Goal: Transaction & Acquisition: Book appointment/travel/reservation

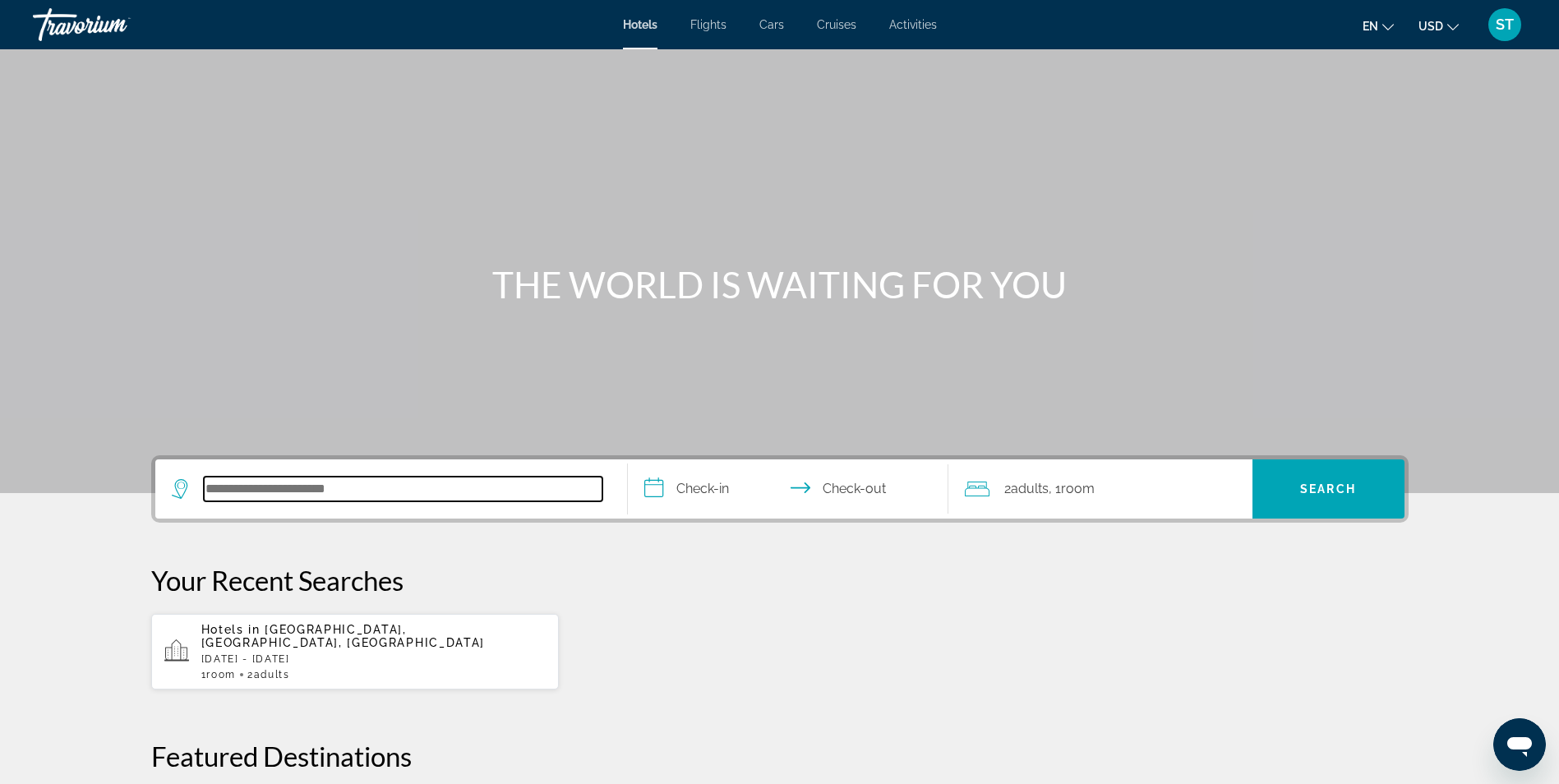
click at [256, 489] on input "Search hotel destination" at bounding box center [403, 489] width 399 height 25
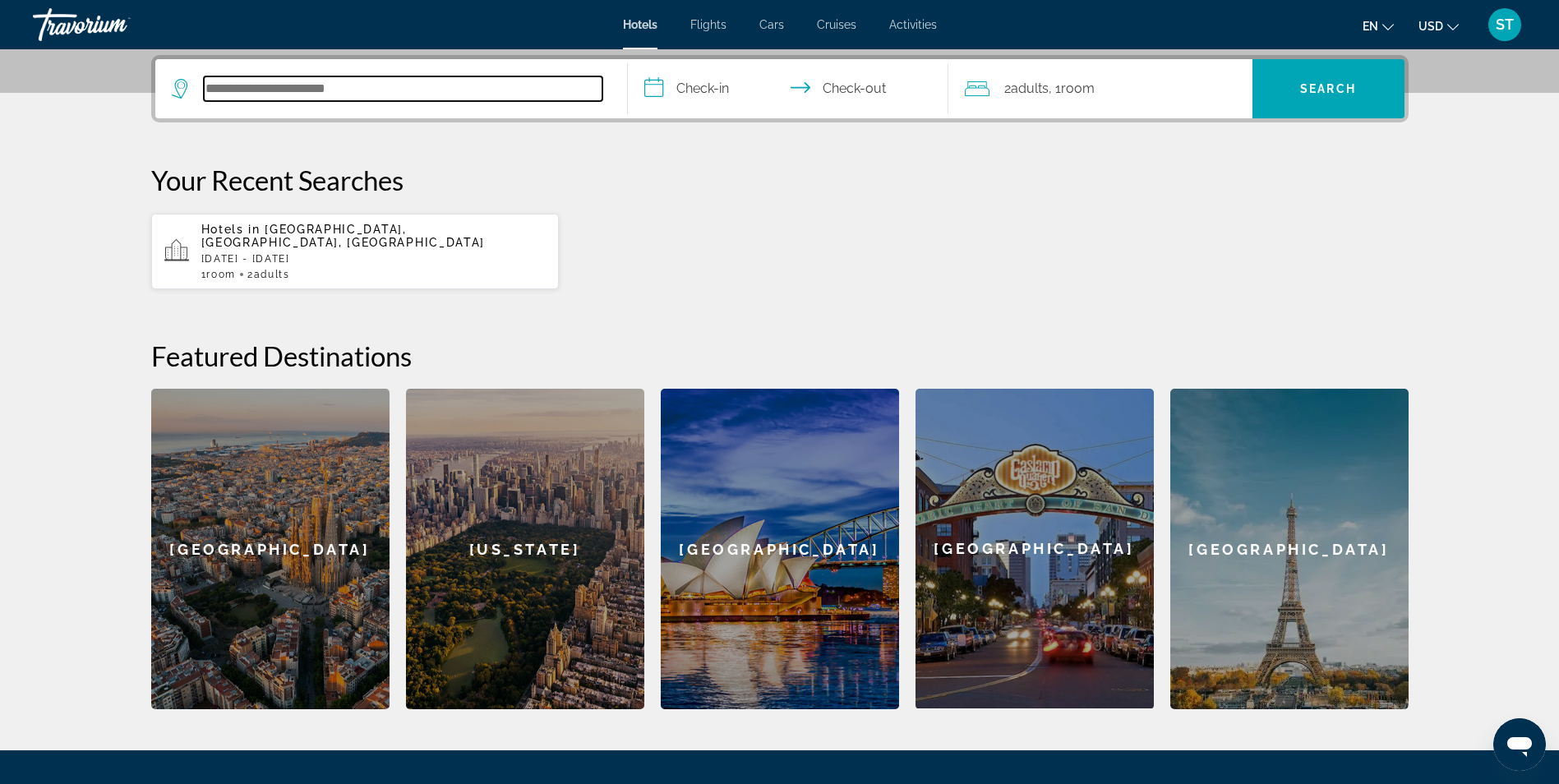
scroll to position [401, 0]
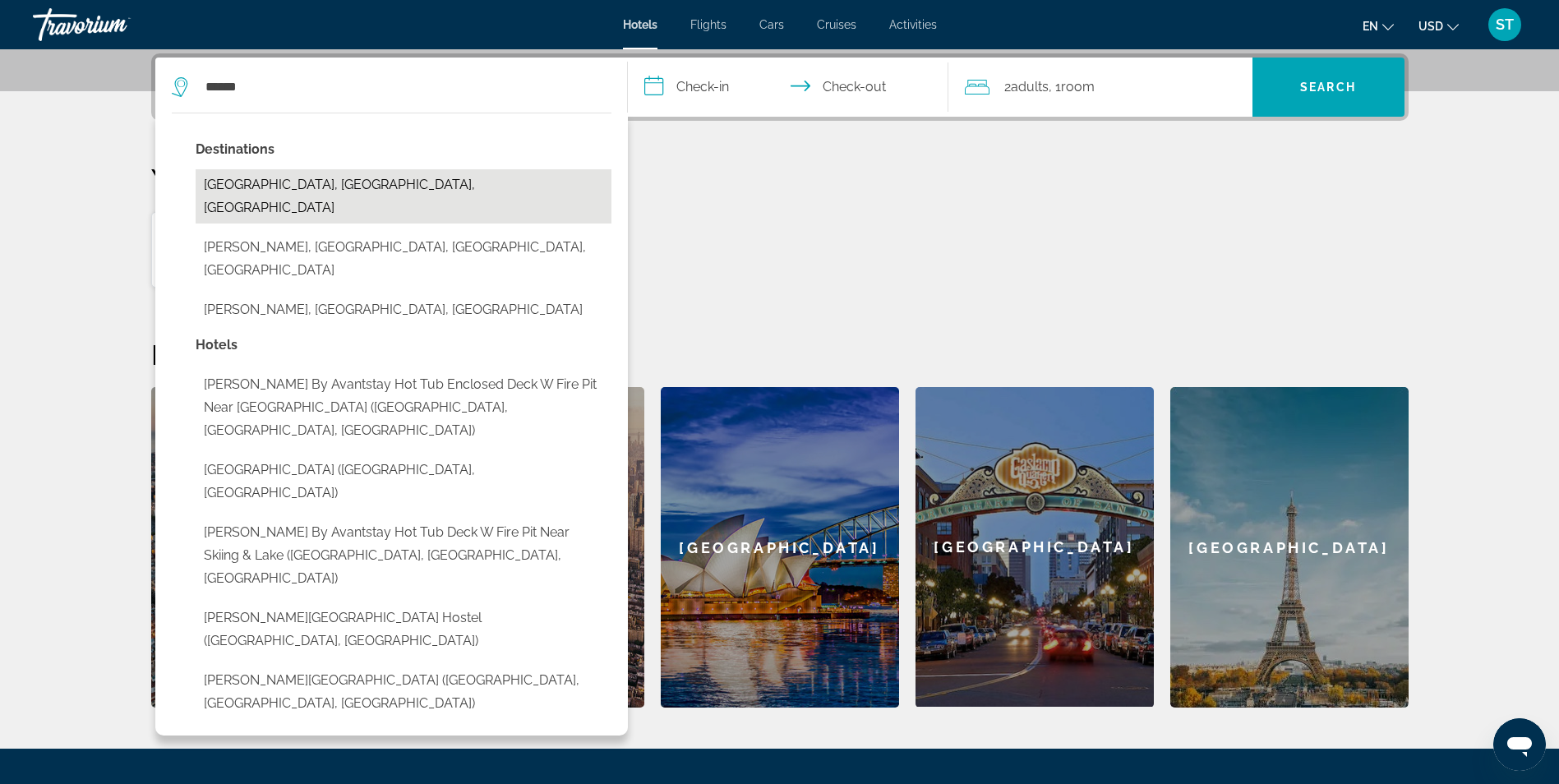
click at [340, 188] on button "[GEOGRAPHIC_DATA], [GEOGRAPHIC_DATA], [GEOGRAPHIC_DATA]" at bounding box center [403, 196] width 416 height 54
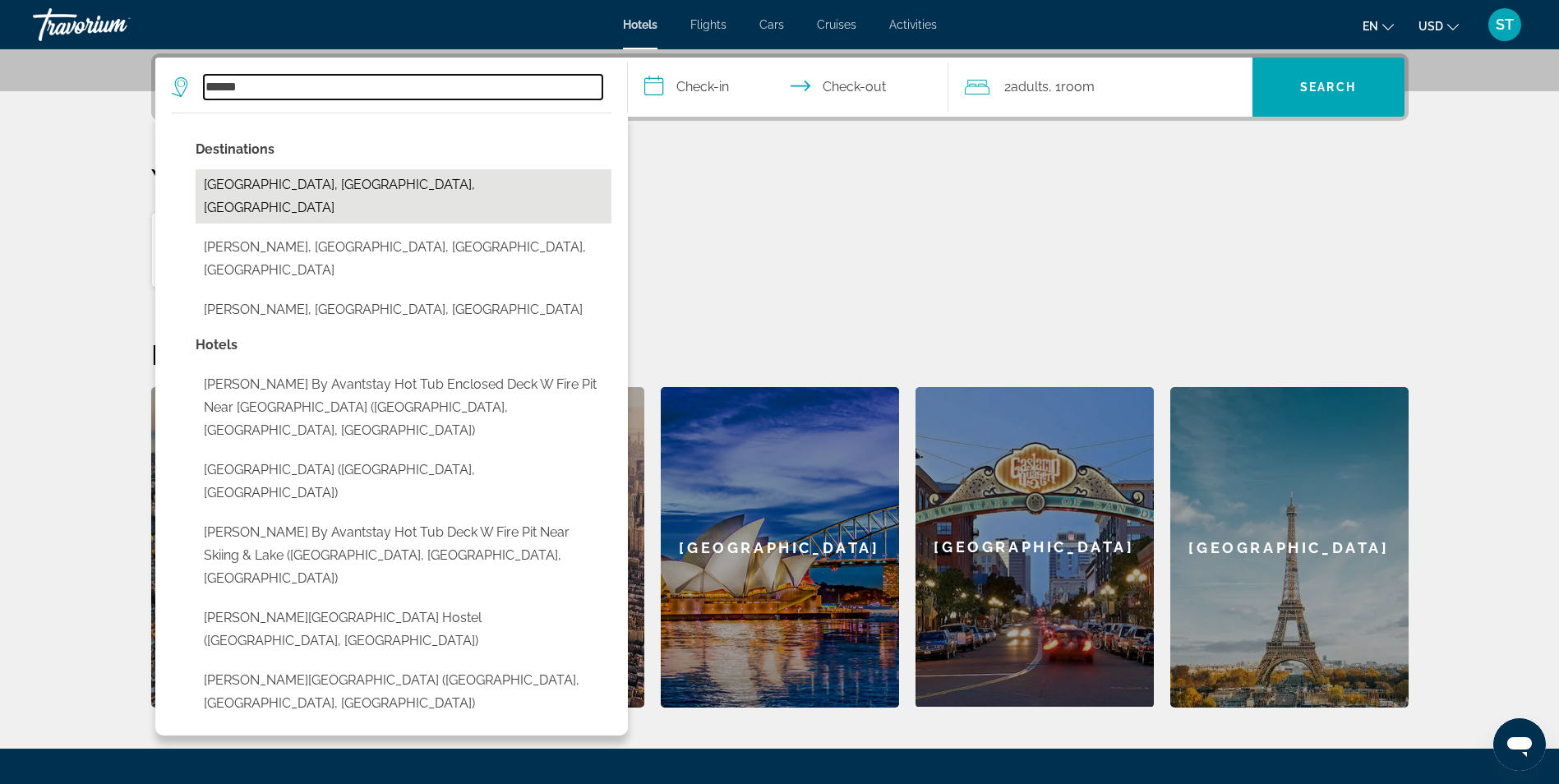
type input "**********"
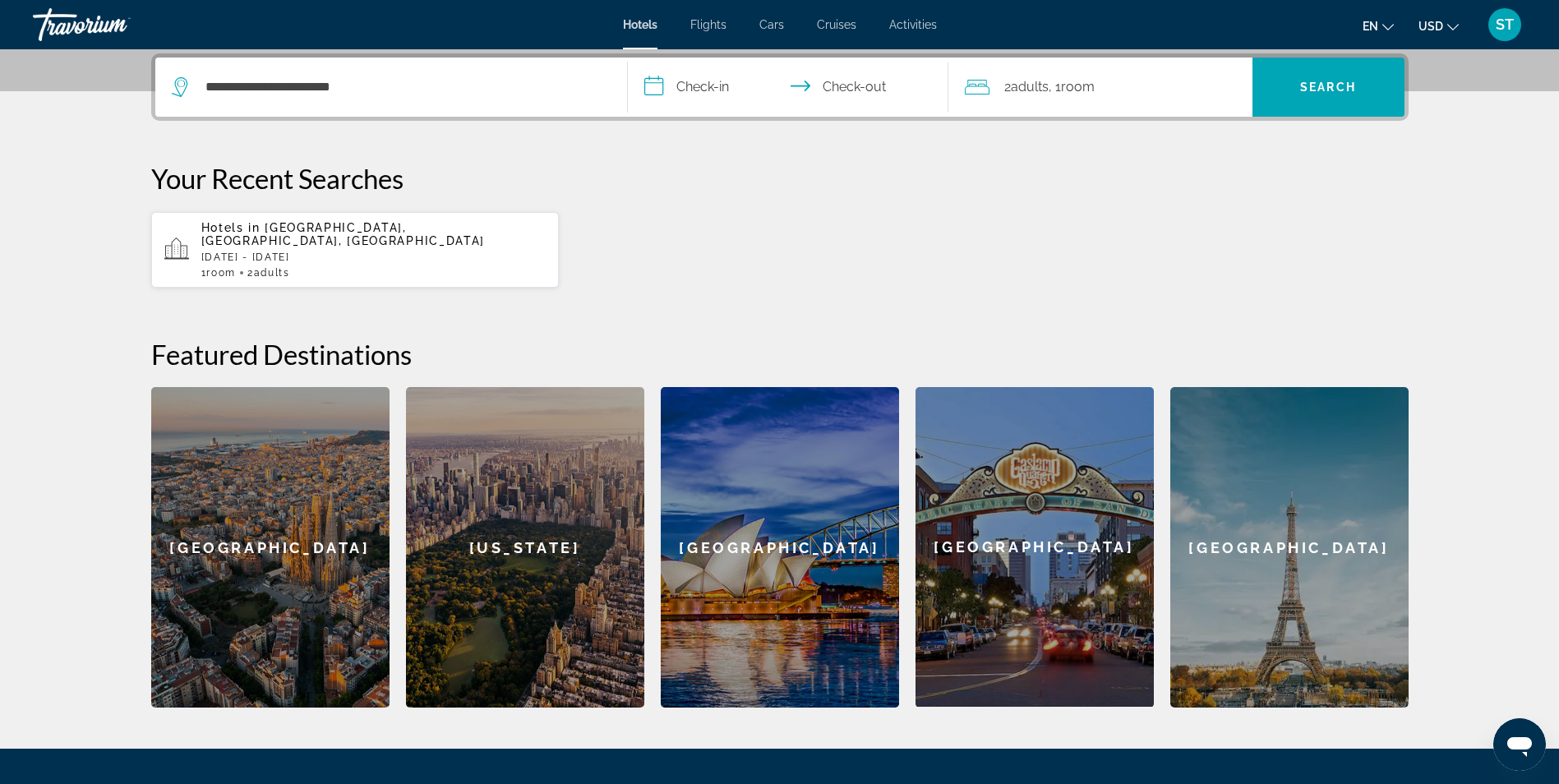
click at [690, 89] on input "**********" at bounding box center [791, 89] width 327 height 64
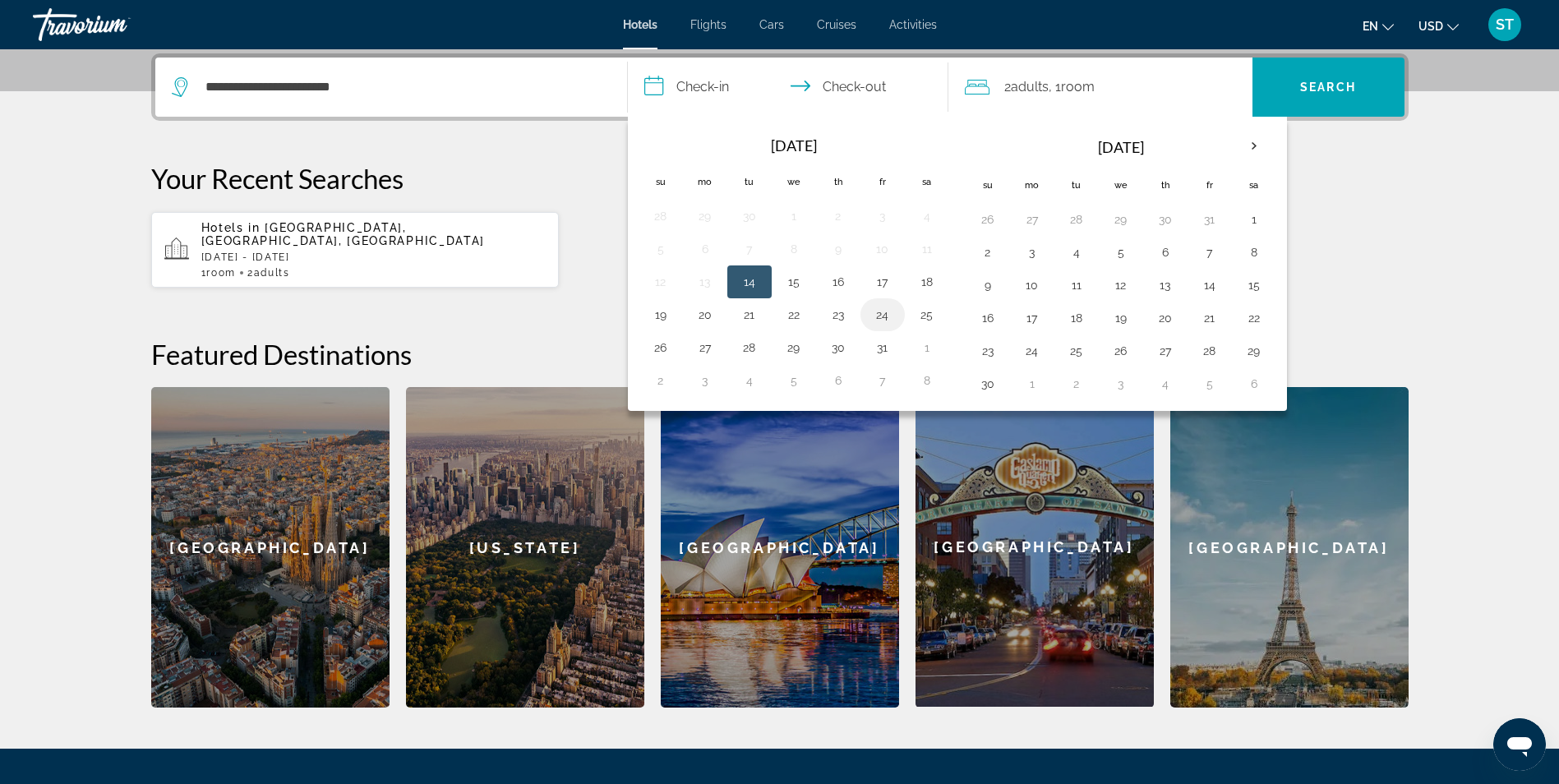
click at [887, 327] on td "24" at bounding box center [883, 314] width 45 height 33
click at [658, 353] on button "26" at bounding box center [661, 347] width 27 height 23
click at [663, 353] on button "26" at bounding box center [661, 347] width 27 height 23
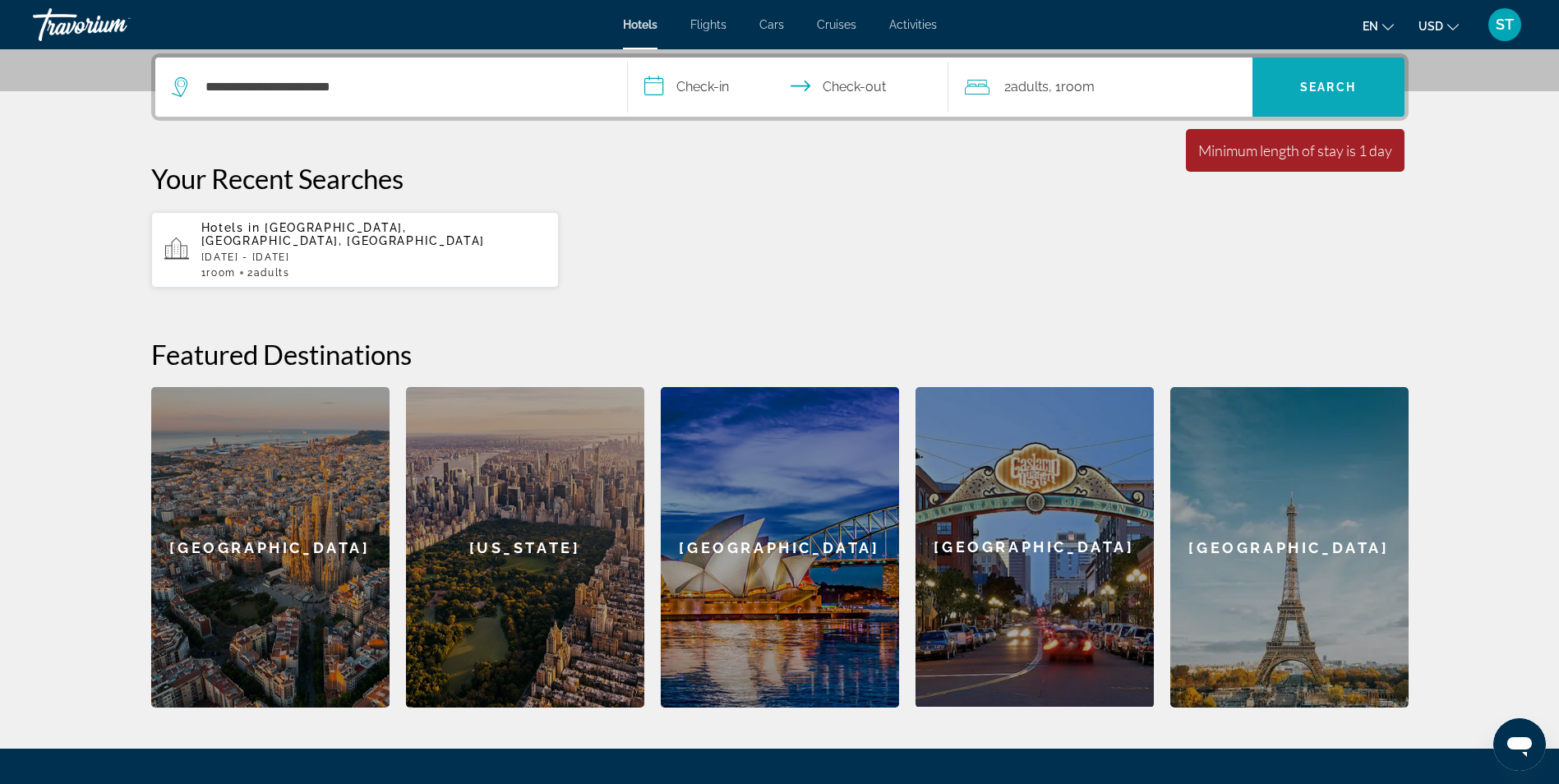
click at [1312, 94] on span "Search" at bounding box center [1329, 87] width 152 height 39
click at [1324, 84] on span "Search" at bounding box center [1328, 86] width 56 height 13
click at [1300, 163] on div "All fields are required" at bounding box center [1295, 168] width 194 height 18
click at [855, 86] on input "**********" at bounding box center [791, 89] width 327 height 64
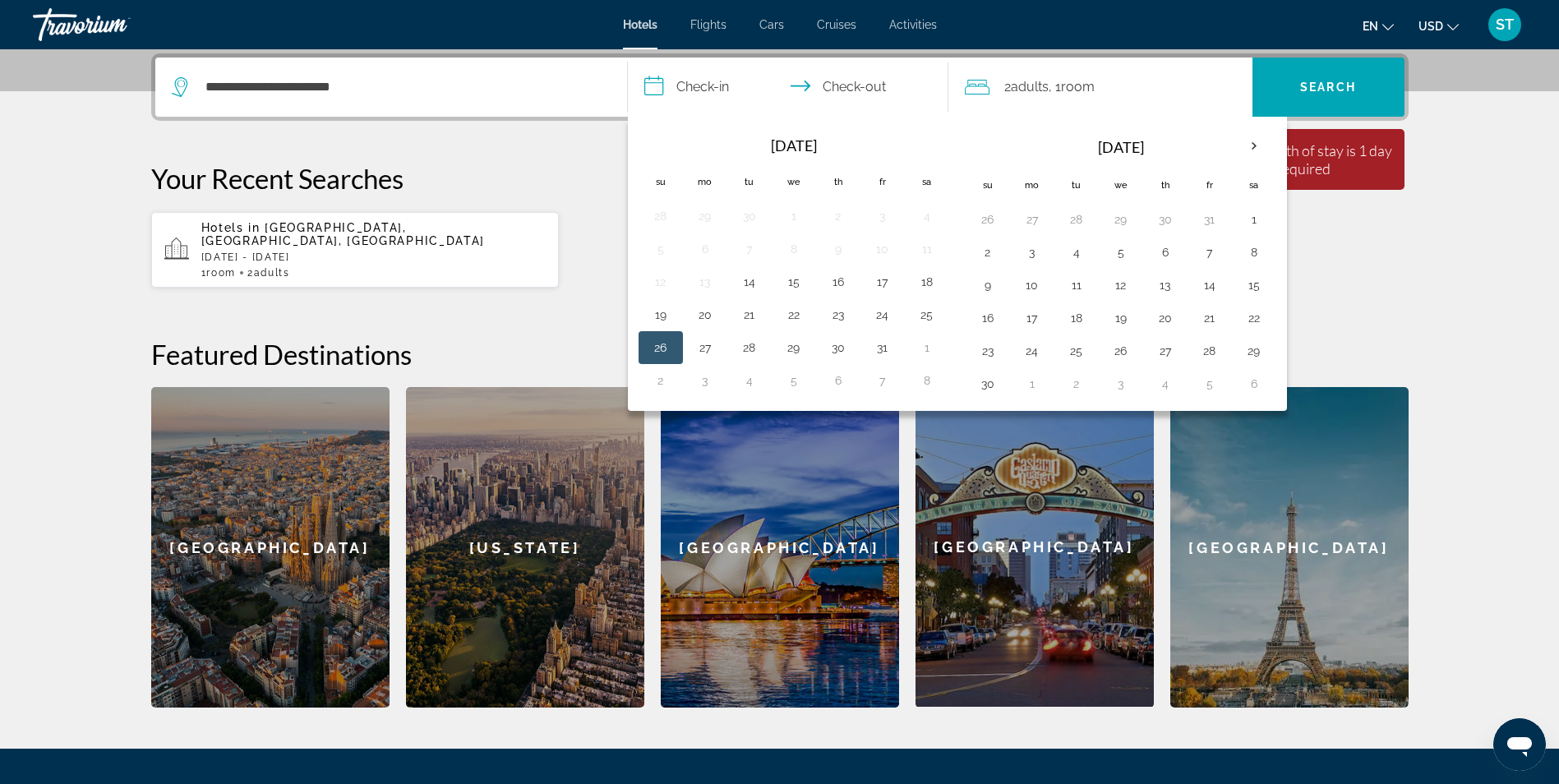
click at [653, 350] on button "26" at bounding box center [661, 347] width 27 height 23
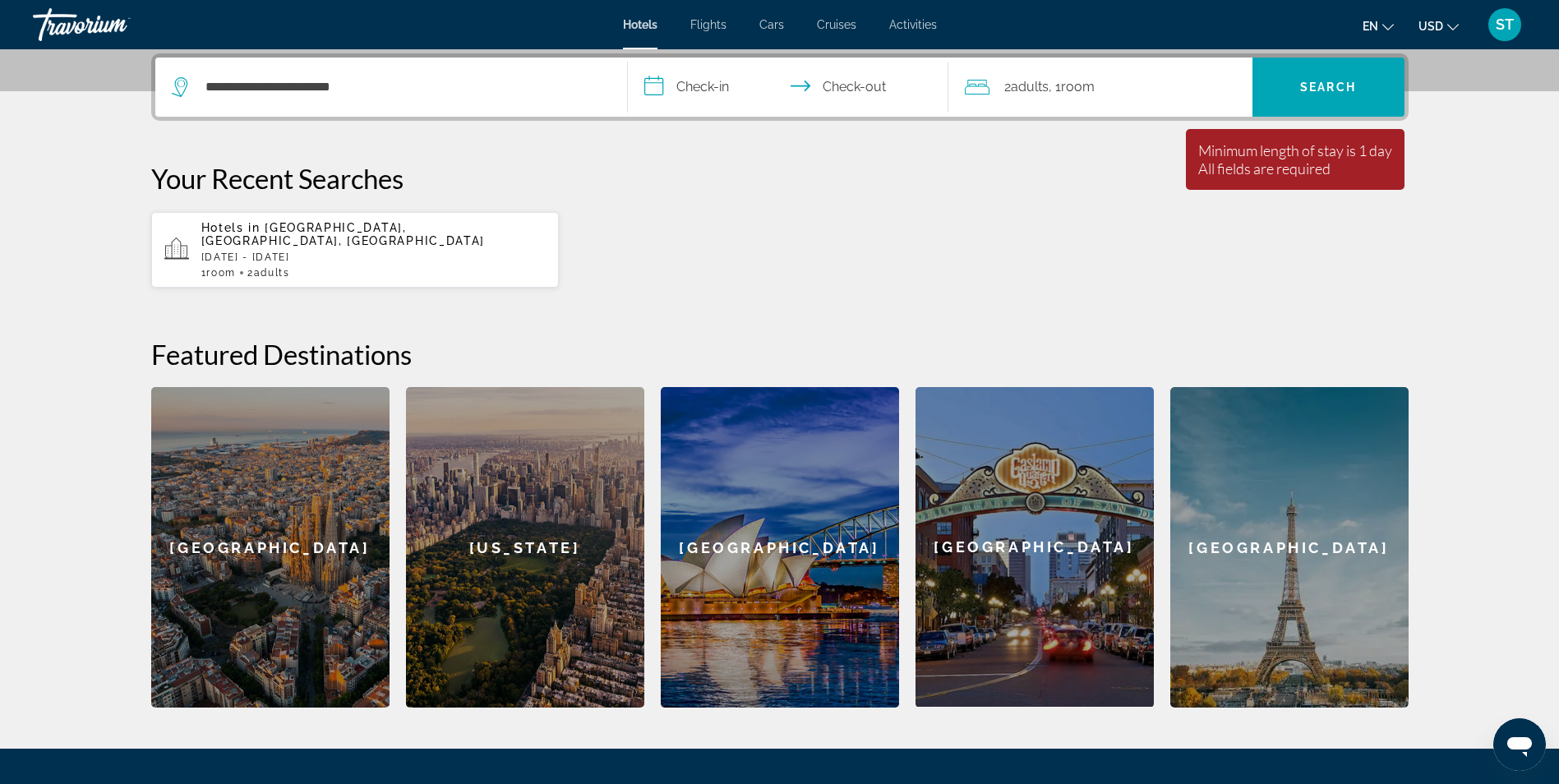
click at [872, 90] on input "**********" at bounding box center [791, 89] width 327 height 64
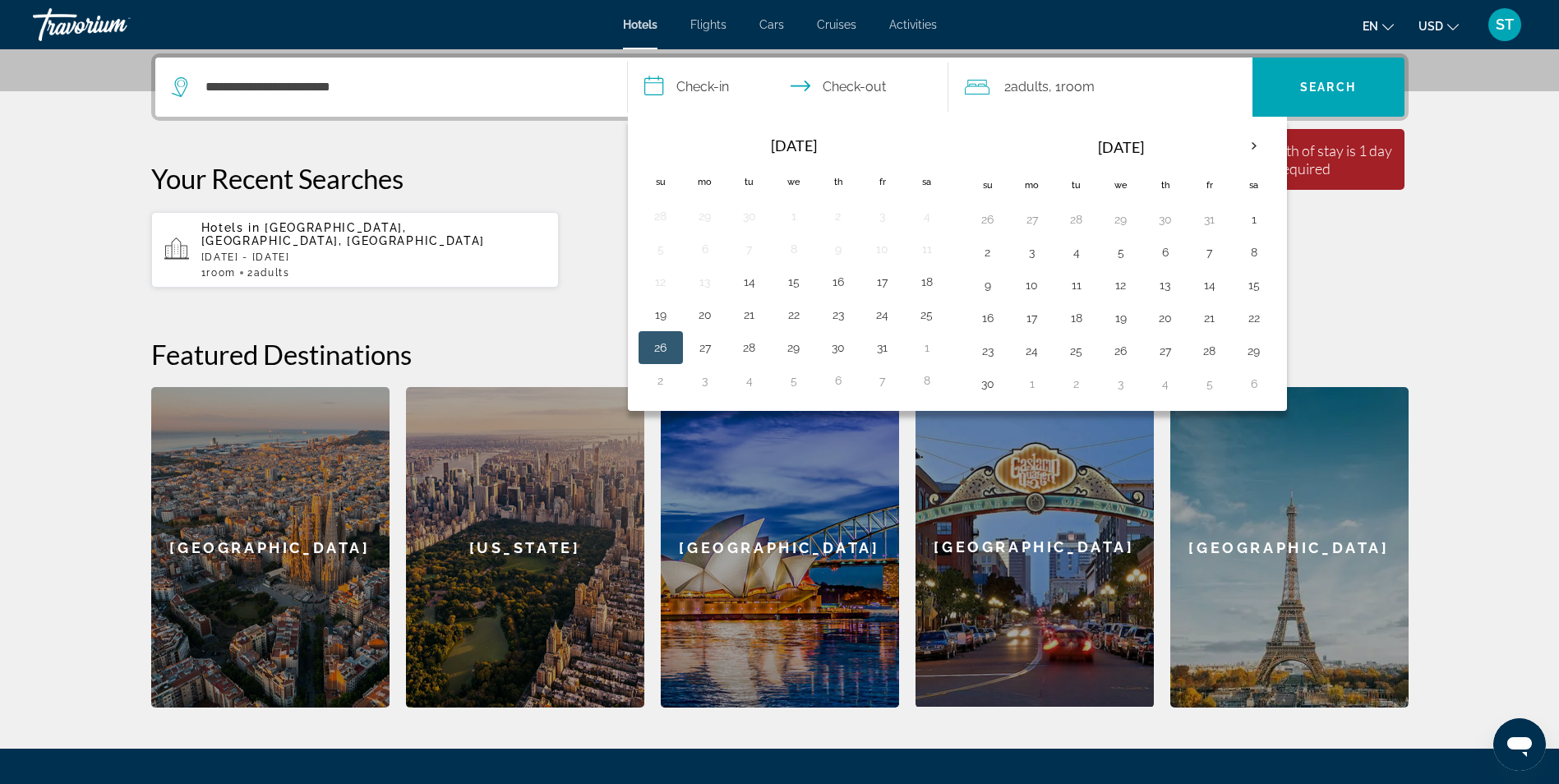
click at [656, 348] on button "26" at bounding box center [661, 347] width 27 height 23
click at [668, 353] on button "26" at bounding box center [661, 347] width 27 height 23
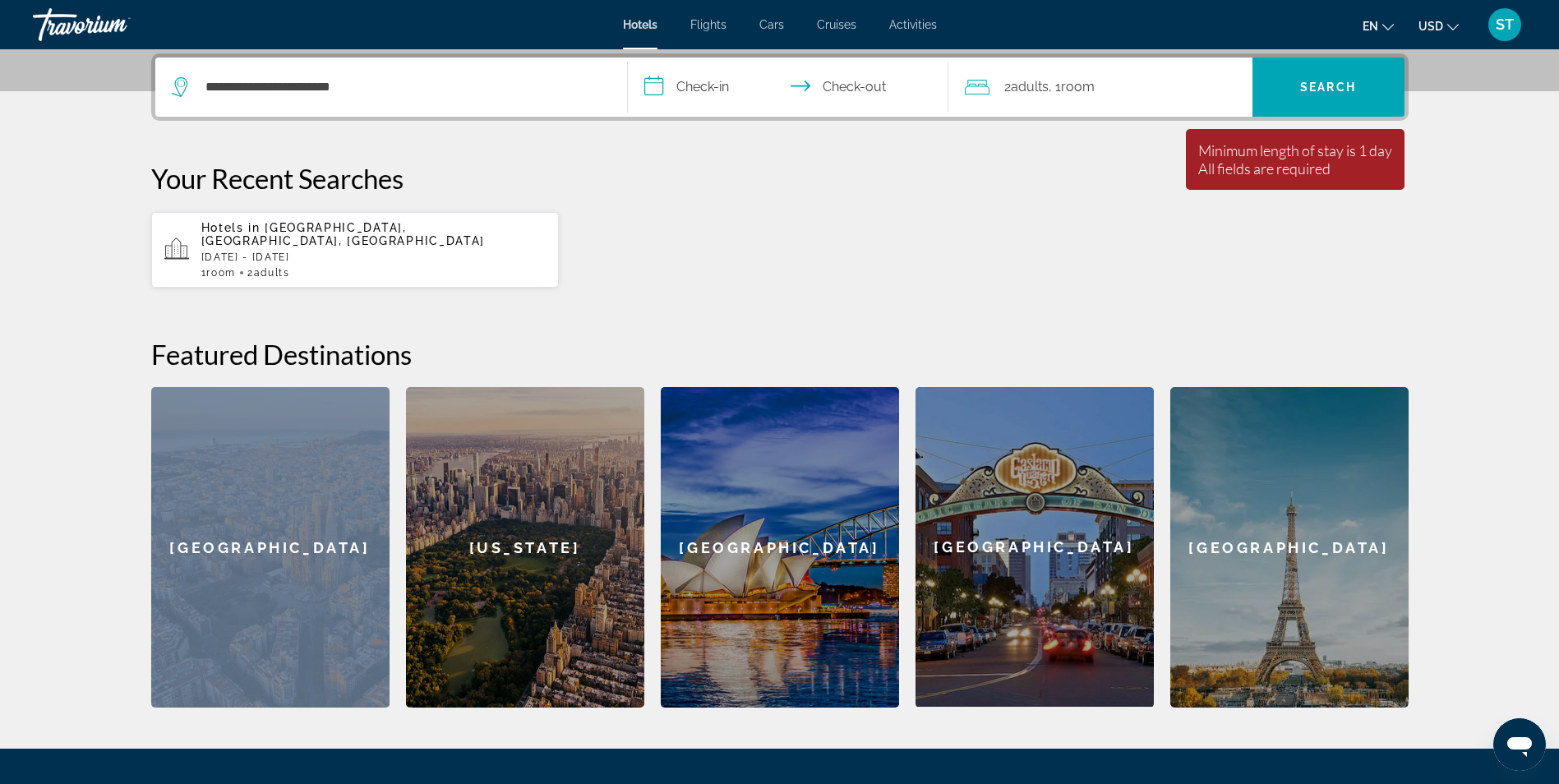
click at [668, 353] on h2 "Featured Destinations" at bounding box center [780, 354] width 1258 height 33
click at [1357, 97] on span "Search" at bounding box center [1329, 87] width 152 height 39
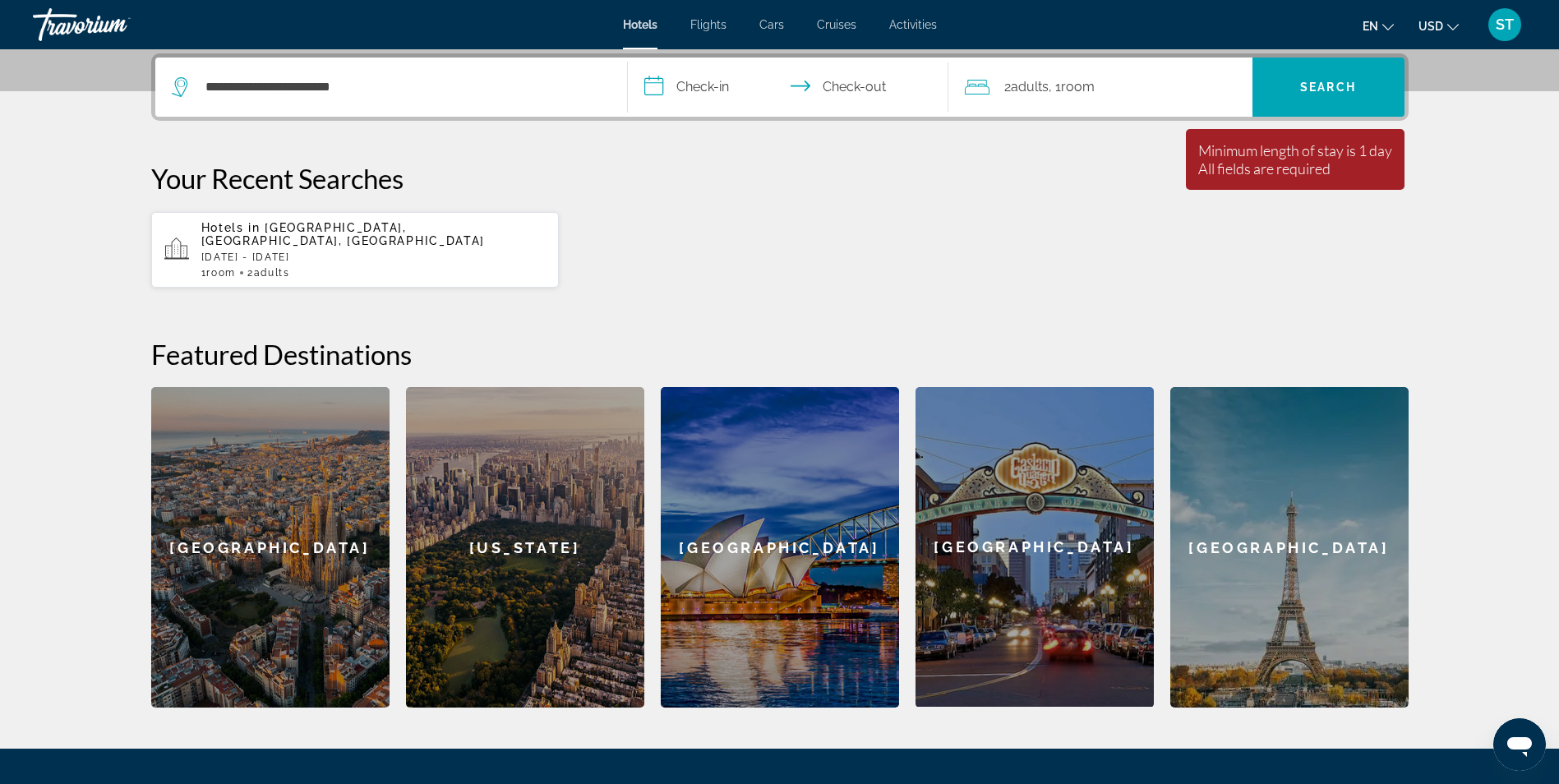
click at [676, 87] on input "**********" at bounding box center [791, 89] width 327 height 64
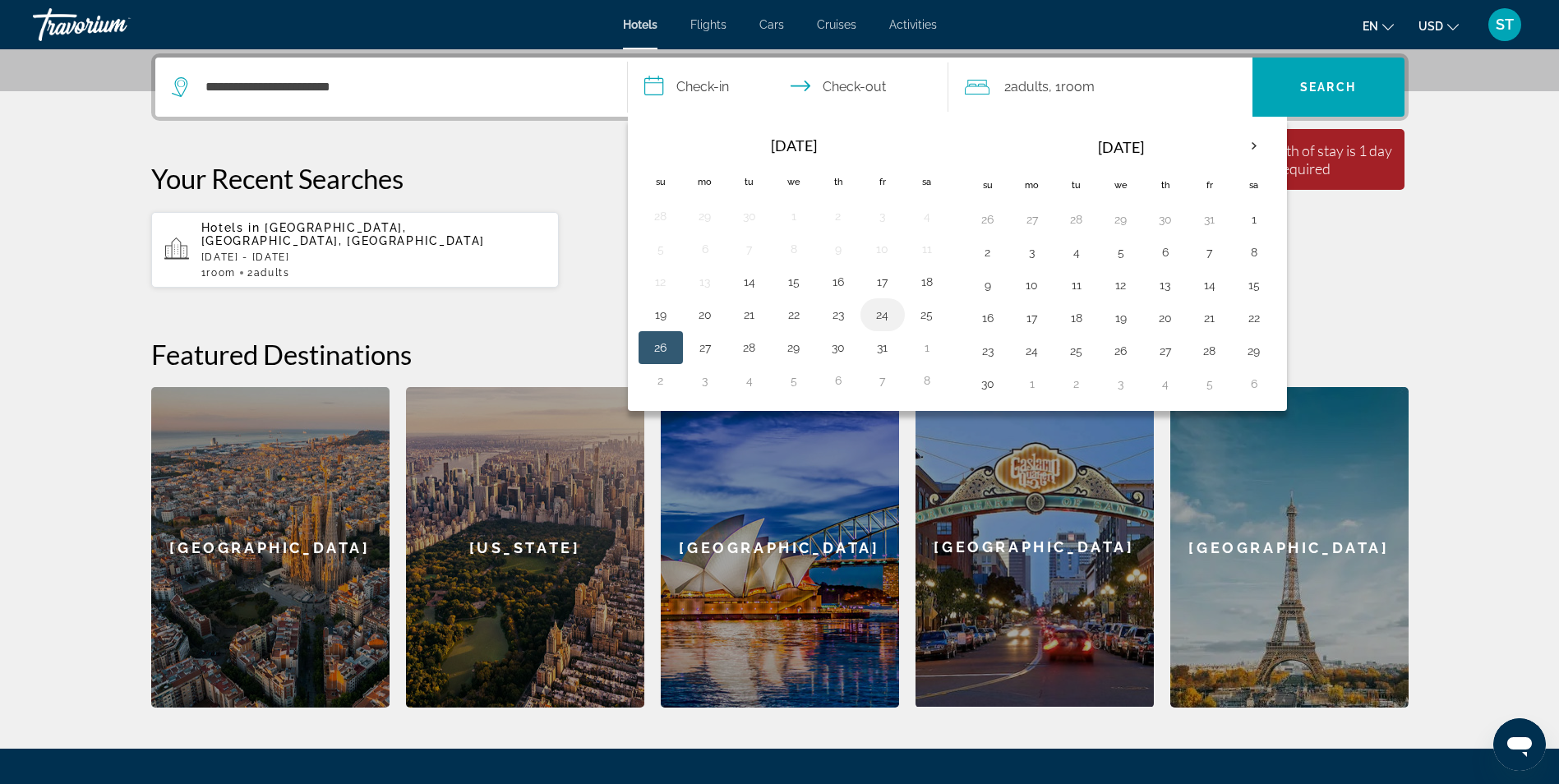
click at [876, 318] on button "24" at bounding box center [883, 314] width 27 height 23
click at [860, 89] on input "**********" at bounding box center [791, 89] width 327 height 64
click at [811, 88] on input "**********" at bounding box center [791, 89] width 327 height 64
click at [652, 353] on button "26" at bounding box center [661, 347] width 27 height 23
type input "**********"
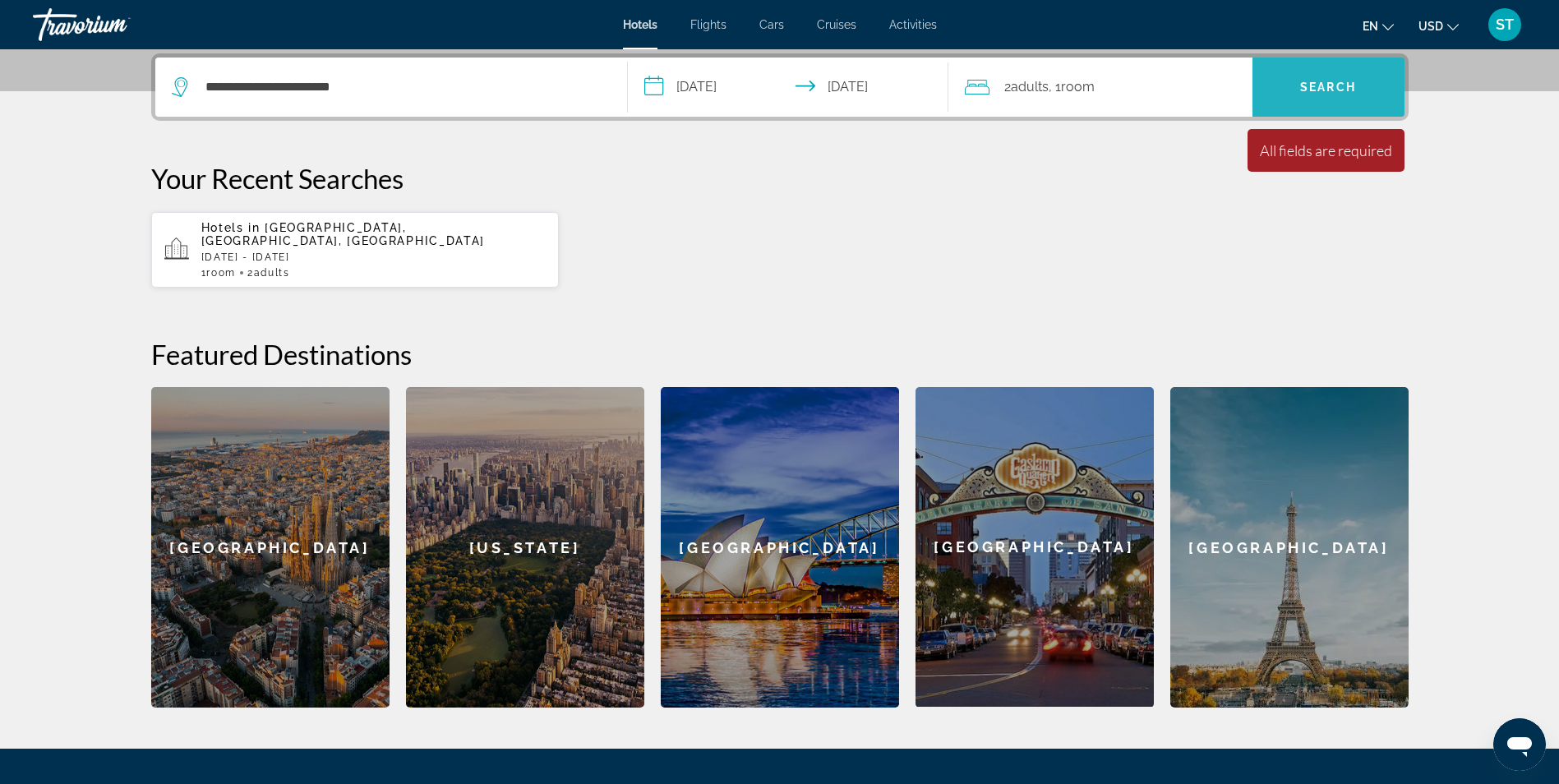
click at [1327, 96] on span "Search" at bounding box center [1329, 87] width 152 height 39
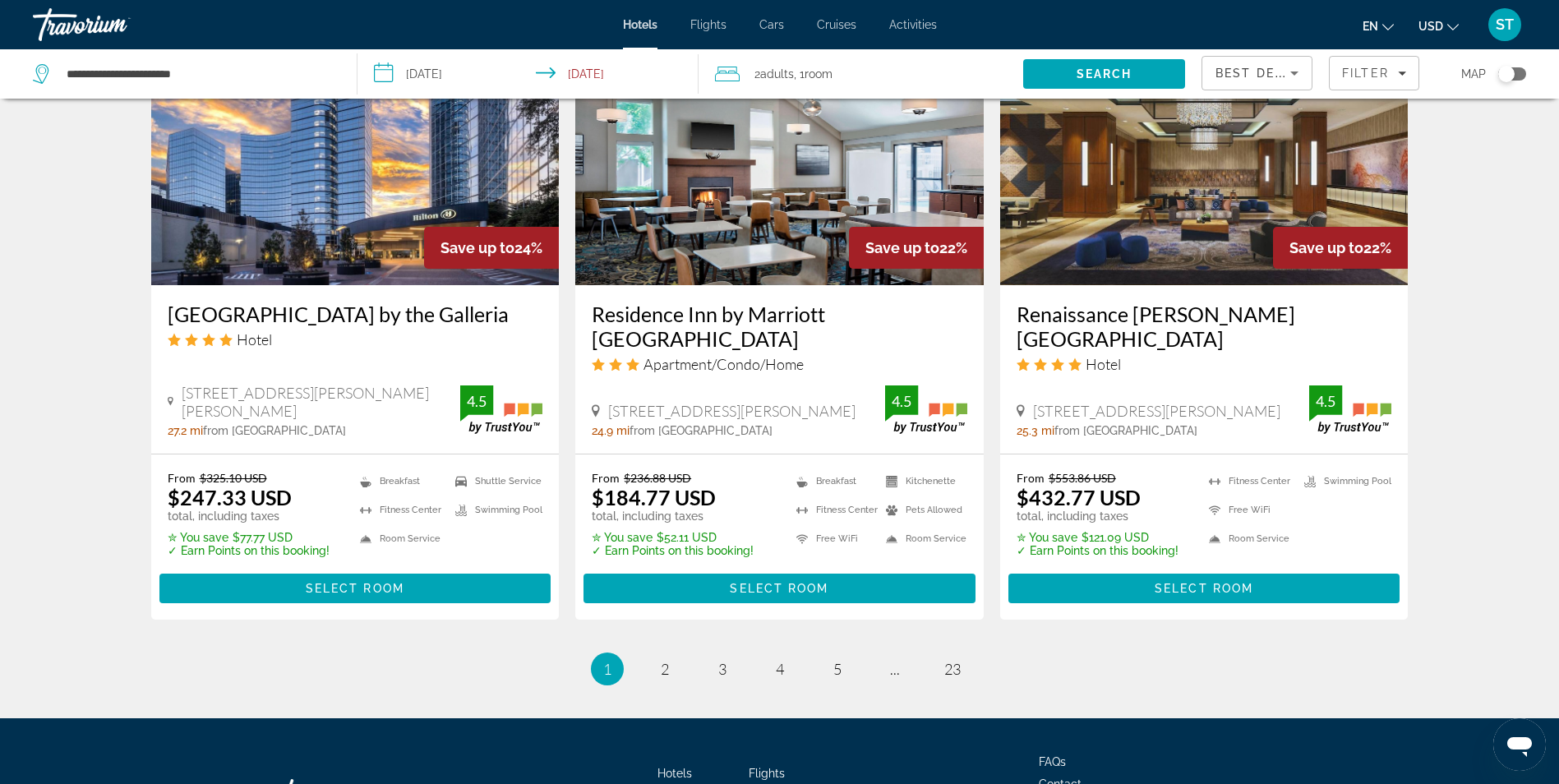
scroll to position [2162, 0]
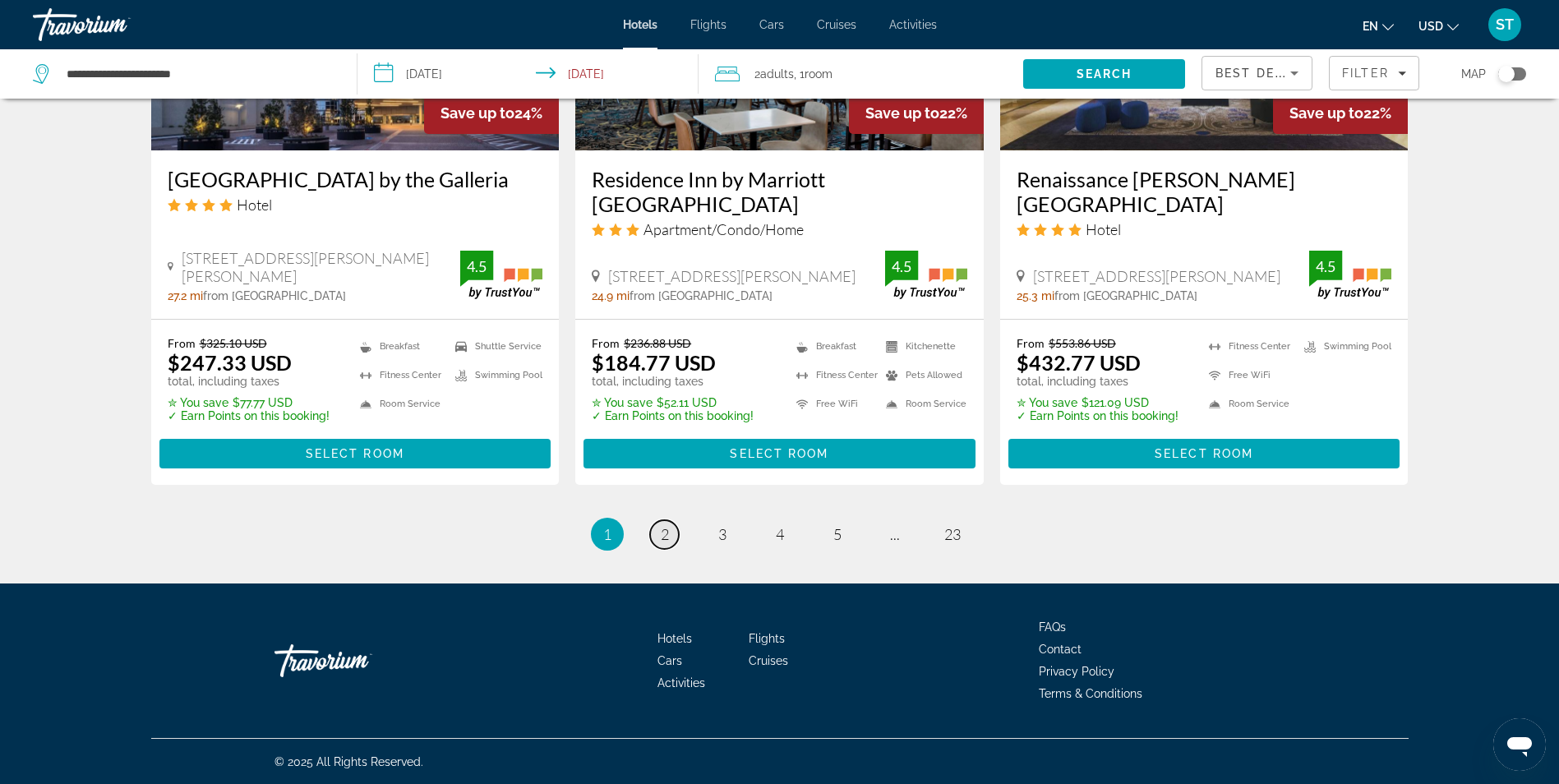
click at [661, 531] on span "2" at bounding box center [665, 533] width 9 height 18
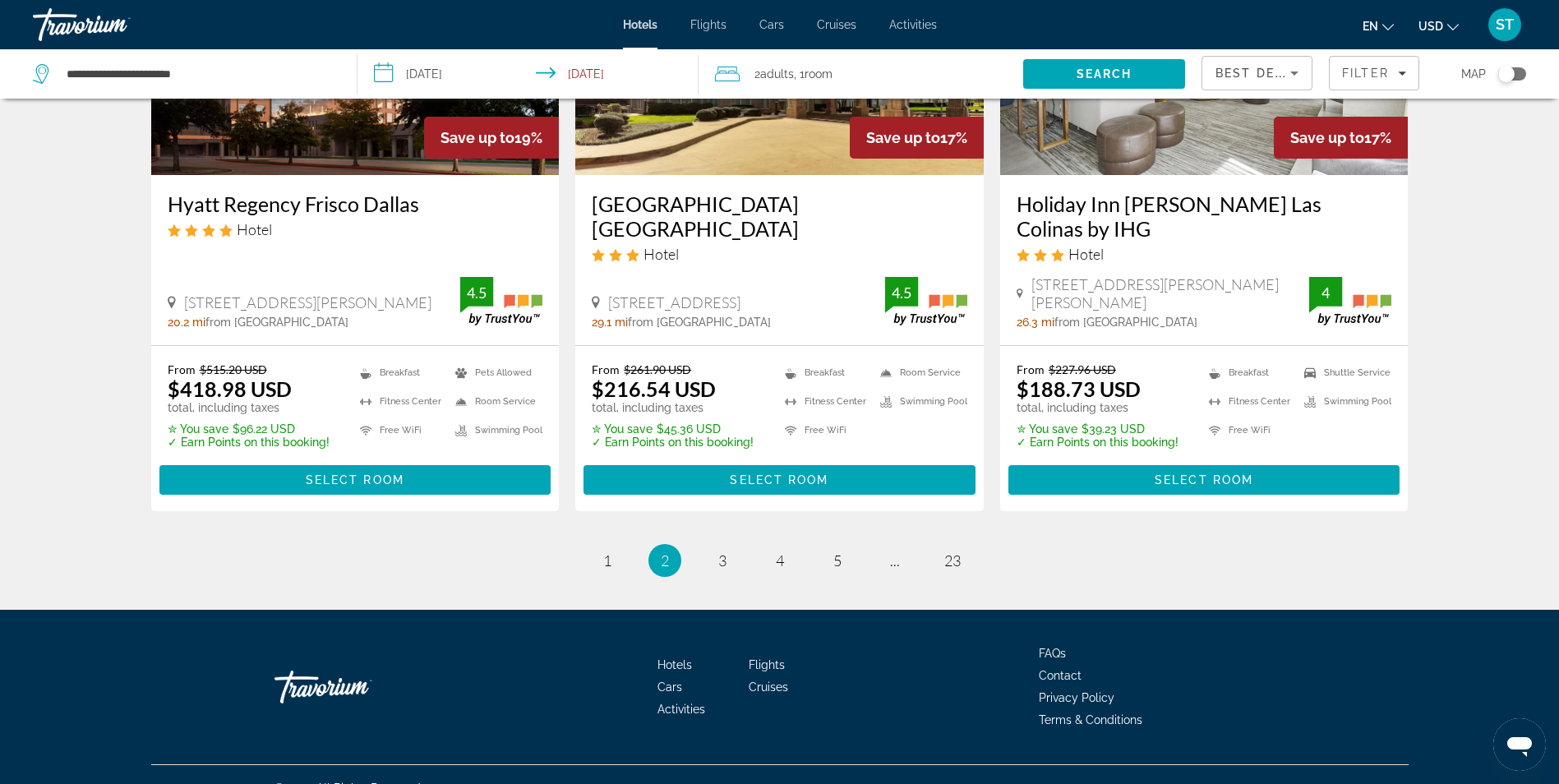
scroll to position [2162, 0]
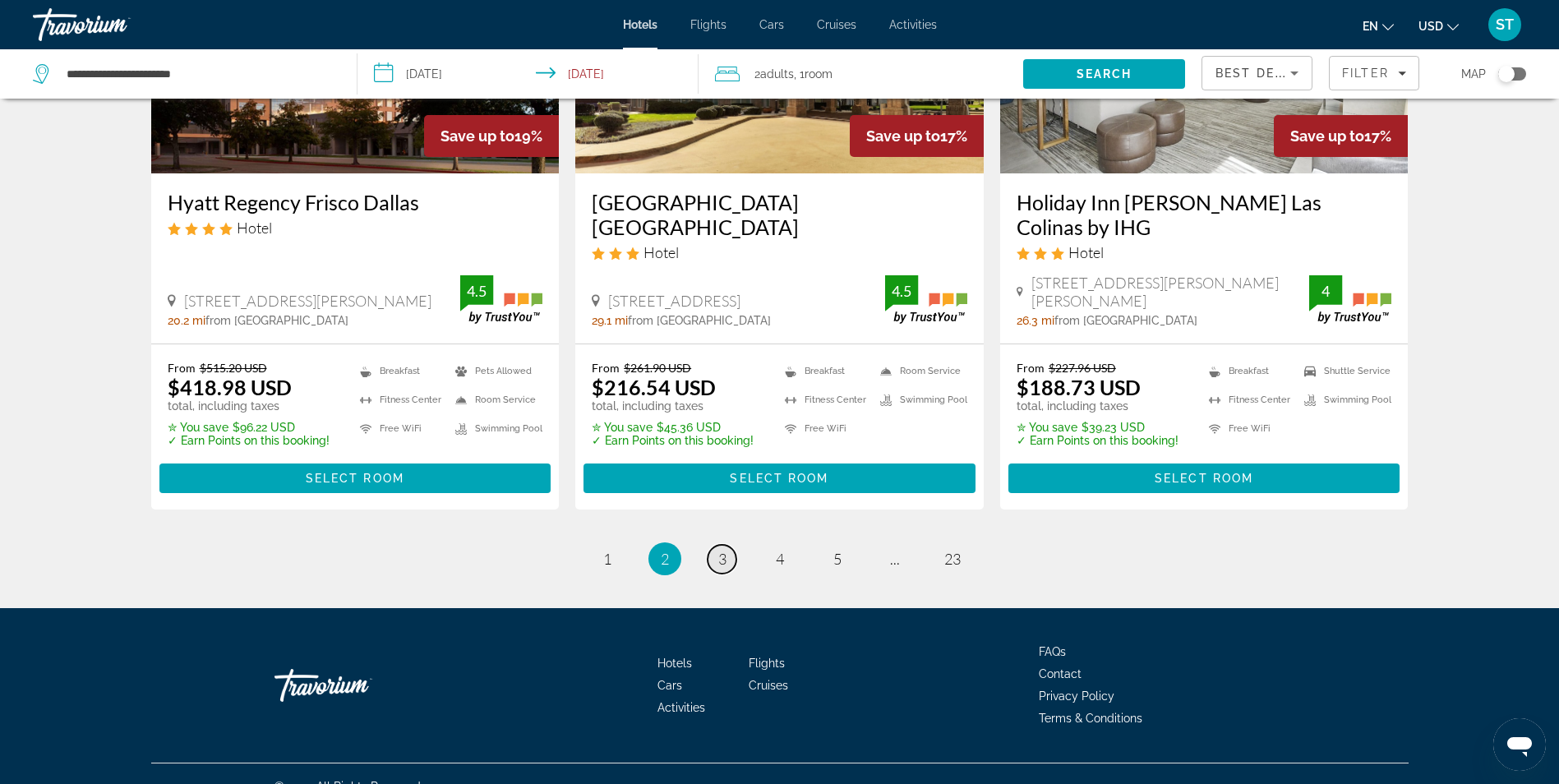
click at [715, 545] on link "page 3" at bounding box center [723, 560] width 29 height 29
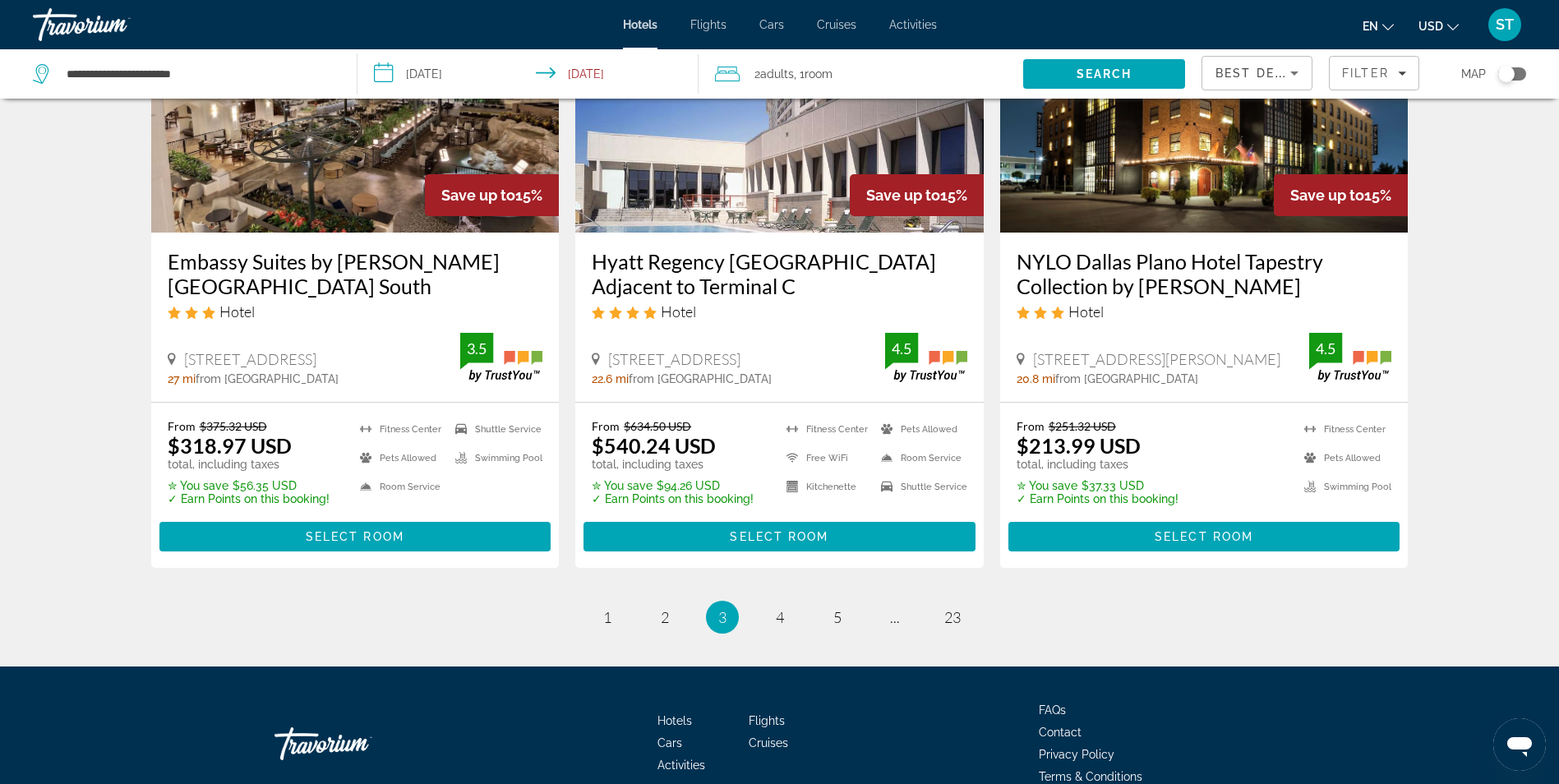
scroll to position [2082, 0]
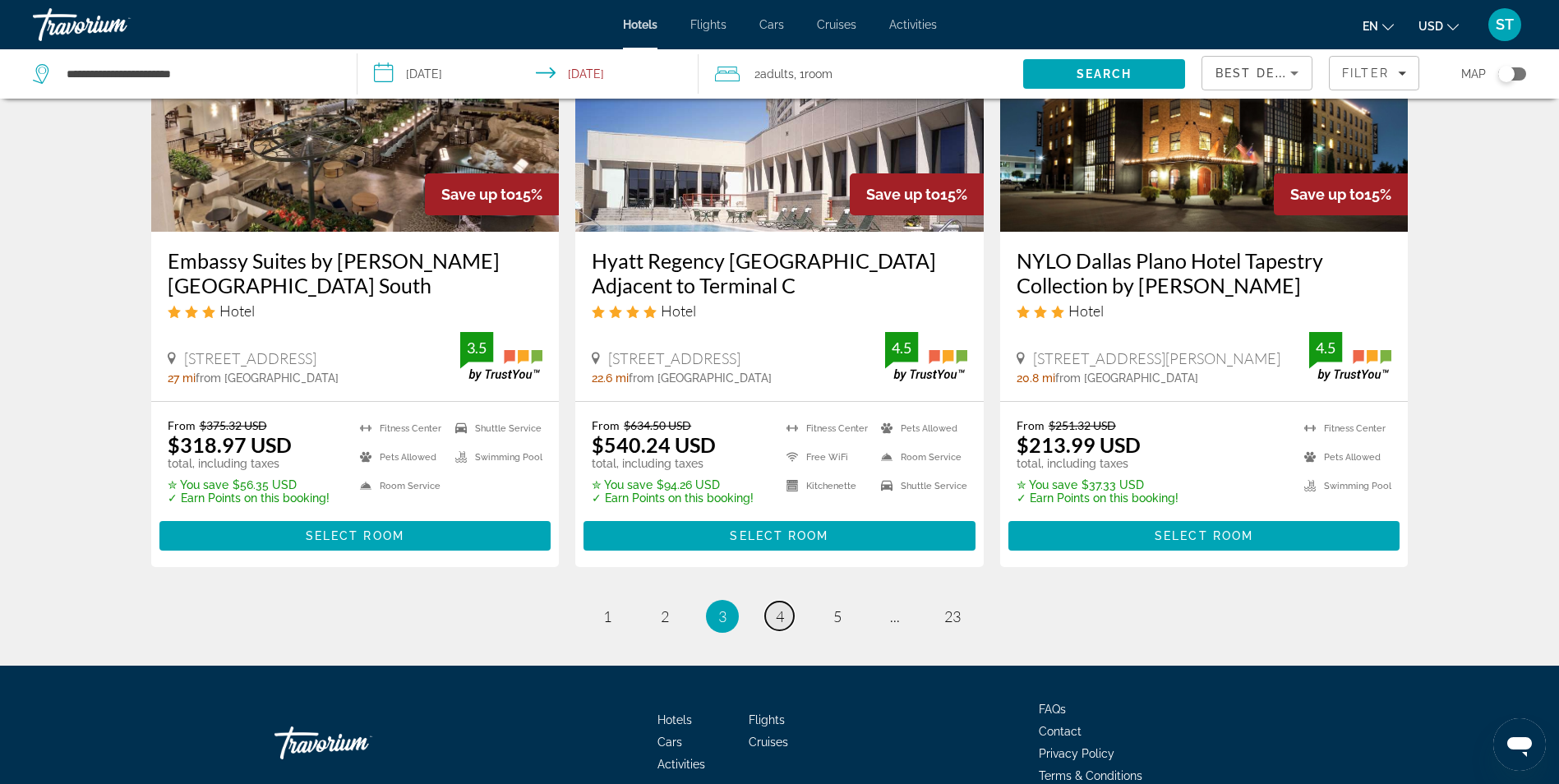
click at [777, 613] on span "4" at bounding box center [780, 615] width 9 height 18
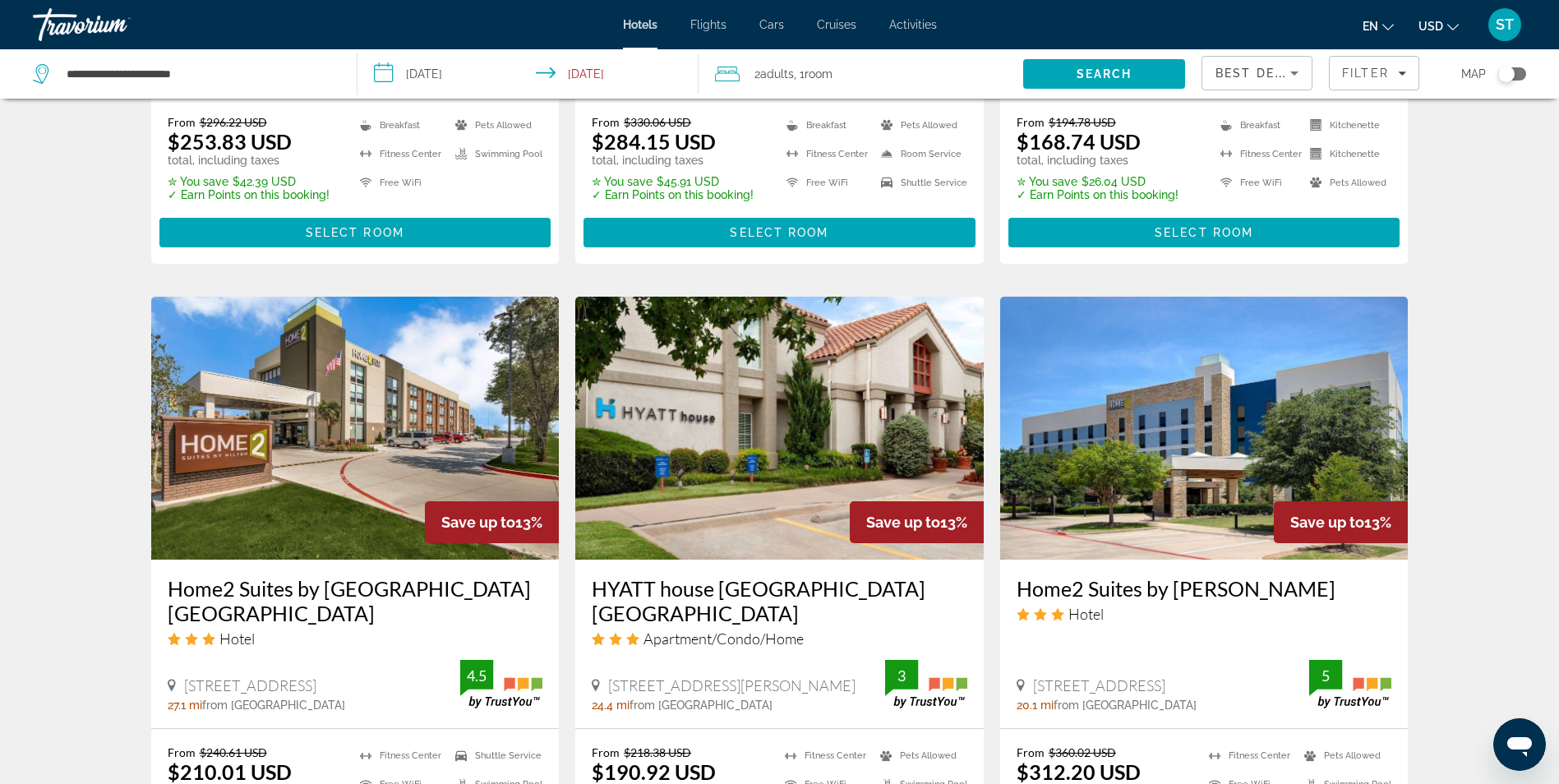
scroll to position [2162, 0]
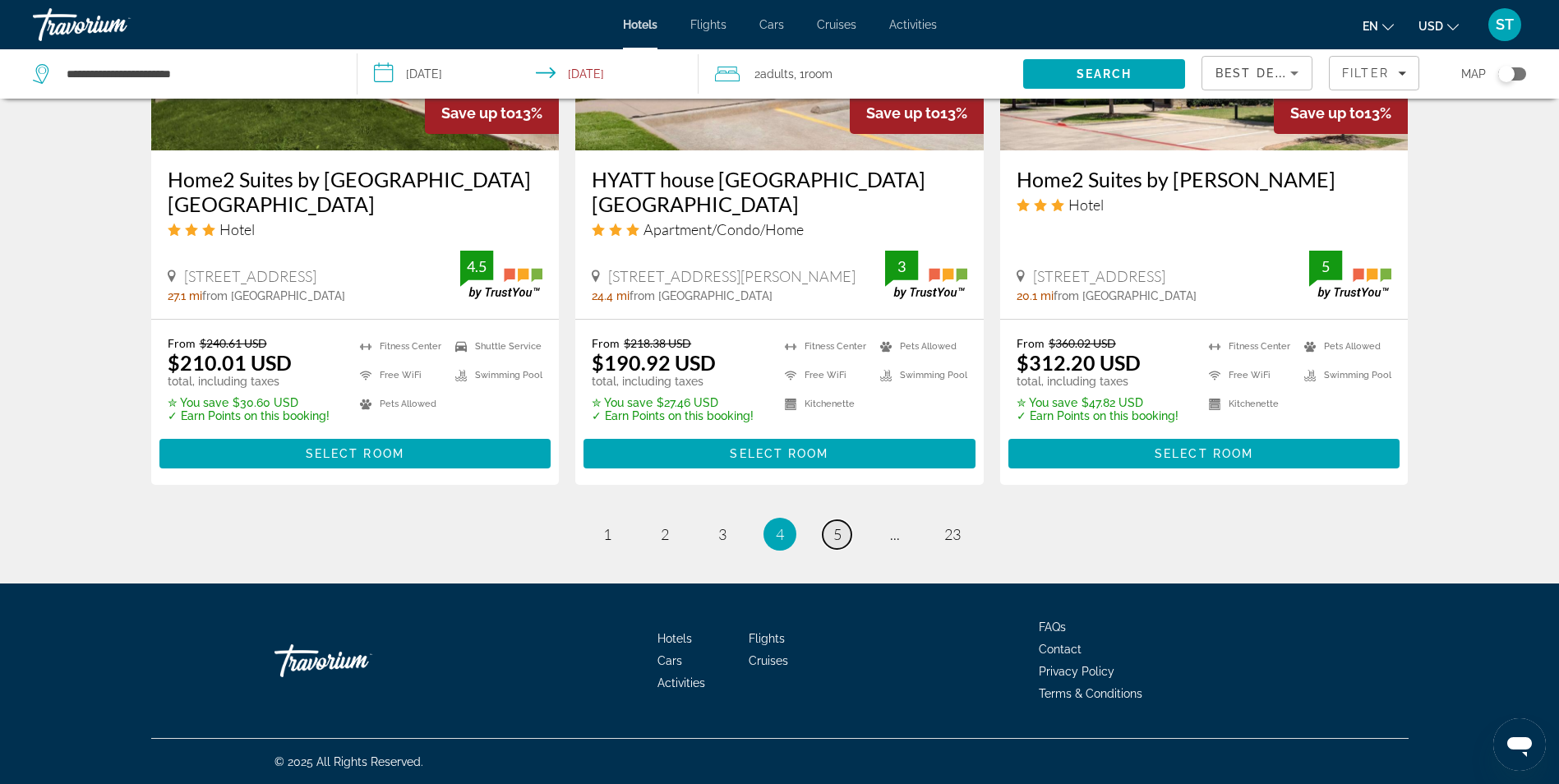
click at [837, 537] on span "5" at bounding box center [837, 533] width 9 height 18
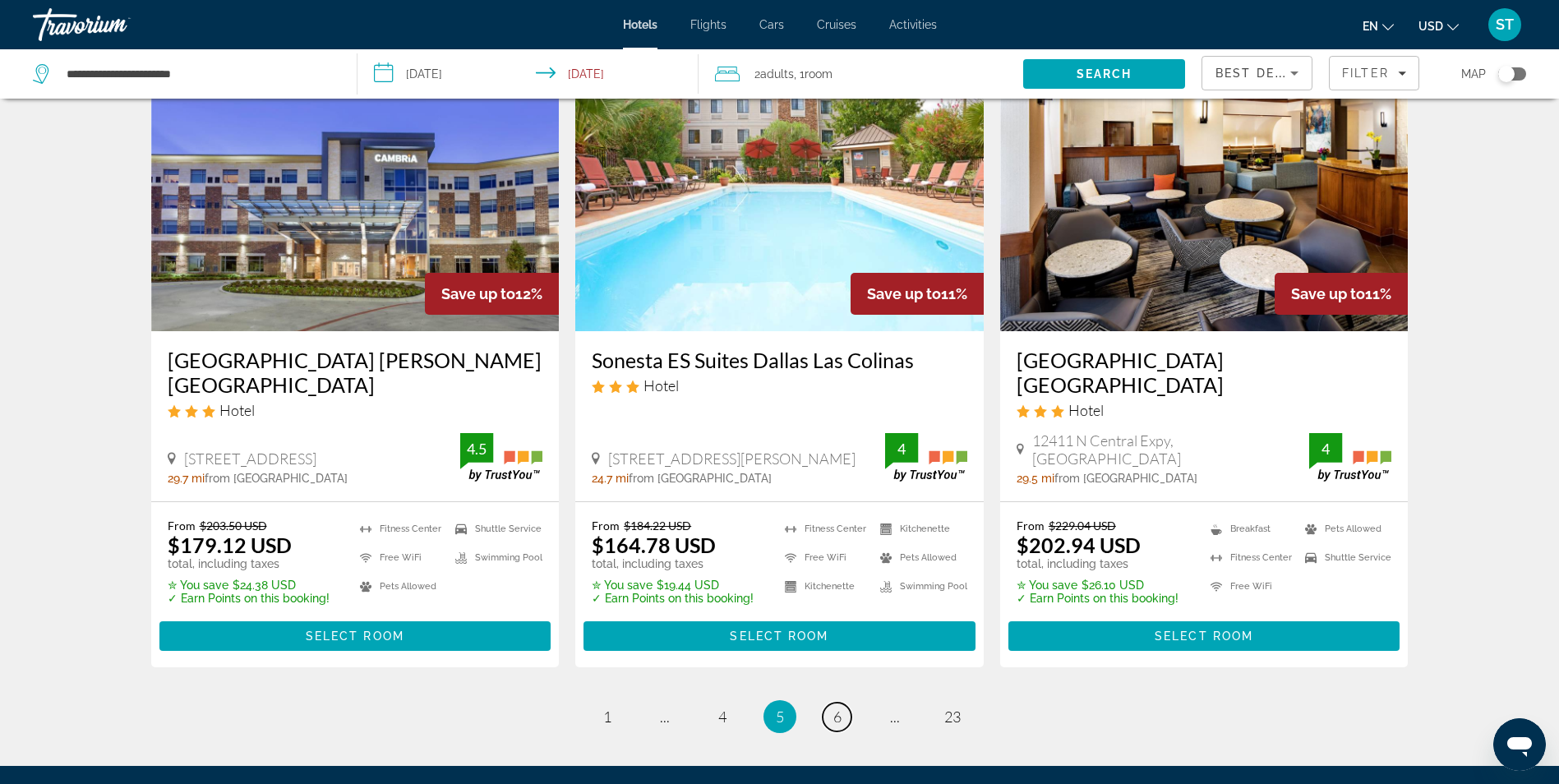
scroll to position [2137, 0]
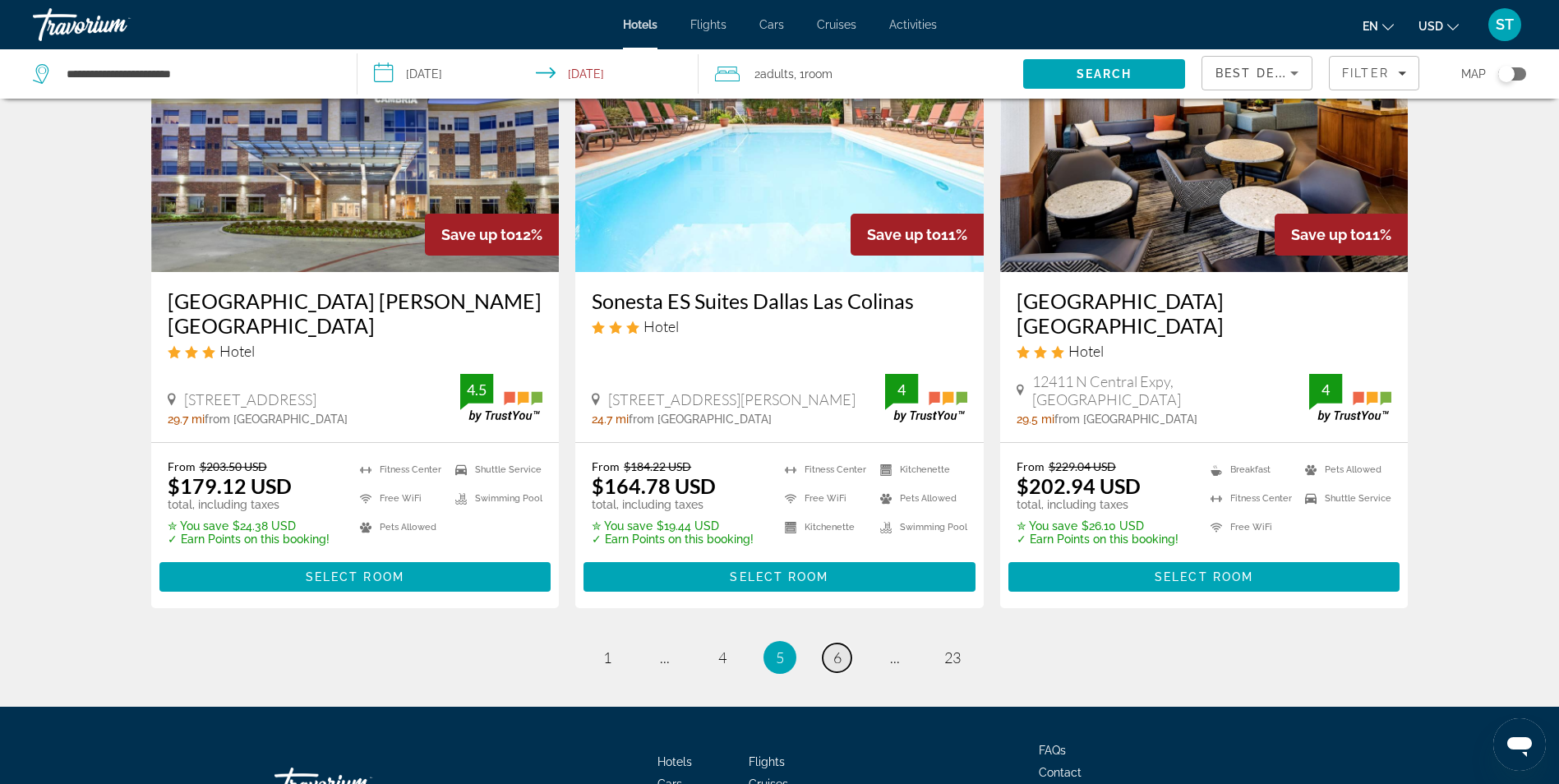
click at [841, 648] on span "6" at bounding box center [837, 656] width 9 height 18
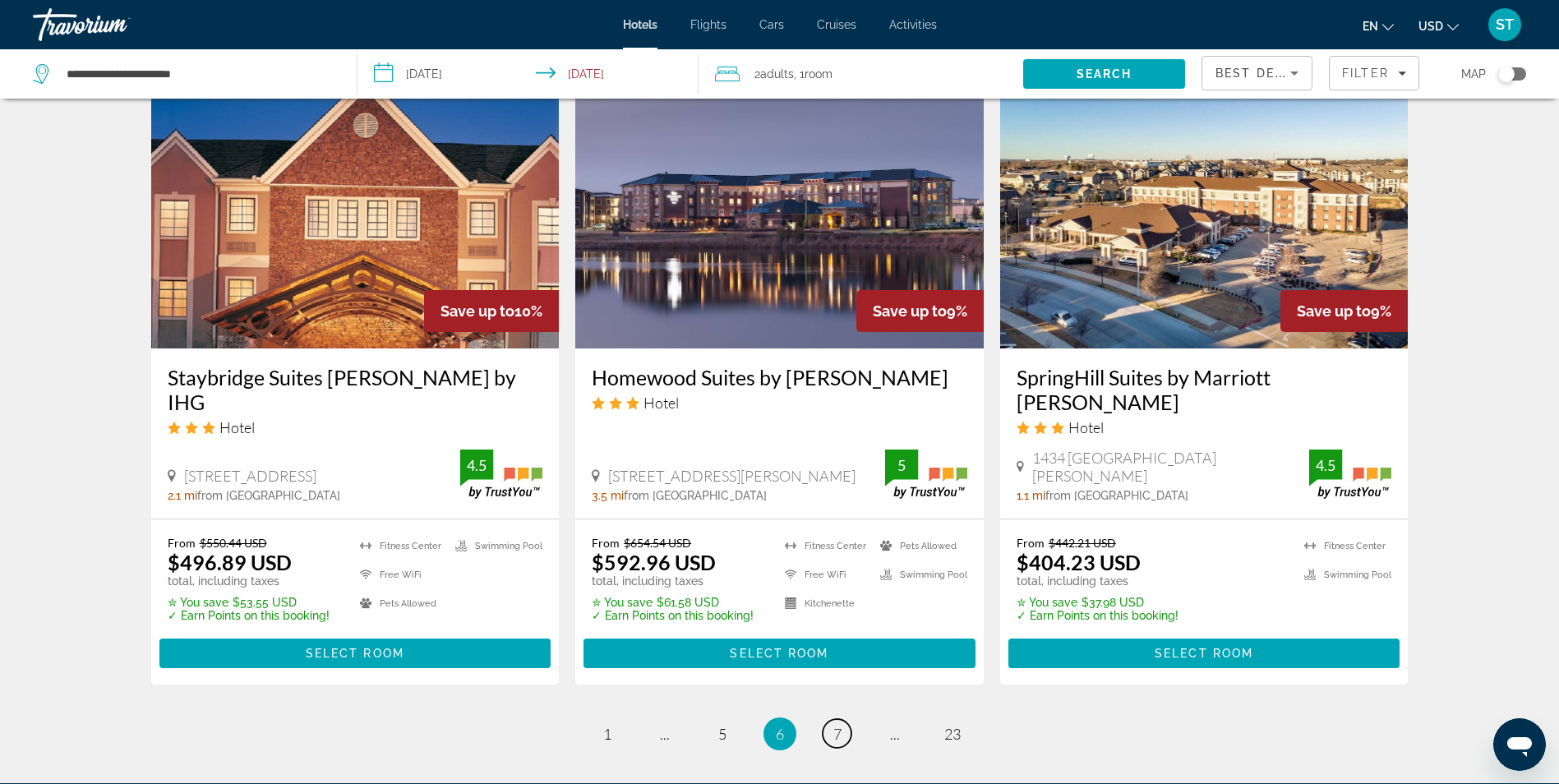
scroll to position [2137, 0]
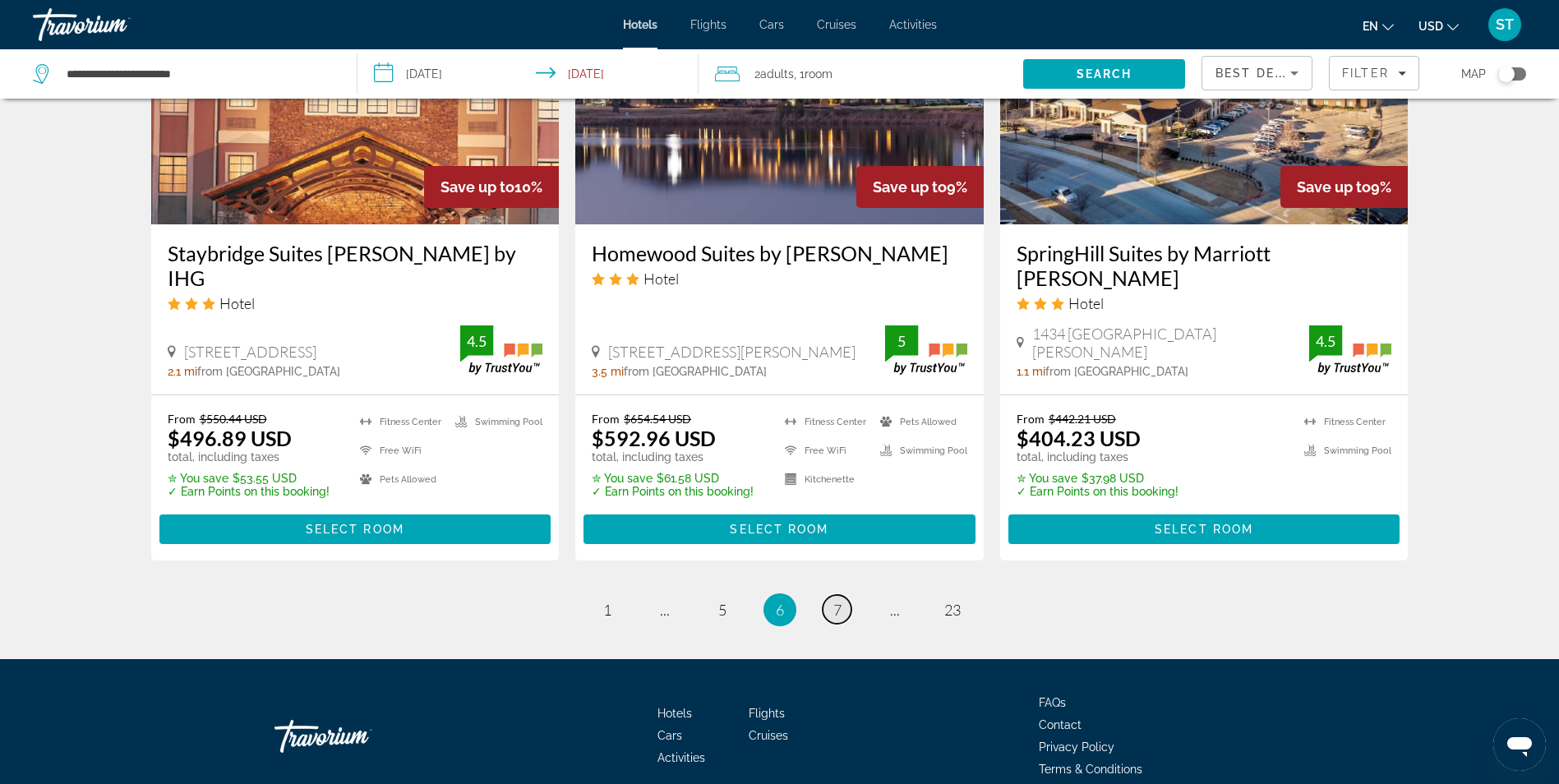
click at [836, 595] on link "page 7" at bounding box center [837, 609] width 29 height 29
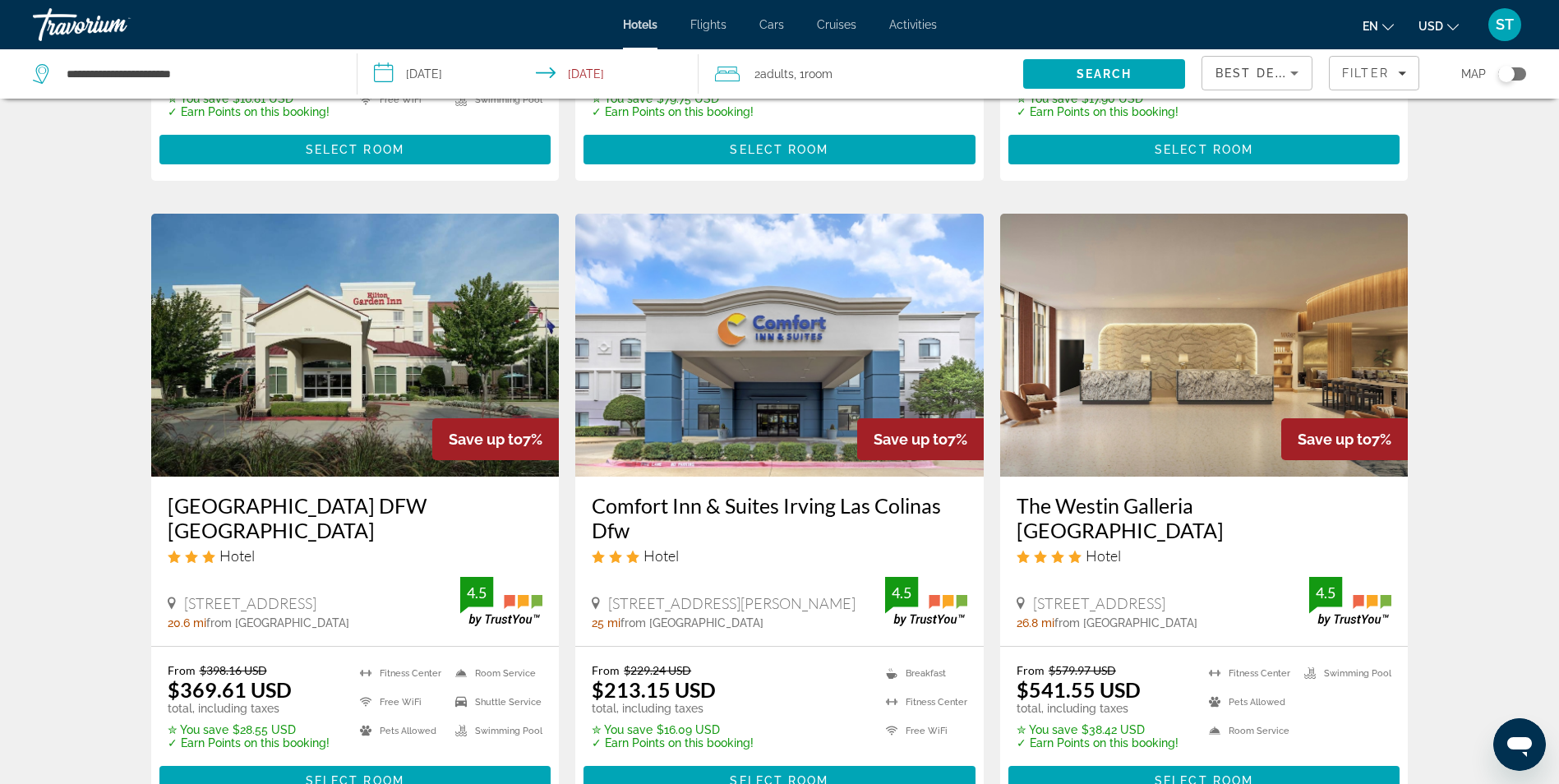
scroll to position [2082, 0]
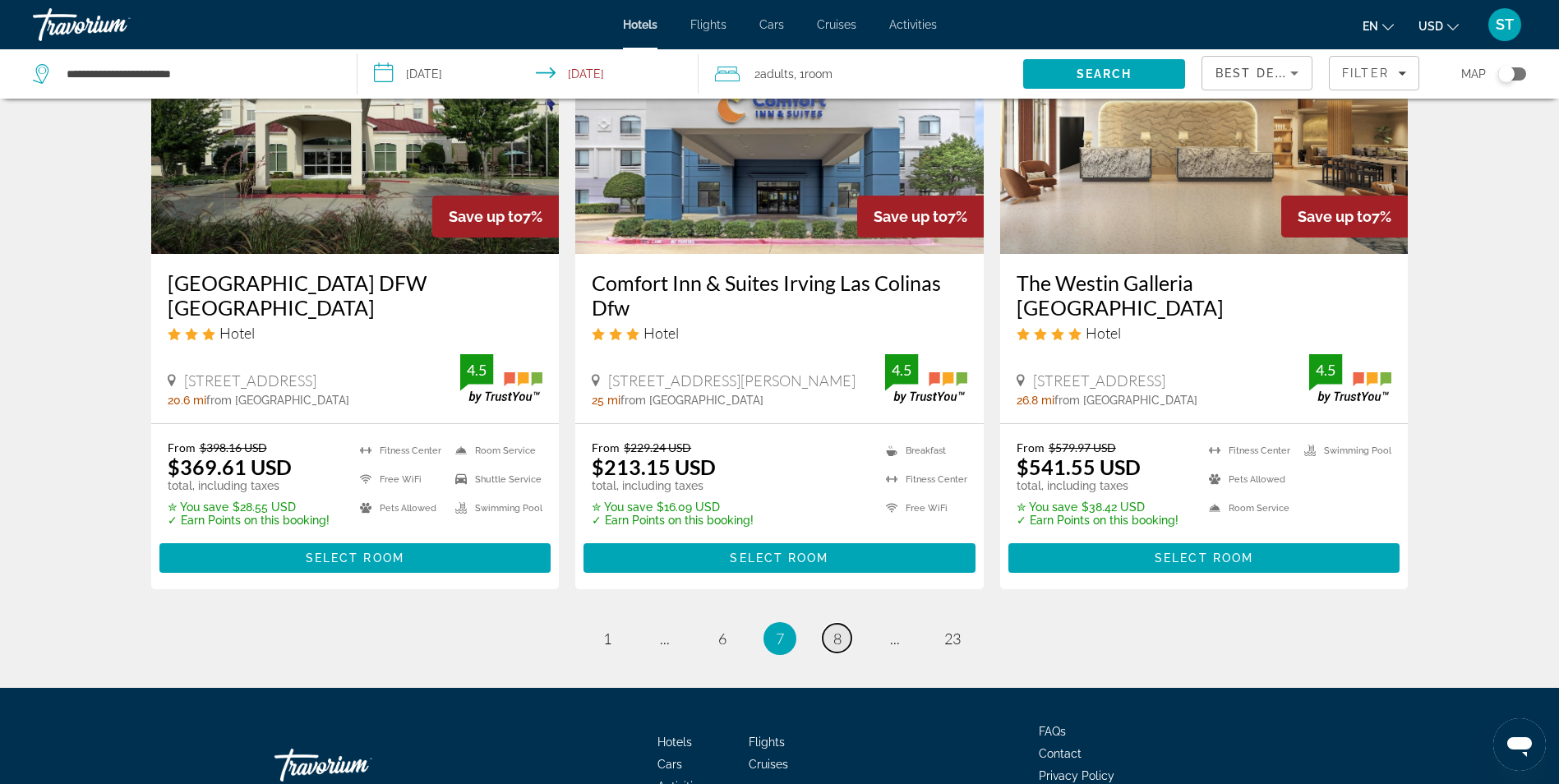
click at [840, 629] on span "8" at bounding box center [837, 638] width 9 height 18
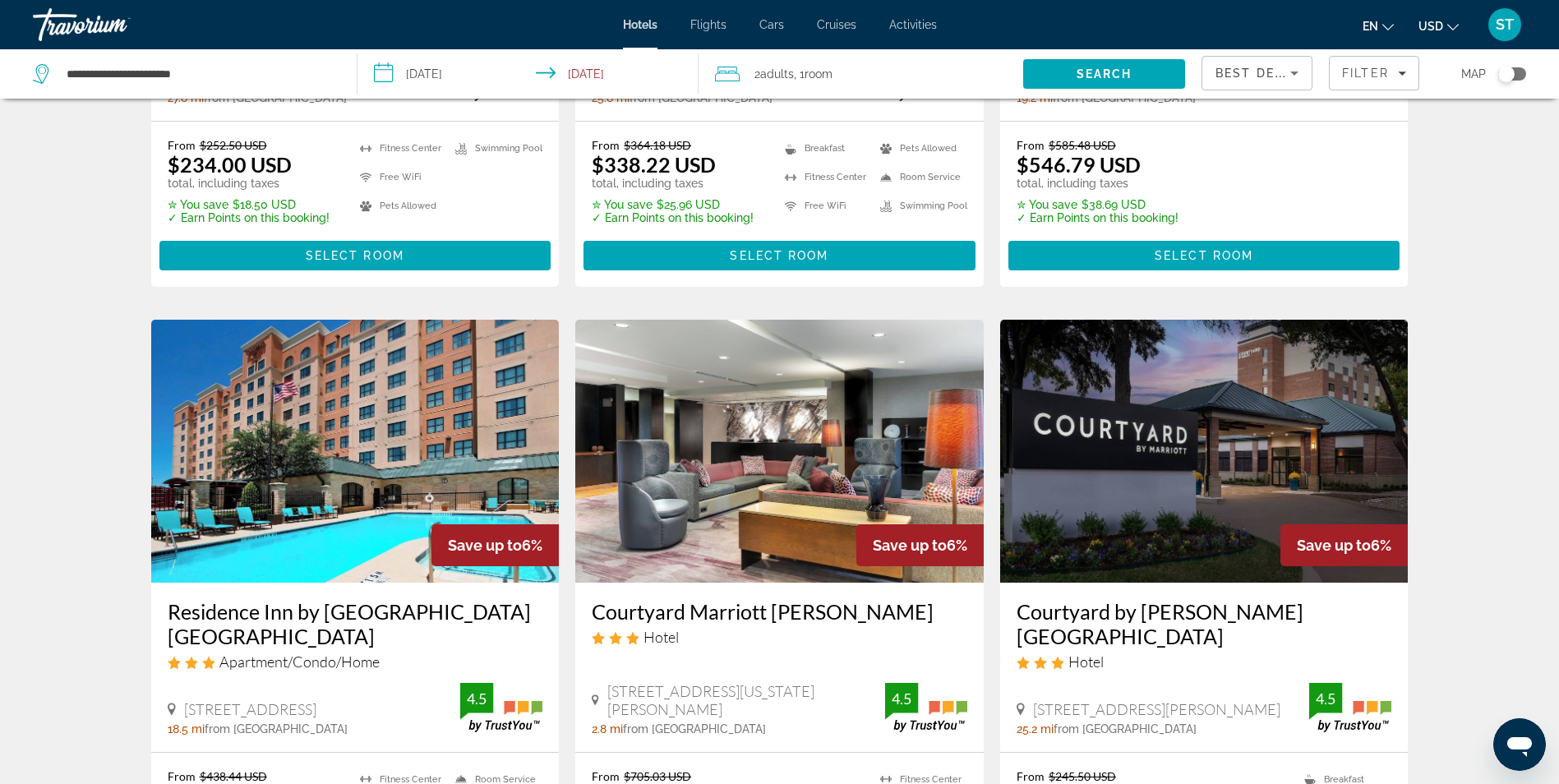
scroll to position [2082, 0]
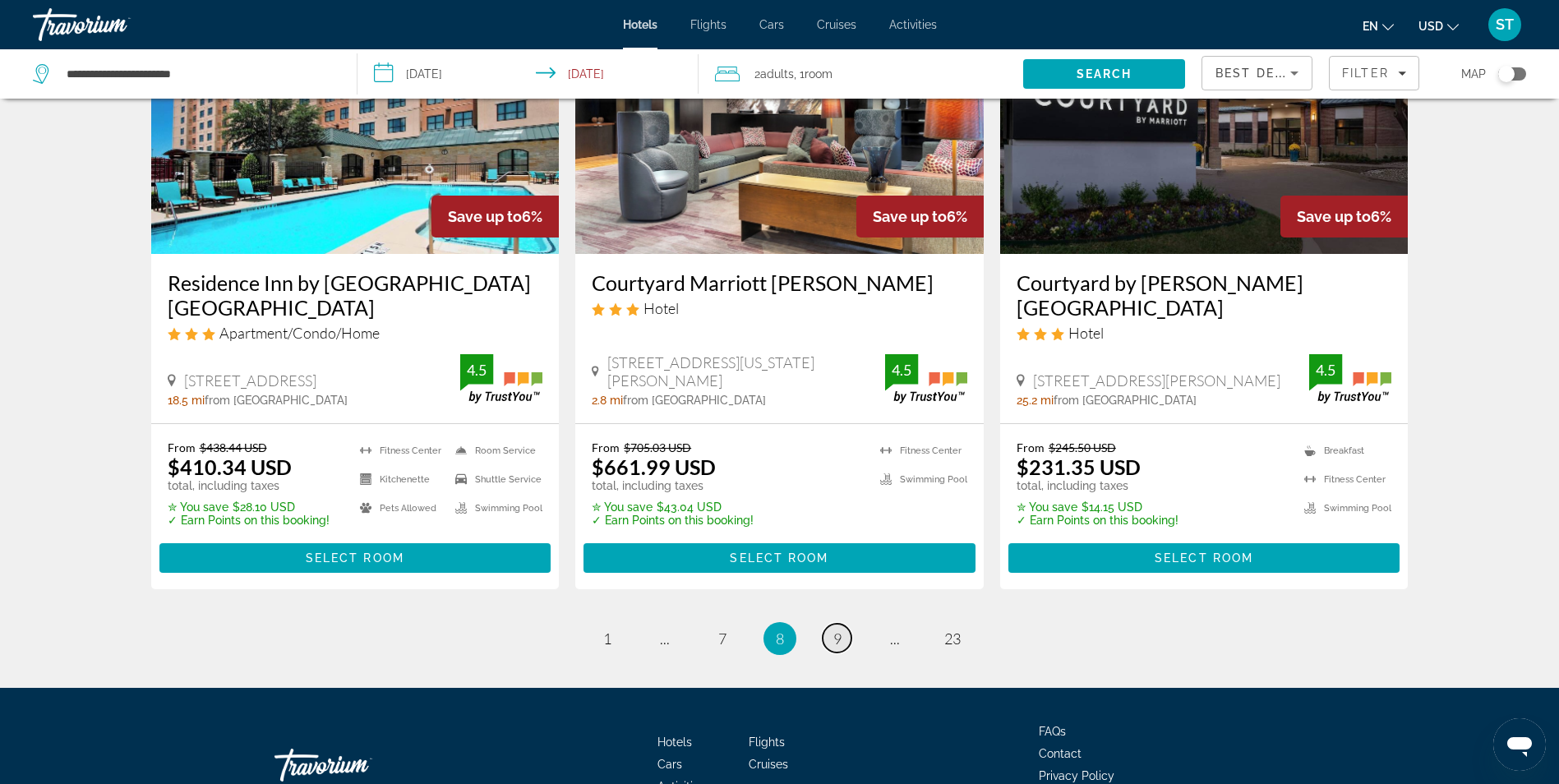
click at [832, 624] on link "page 9" at bounding box center [837, 638] width 29 height 29
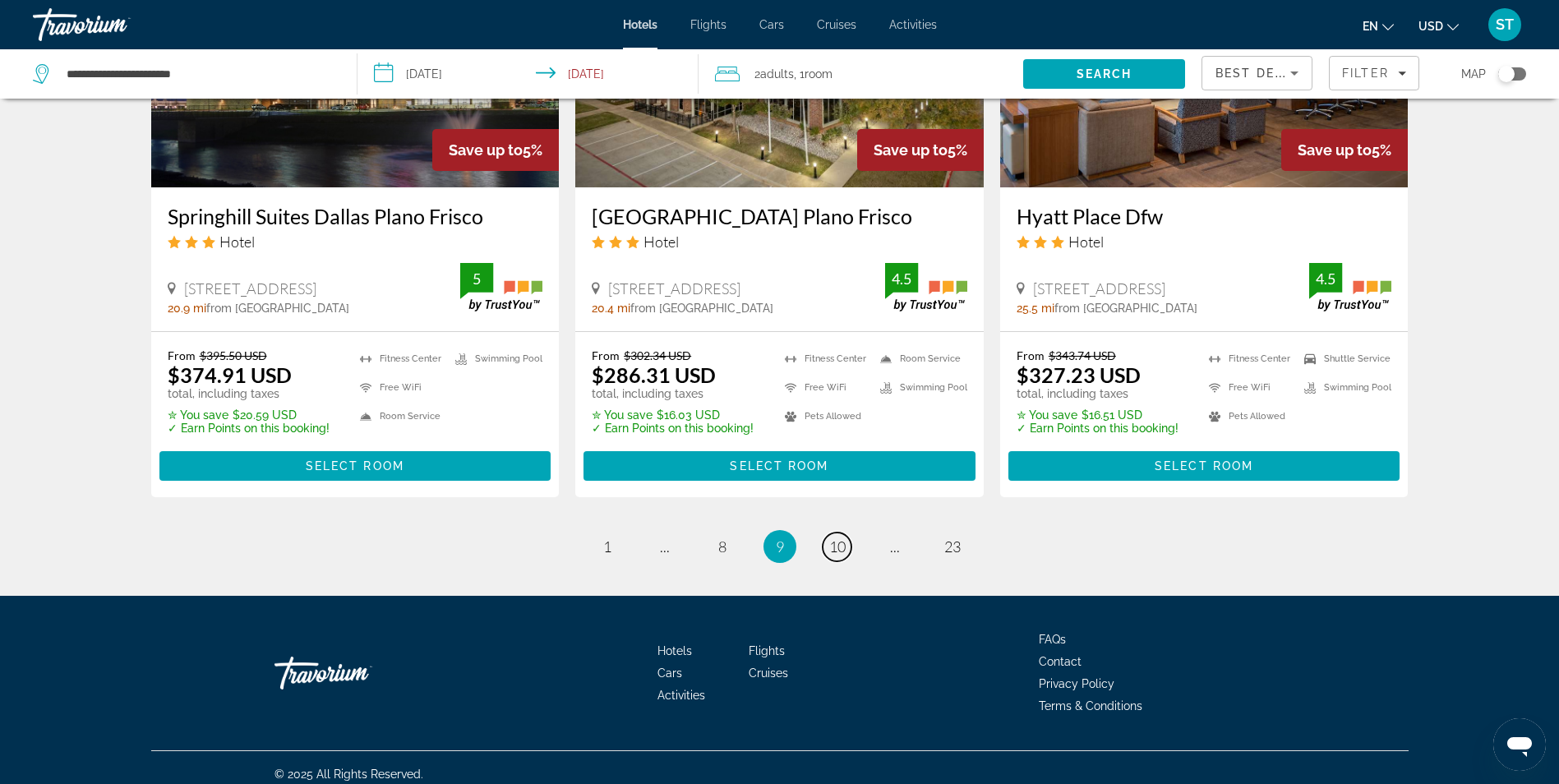
scroll to position [2137, 0]
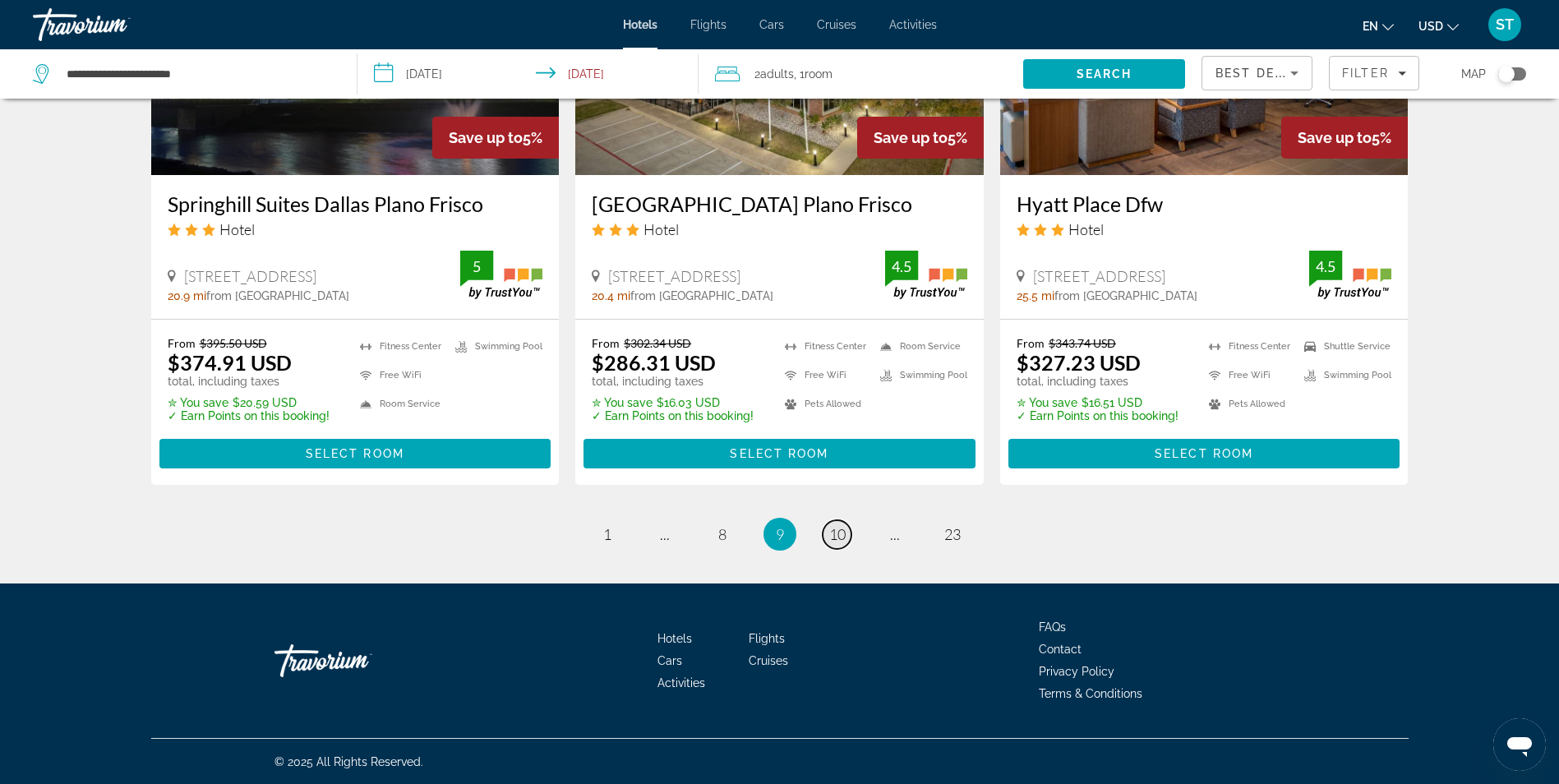
click at [839, 535] on span "10" at bounding box center [837, 533] width 16 height 18
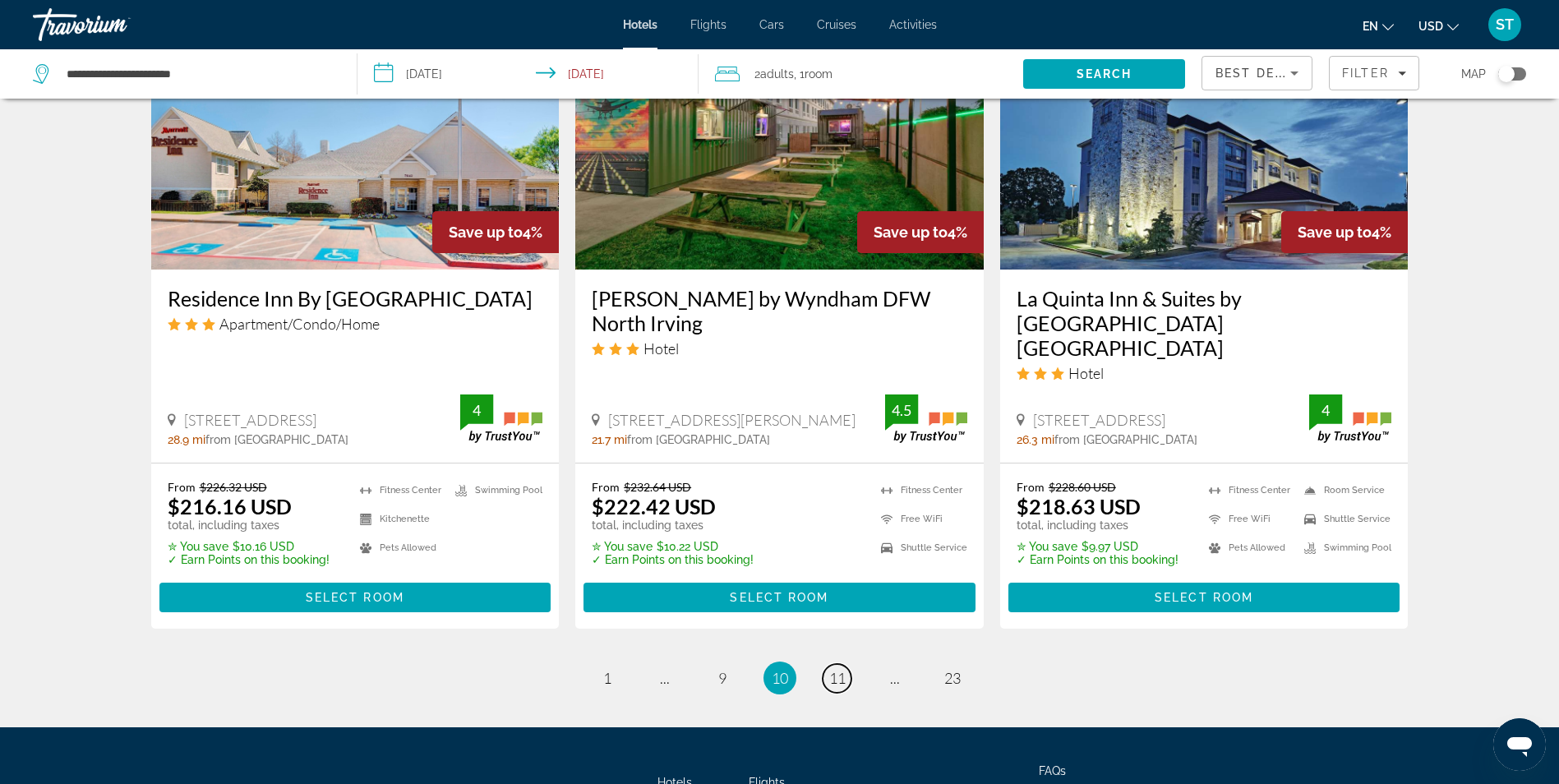
scroll to position [2145, 0]
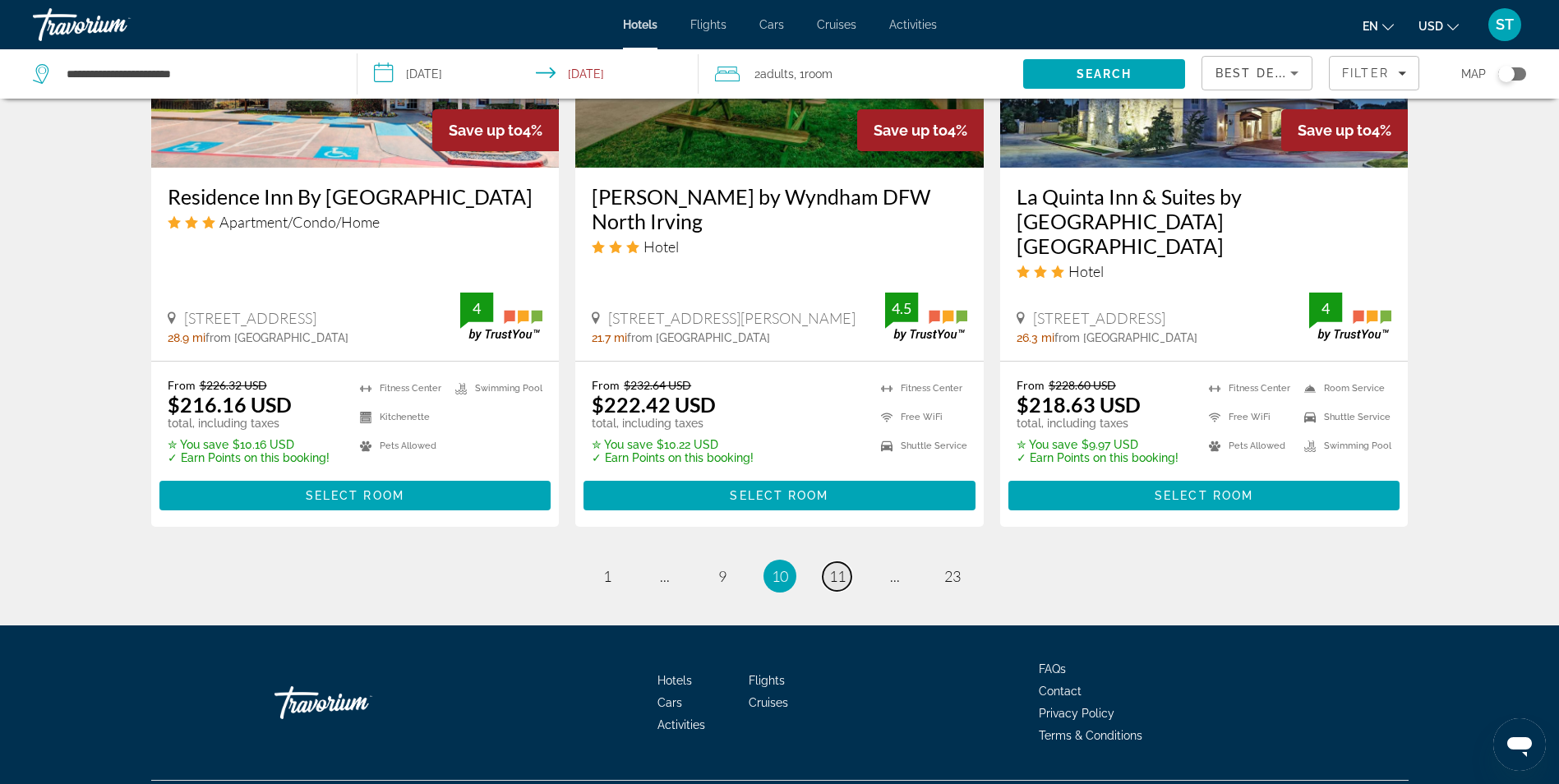
click at [843, 567] on span "11" at bounding box center [837, 575] width 16 height 18
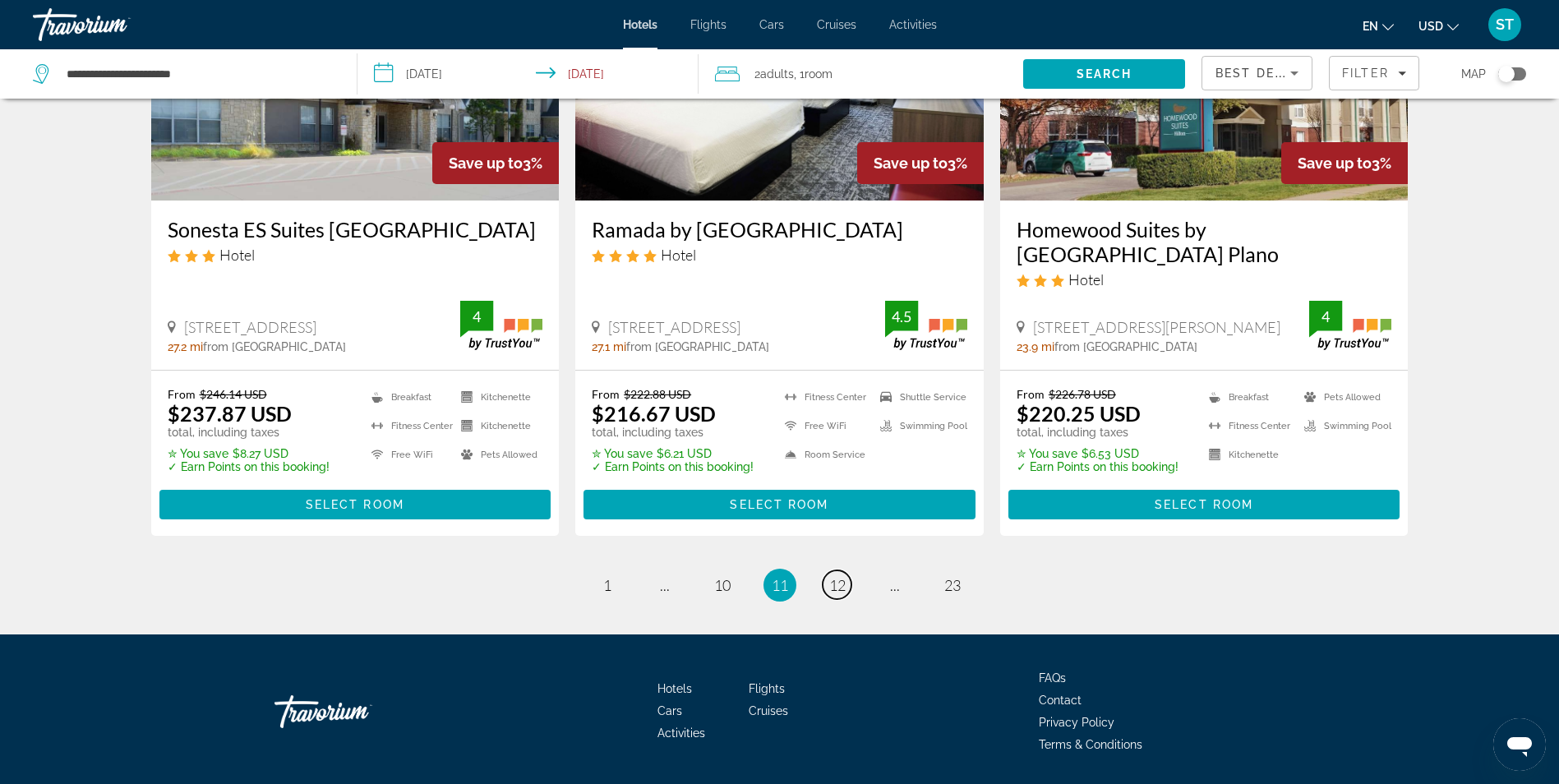
scroll to position [2163, 0]
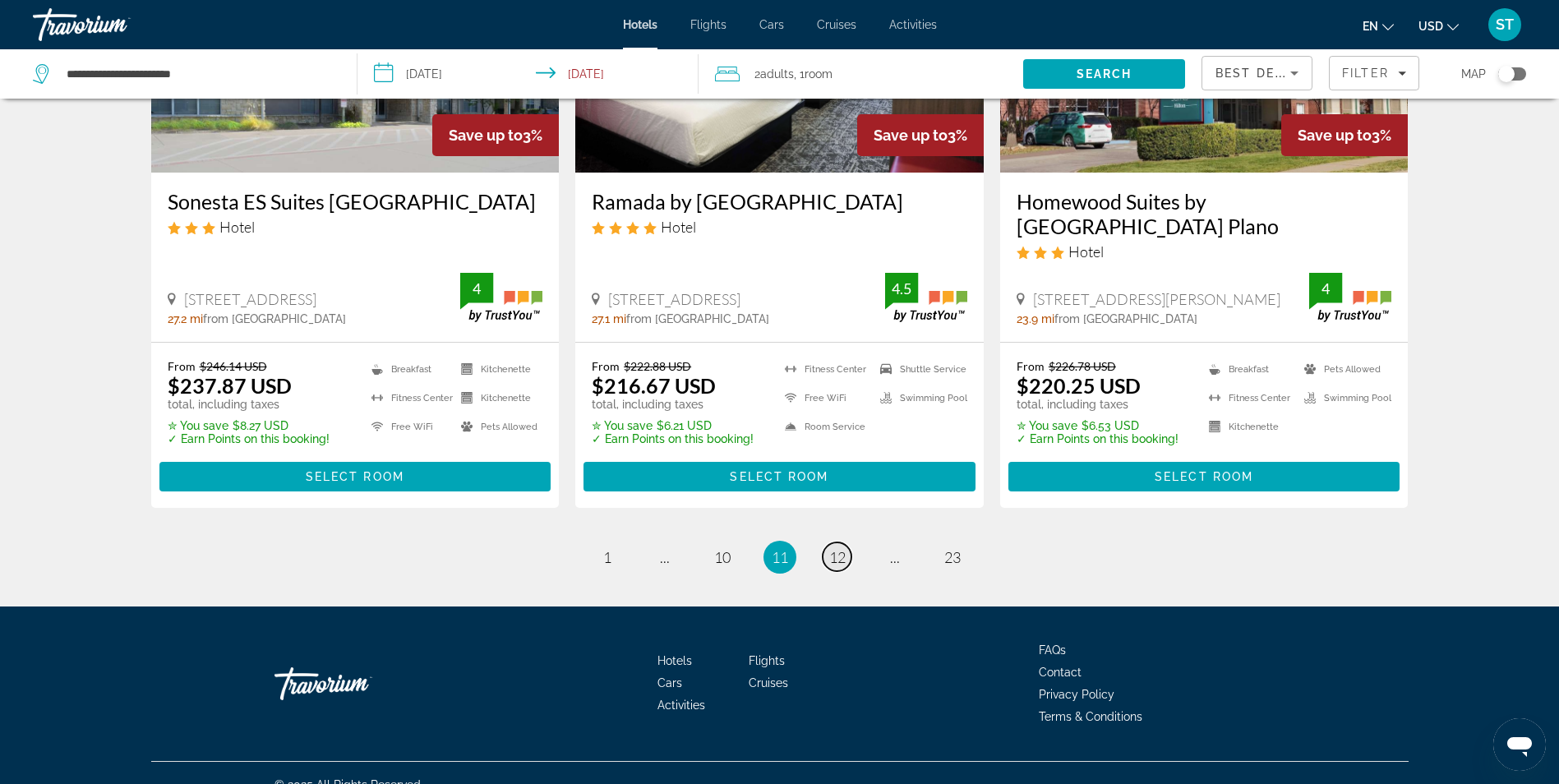
click at [846, 543] on link "page 12" at bounding box center [837, 557] width 29 height 29
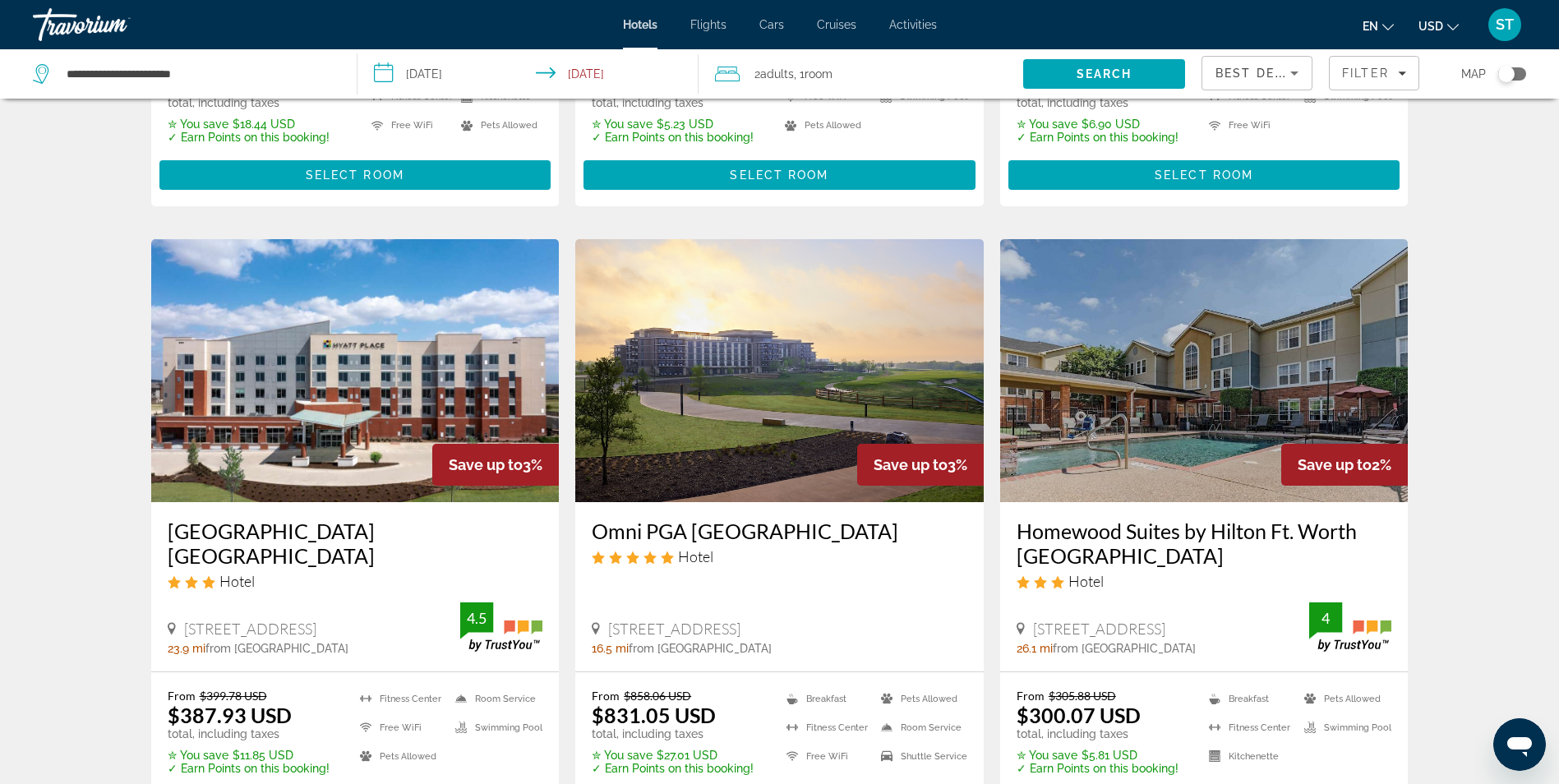
scroll to position [2082, 0]
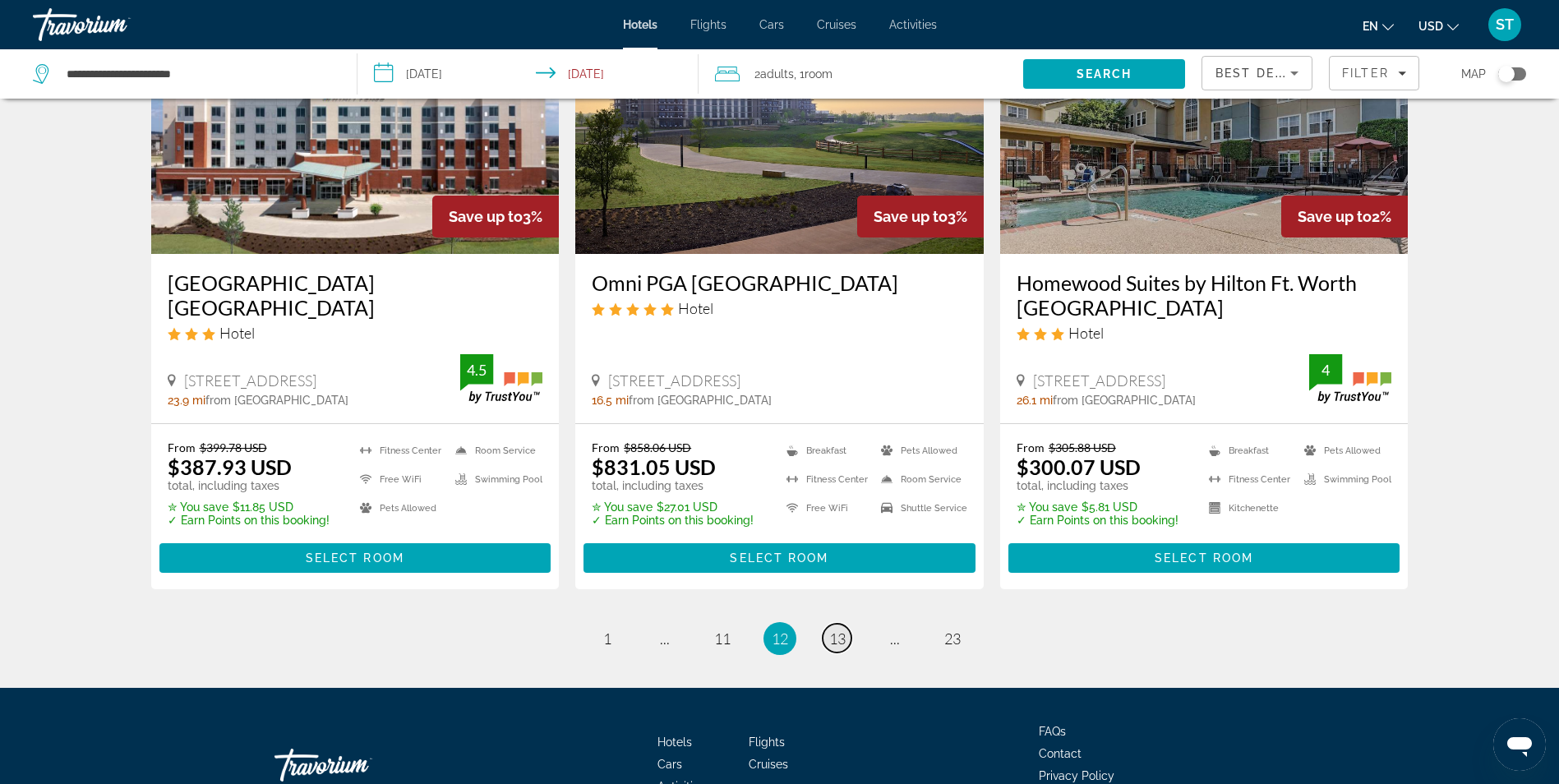
click at [836, 629] on span "13" at bounding box center [837, 638] width 16 height 18
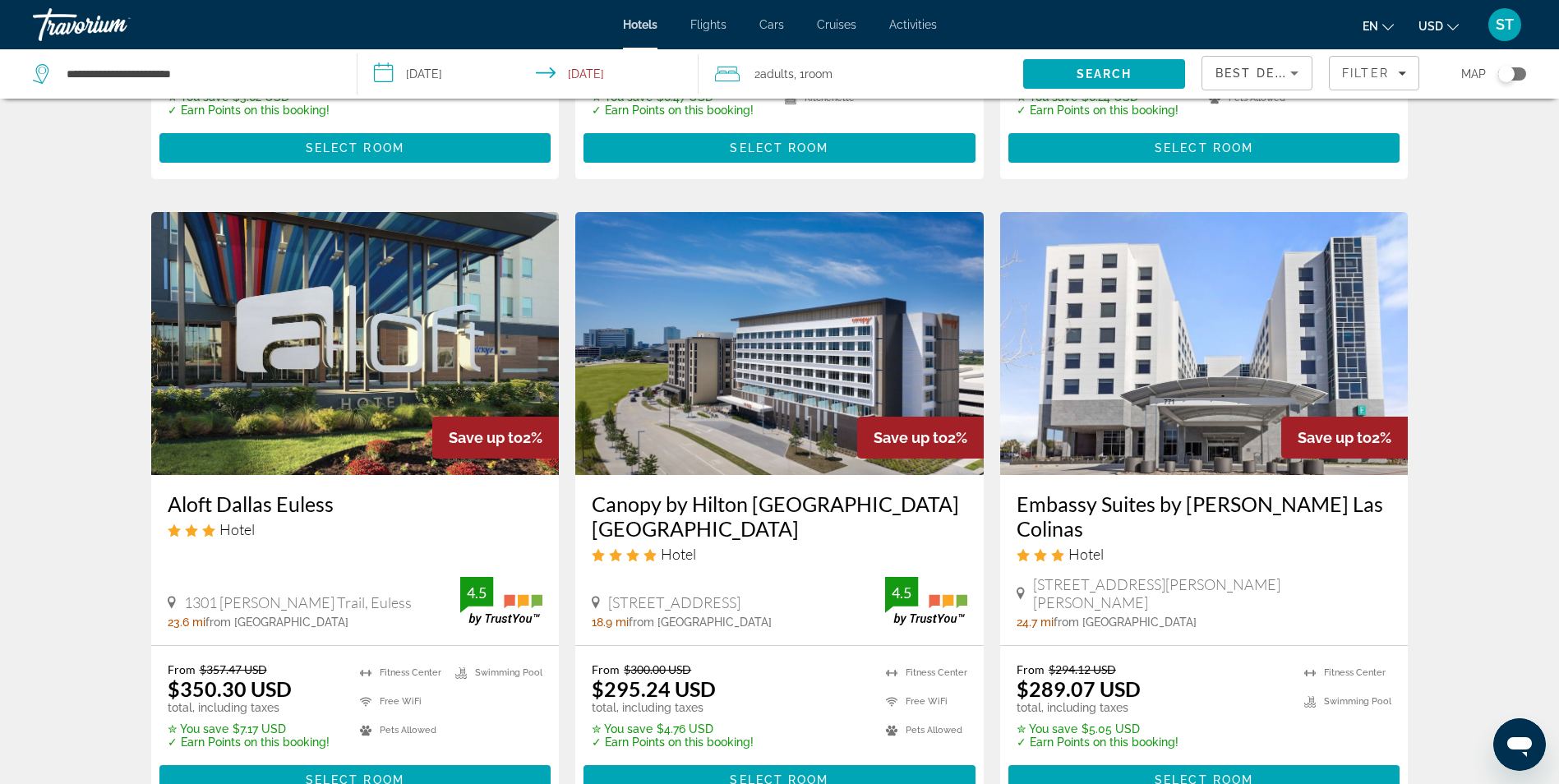
scroll to position [2082, 0]
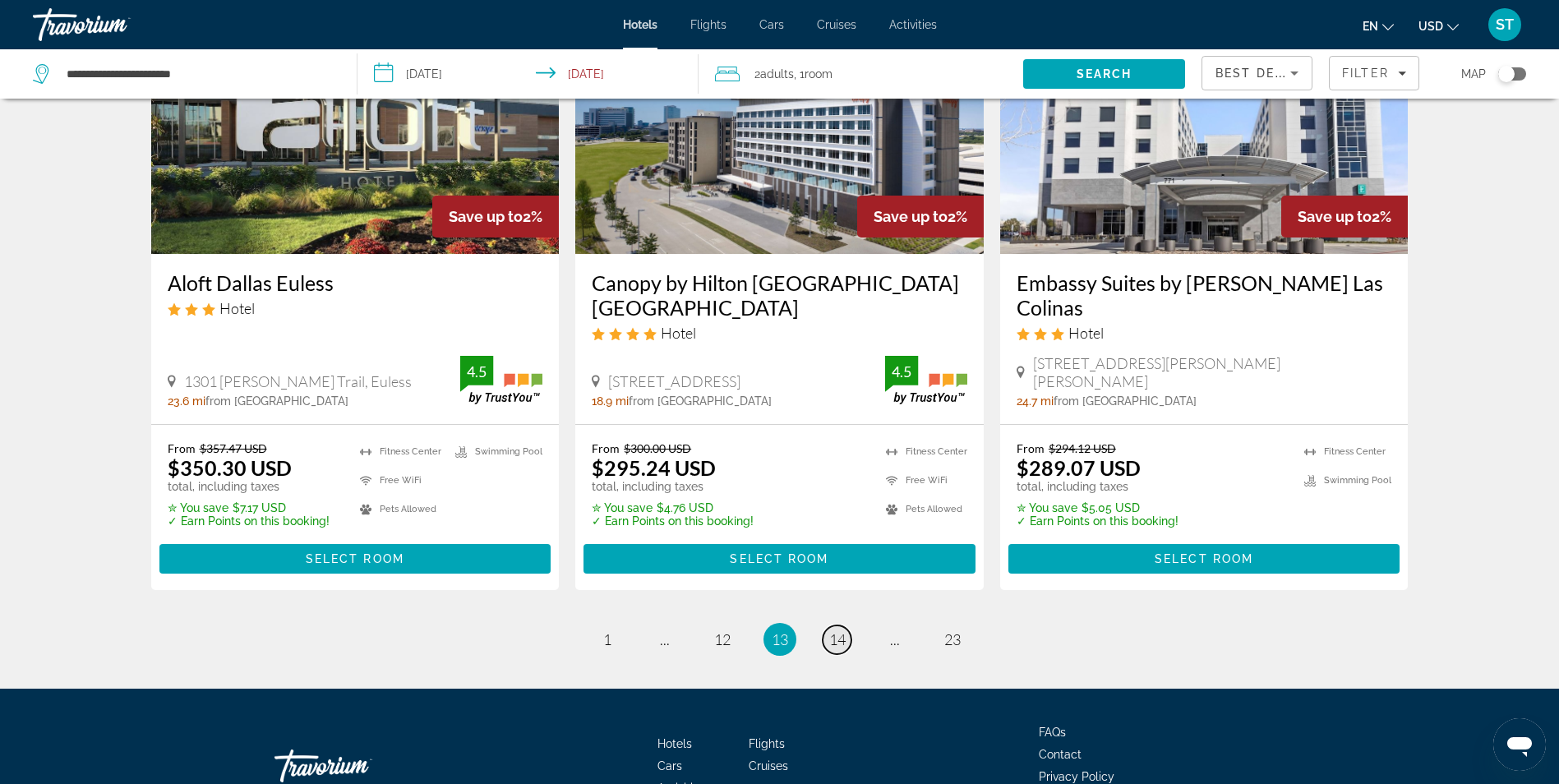
click at [840, 630] on span "14" at bounding box center [837, 638] width 16 height 18
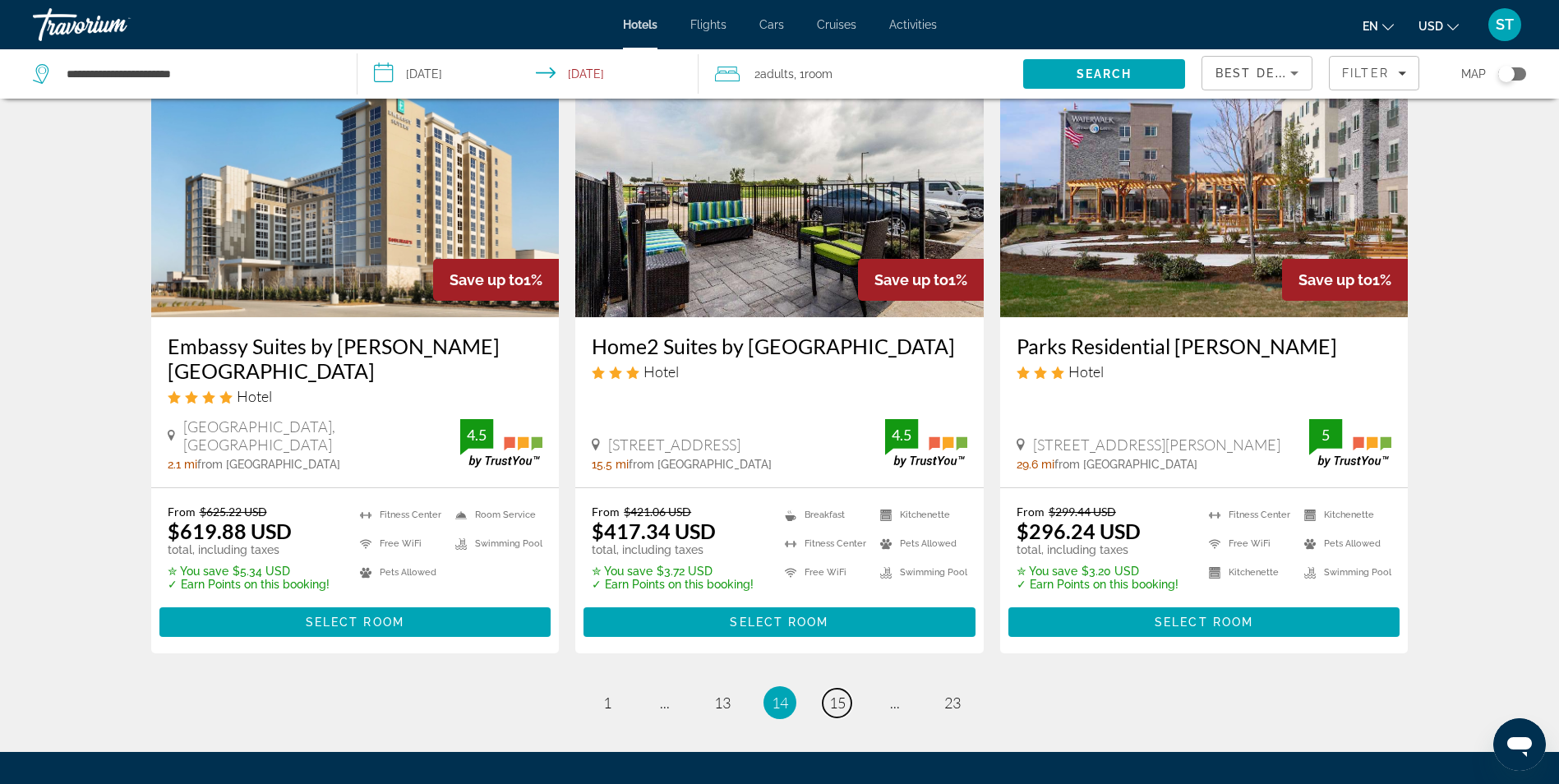
scroll to position [1972, 0]
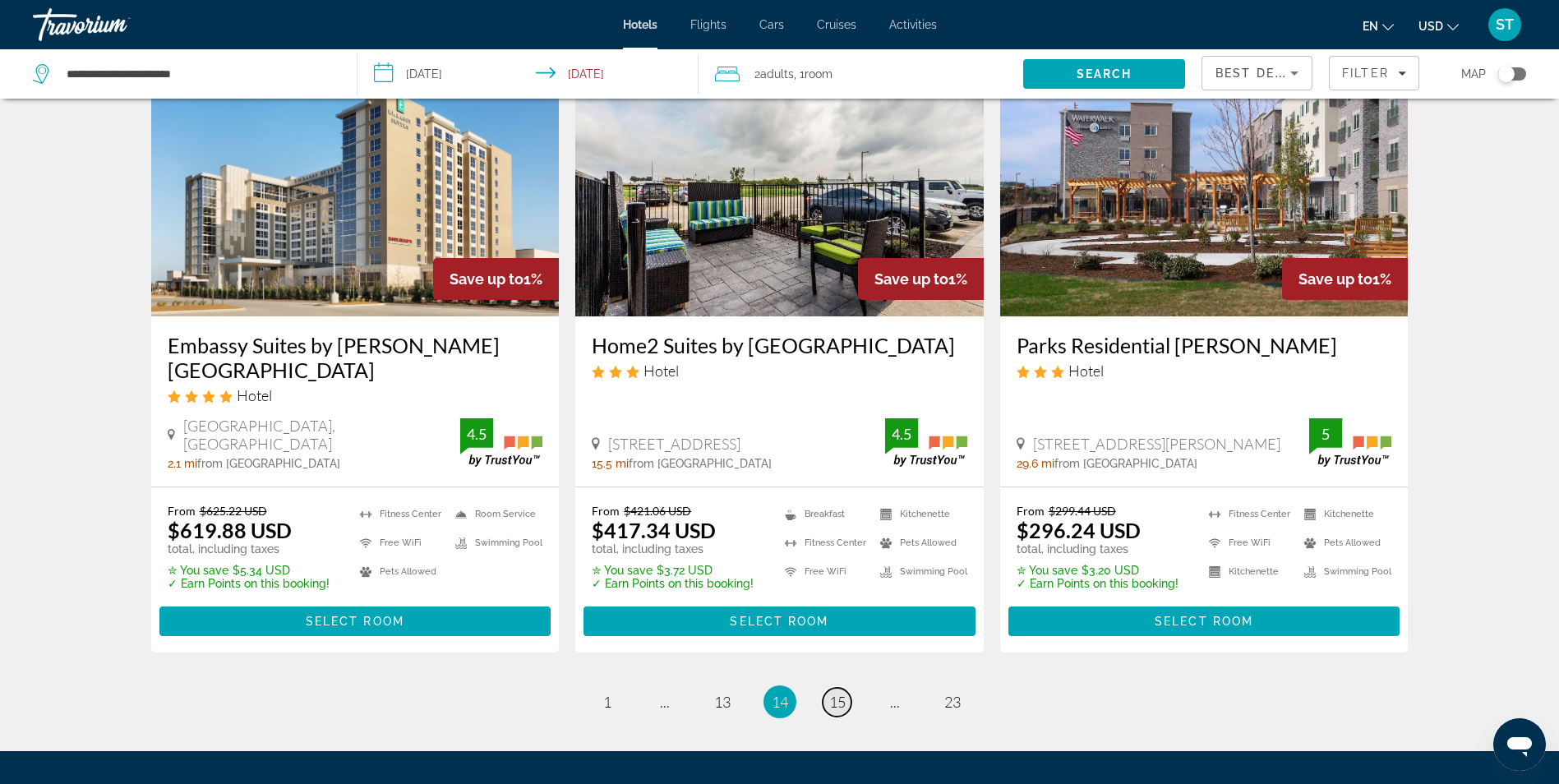
click at [843, 704] on span "15" at bounding box center [837, 701] width 16 height 18
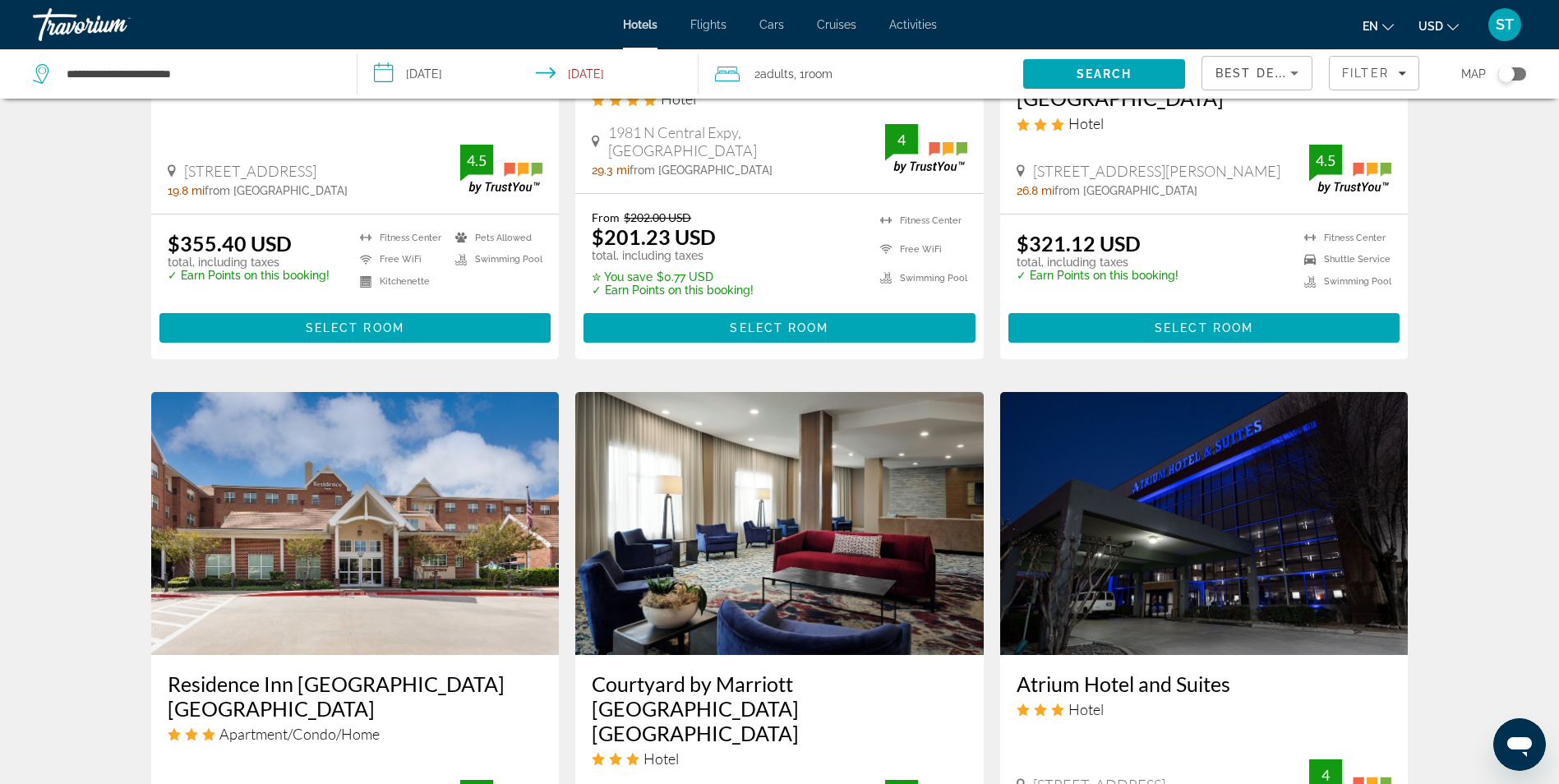
scroll to position [2079, 0]
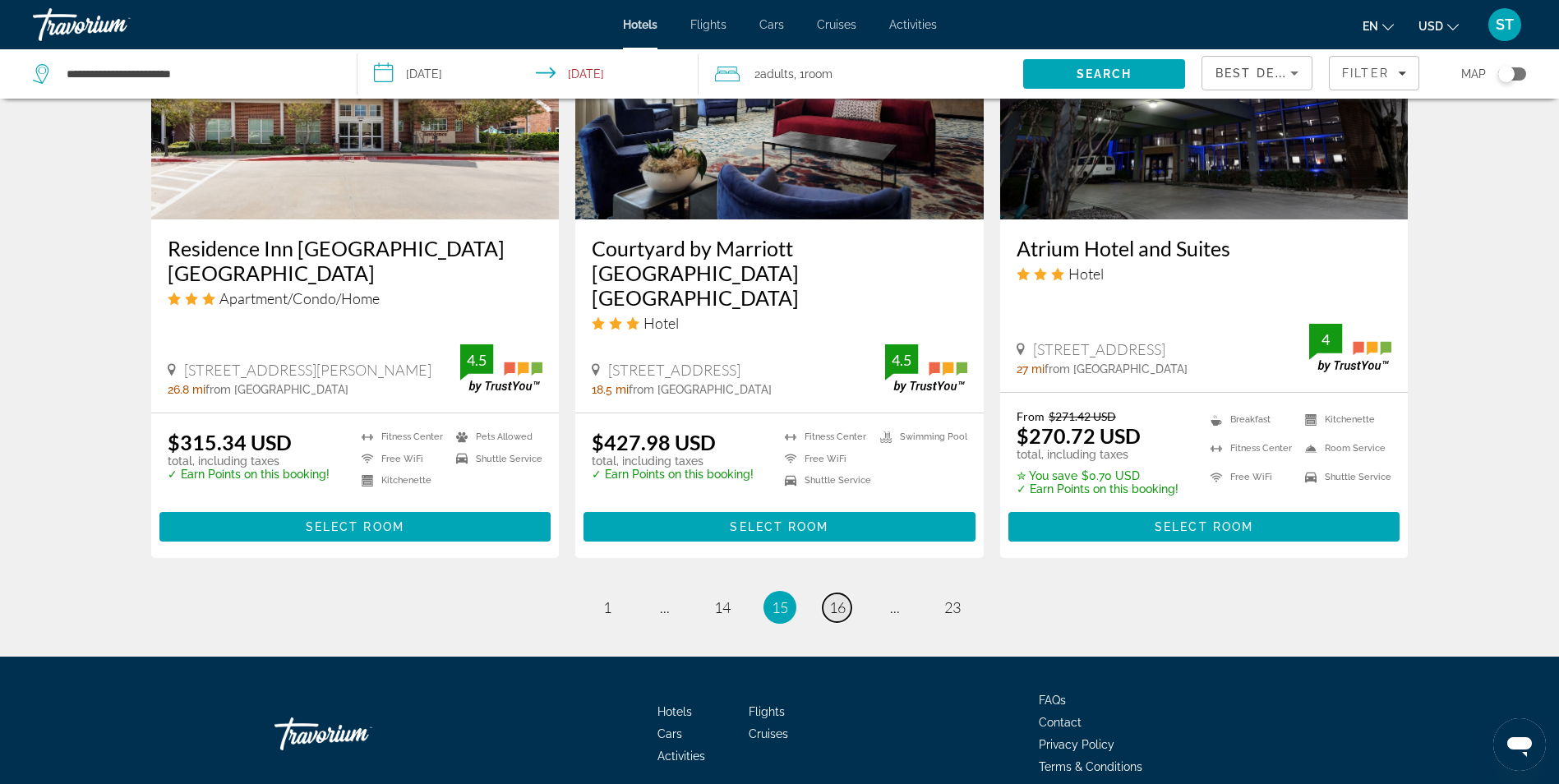
click at [836, 598] on span "16" at bounding box center [837, 607] width 16 height 18
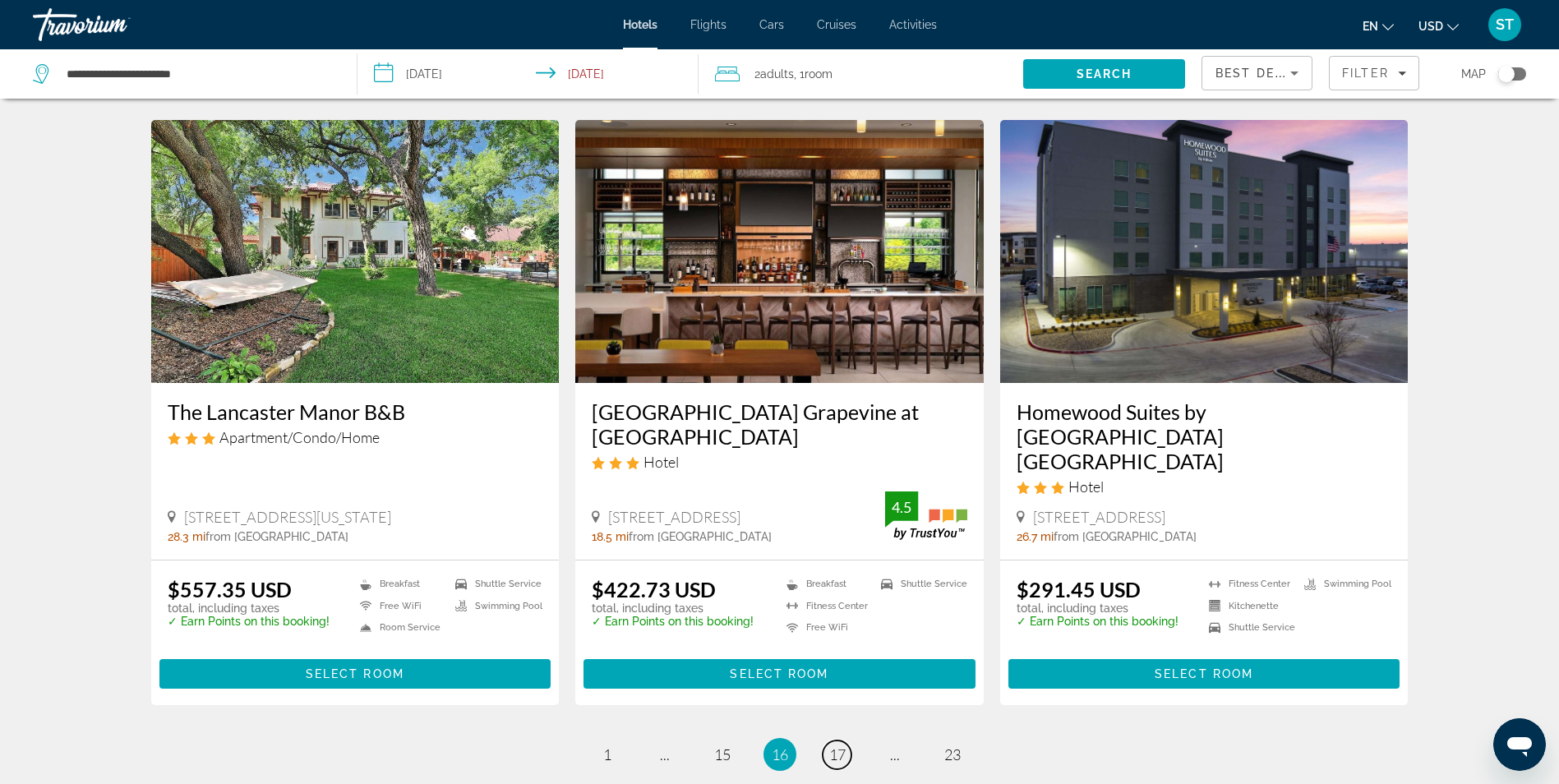
scroll to position [2082, 0]
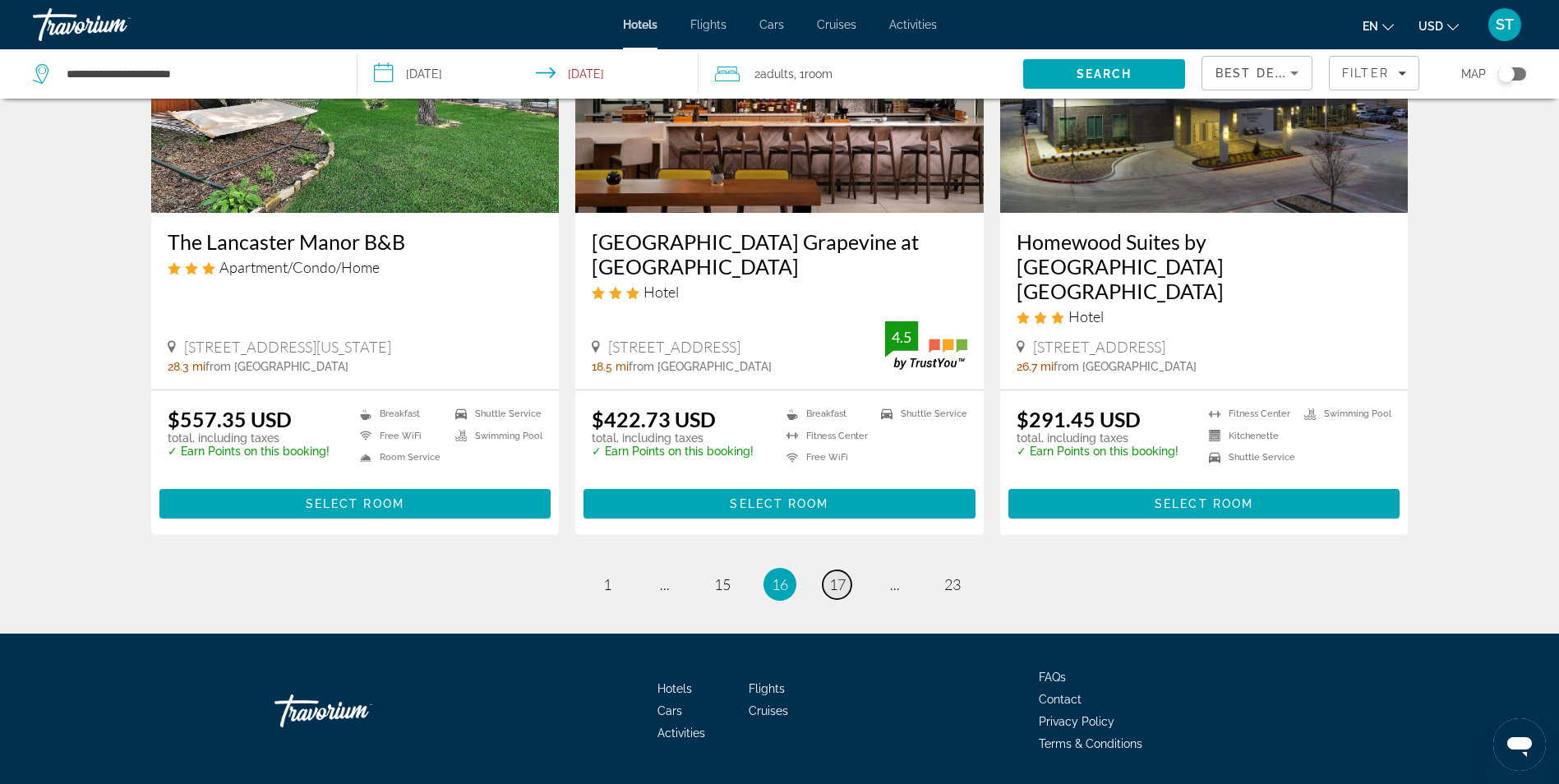
click at [846, 570] on link "page 17" at bounding box center [837, 585] width 29 height 29
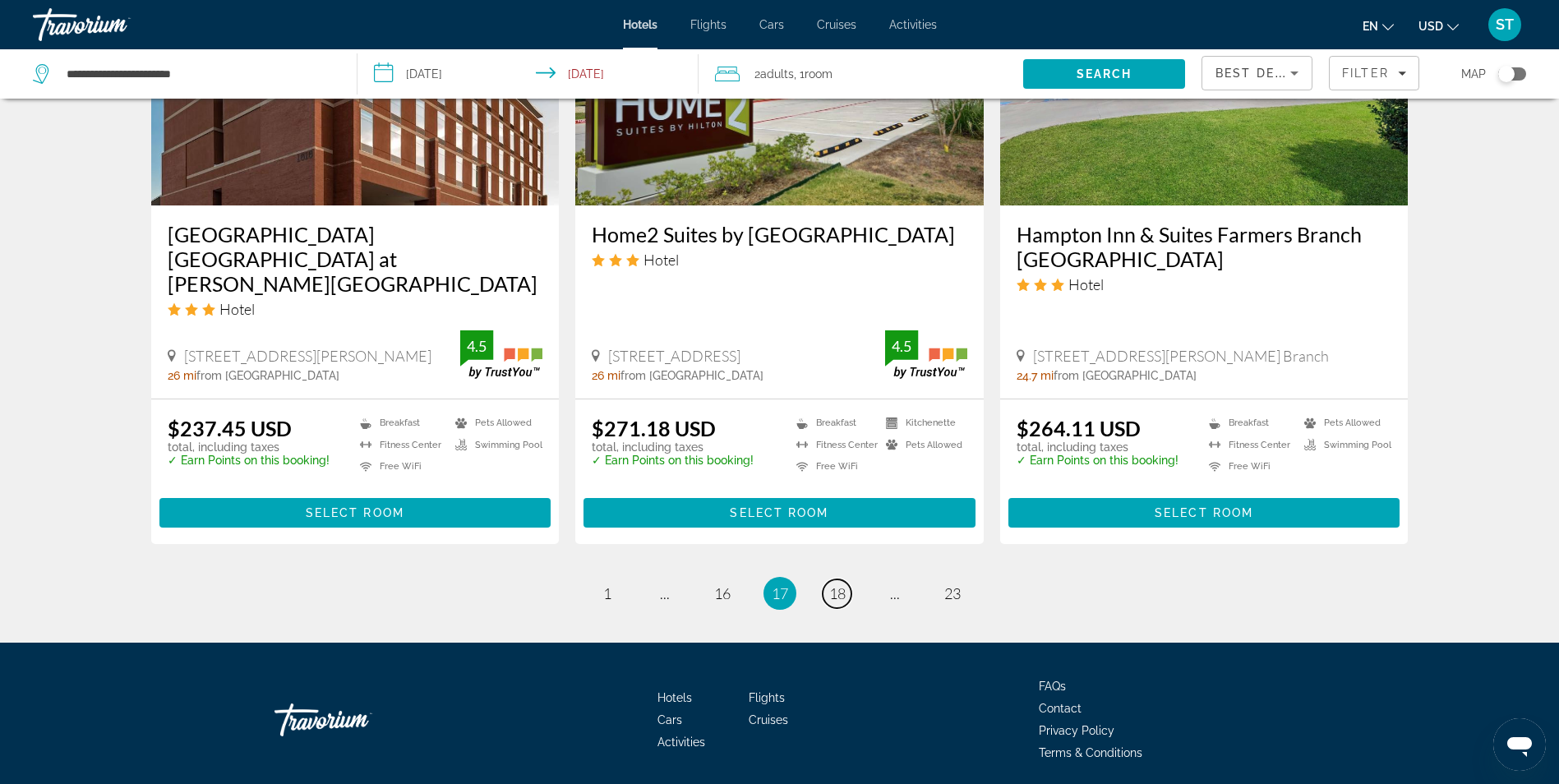
scroll to position [2080, 0]
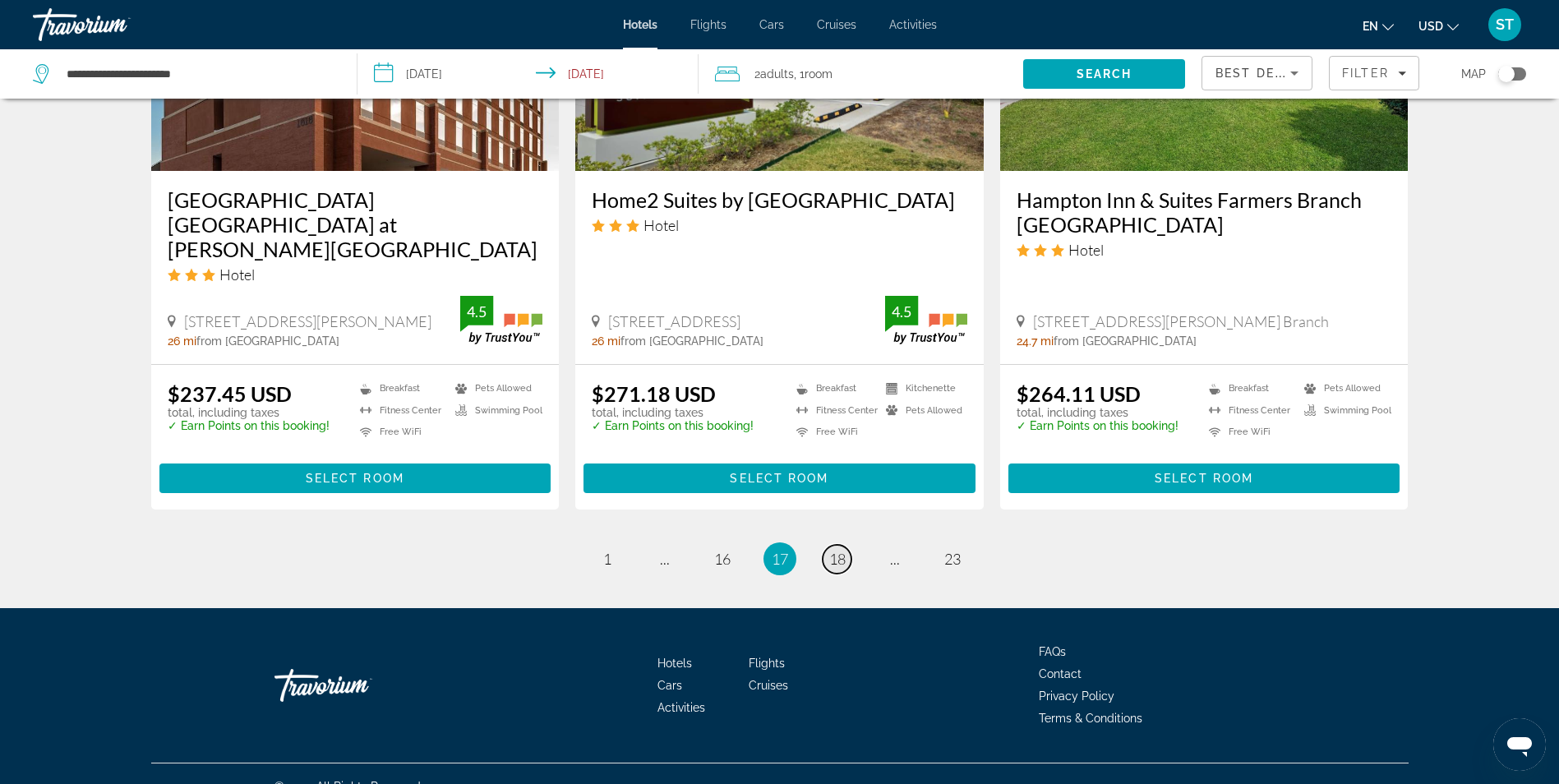
click at [839, 545] on link "page 18" at bounding box center [837, 560] width 29 height 29
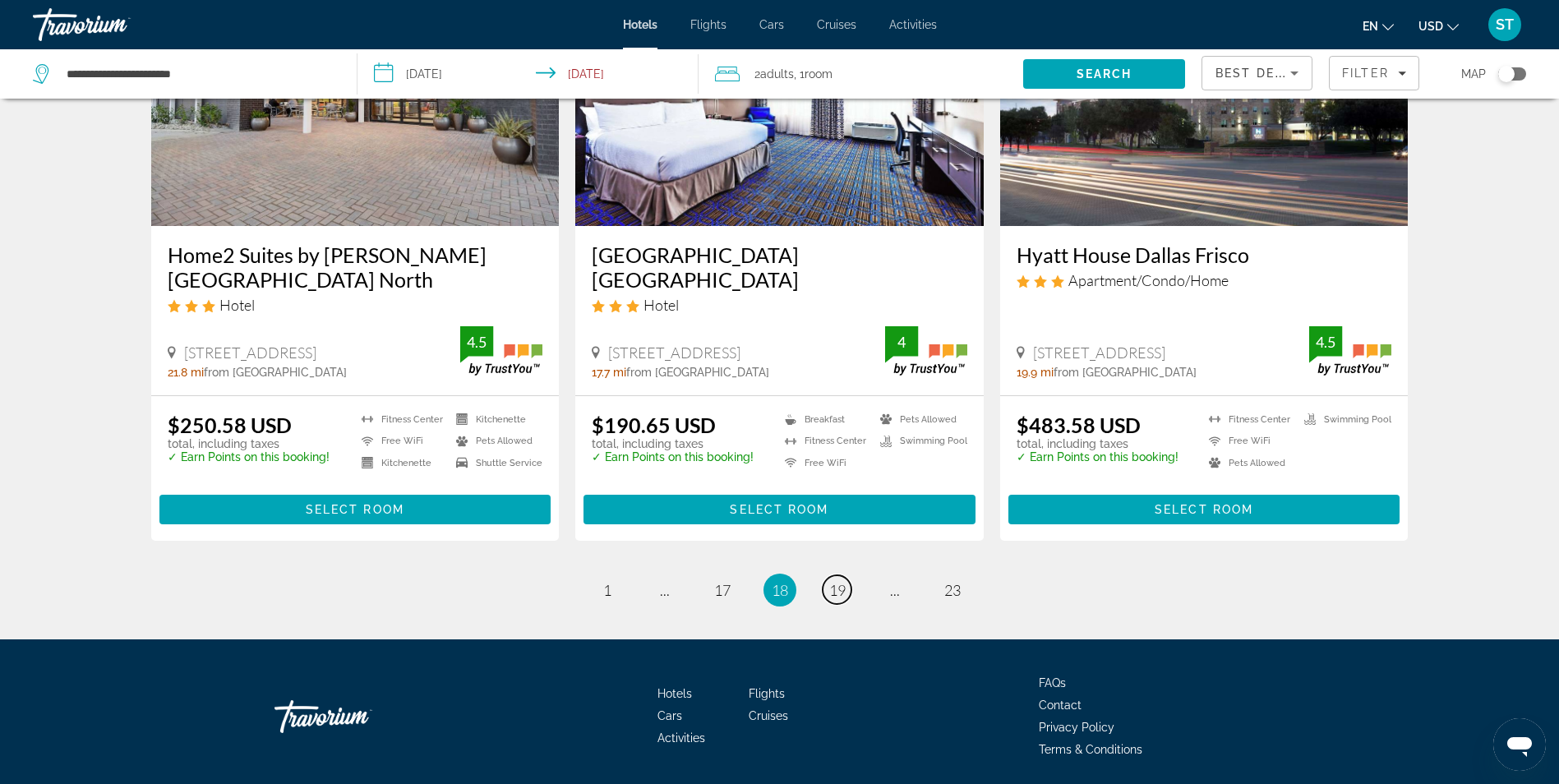
scroll to position [2080, 0]
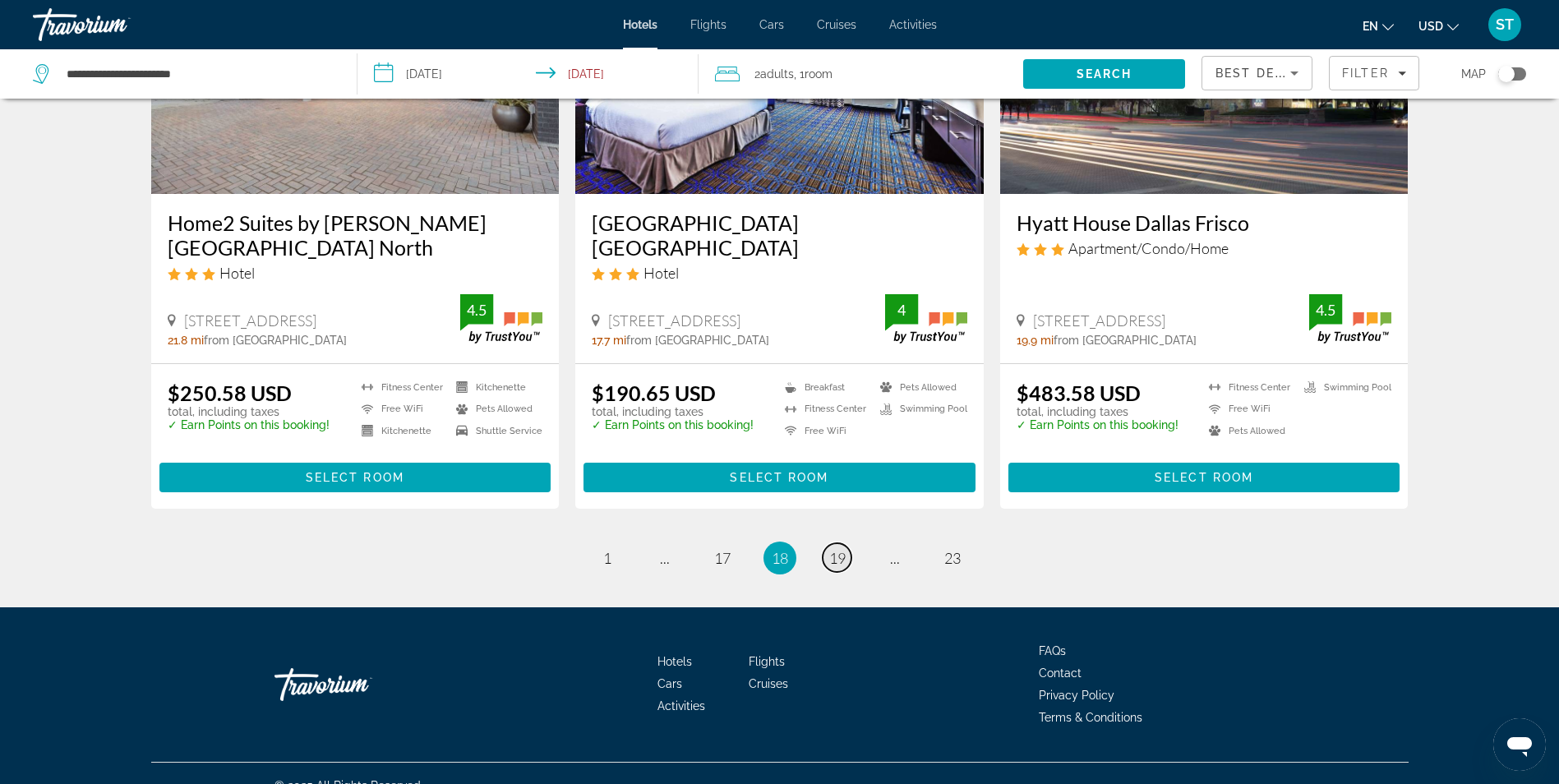
click at [842, 549] on span "19" at bounding box center [837, 557] width 16 height 18
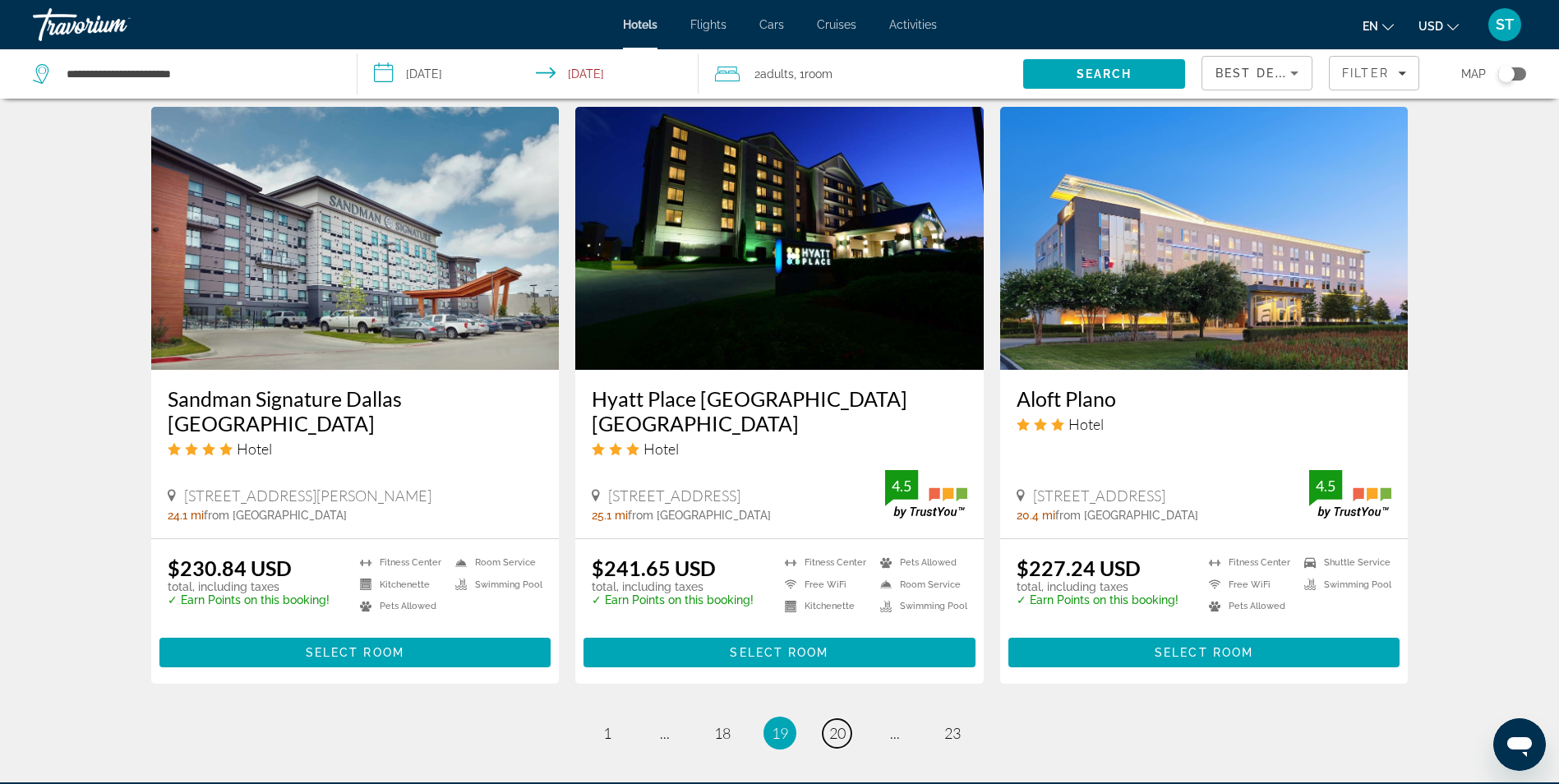
scroll to position [2046, 0]
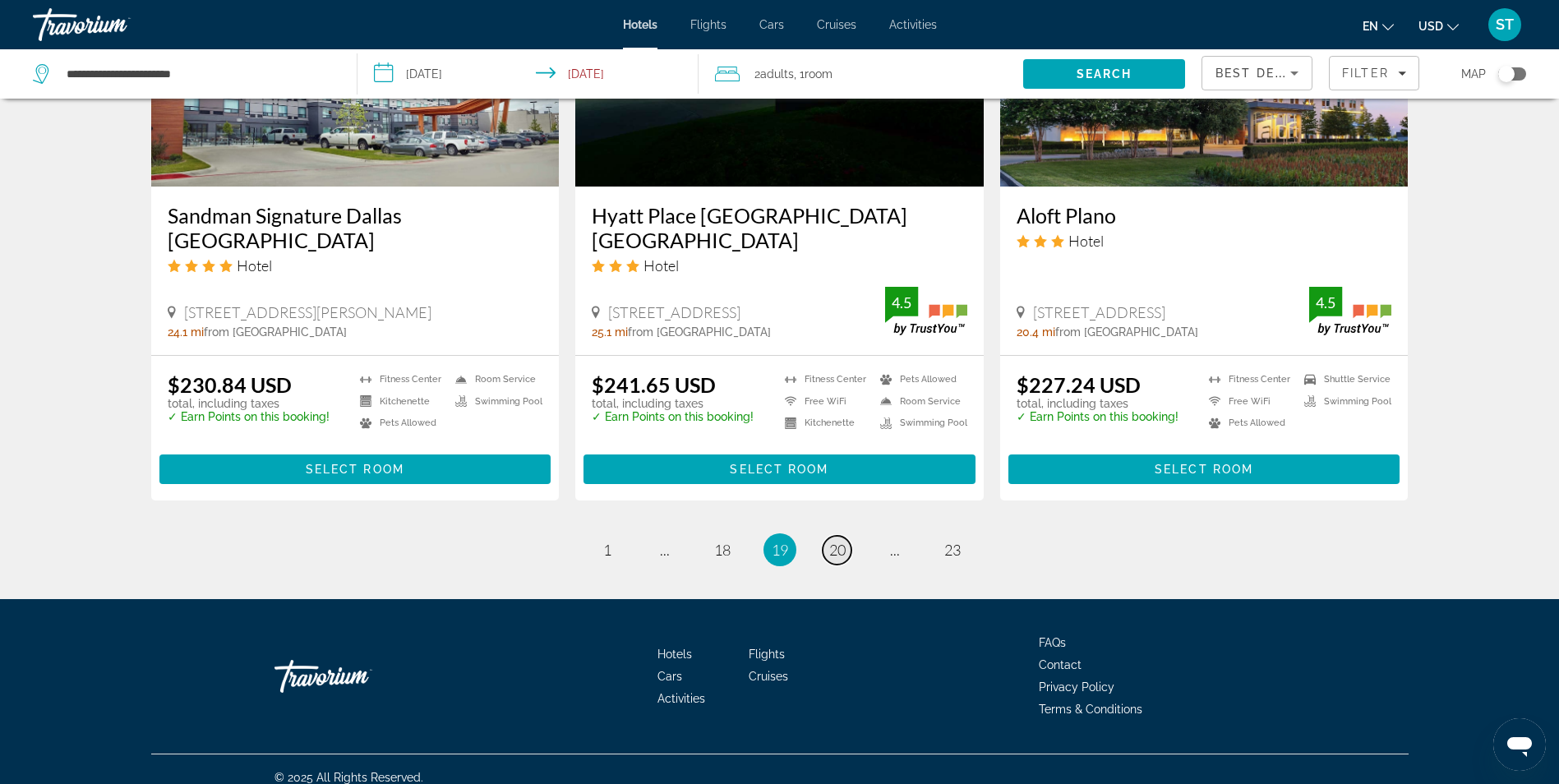
click at [835, 541] on span "20" at bounding box center [837, 549] width 16 height 18
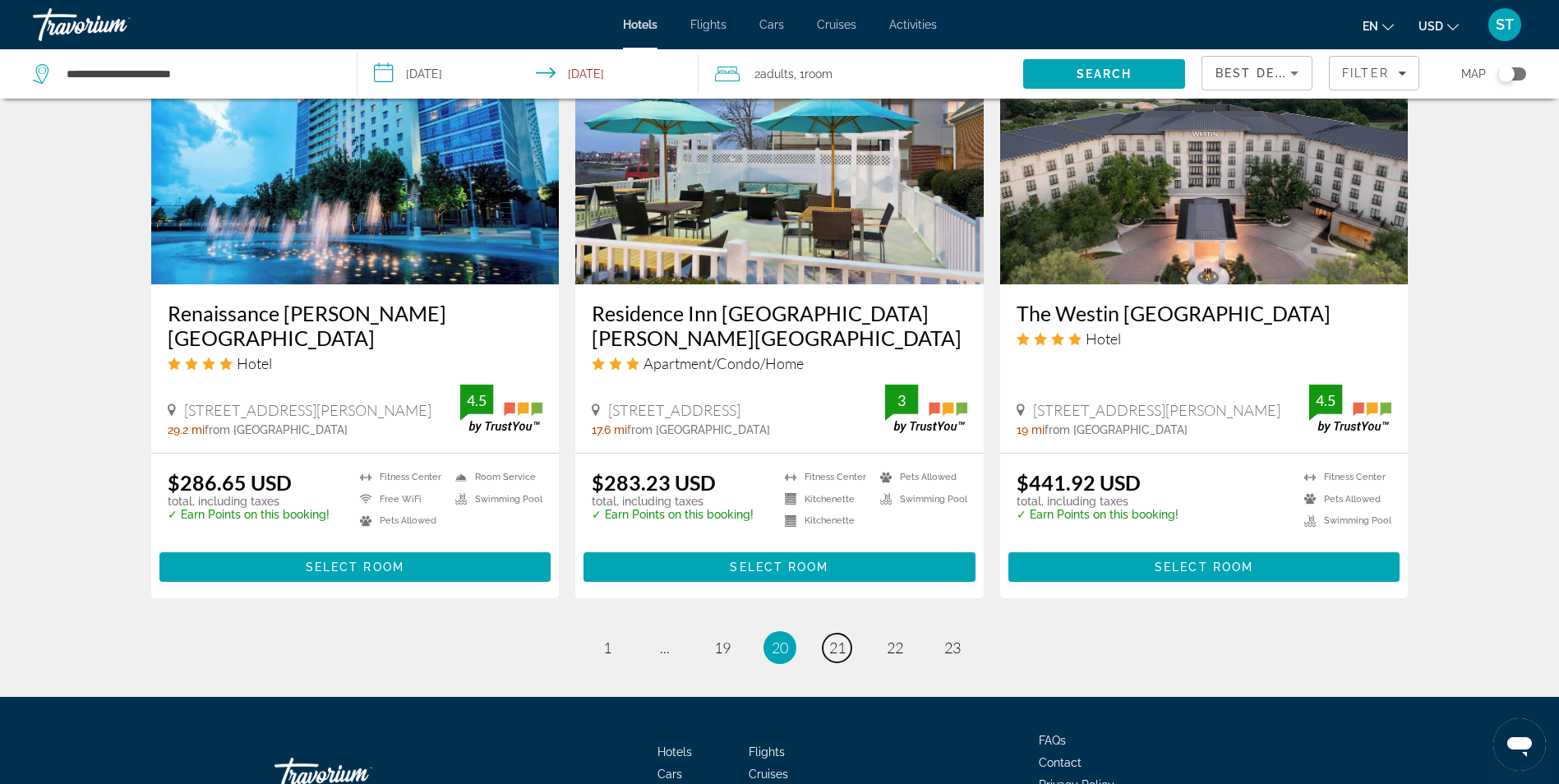
scroll to position [2055, 0]
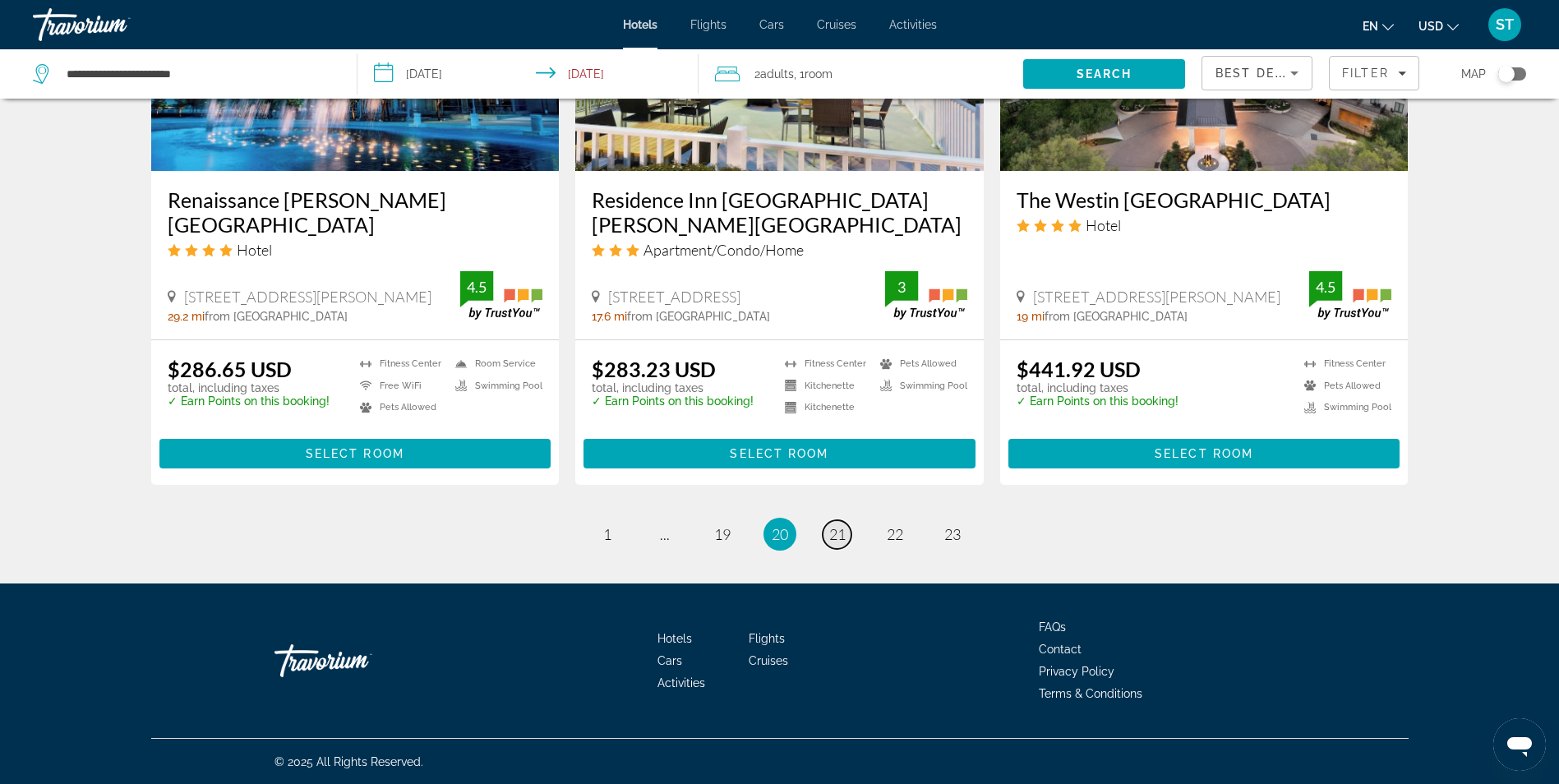
click at [832, 540] on span "21" at bounding box center [837, 533] width 16 height 18
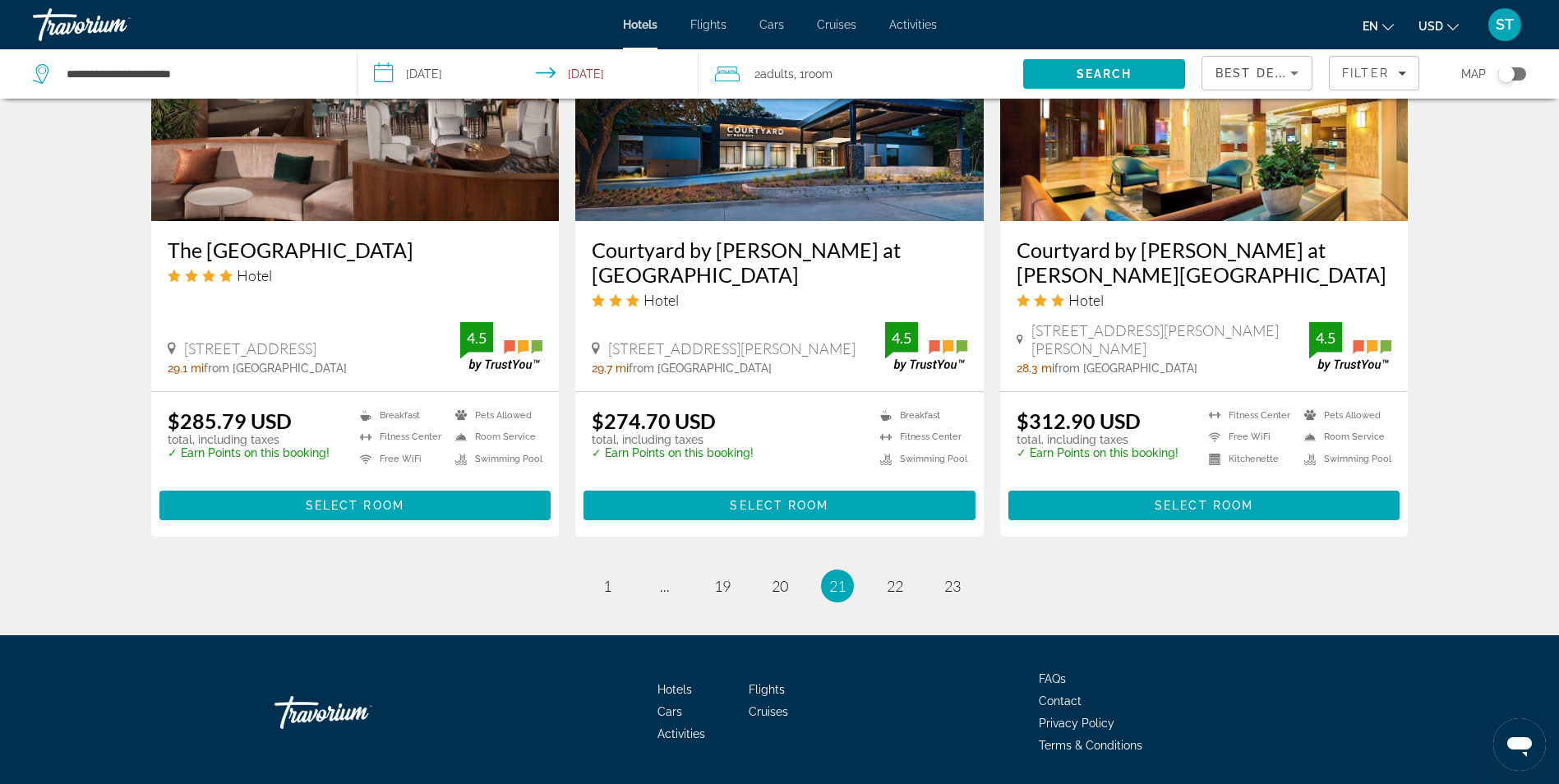
scroll to position [2080, 0]
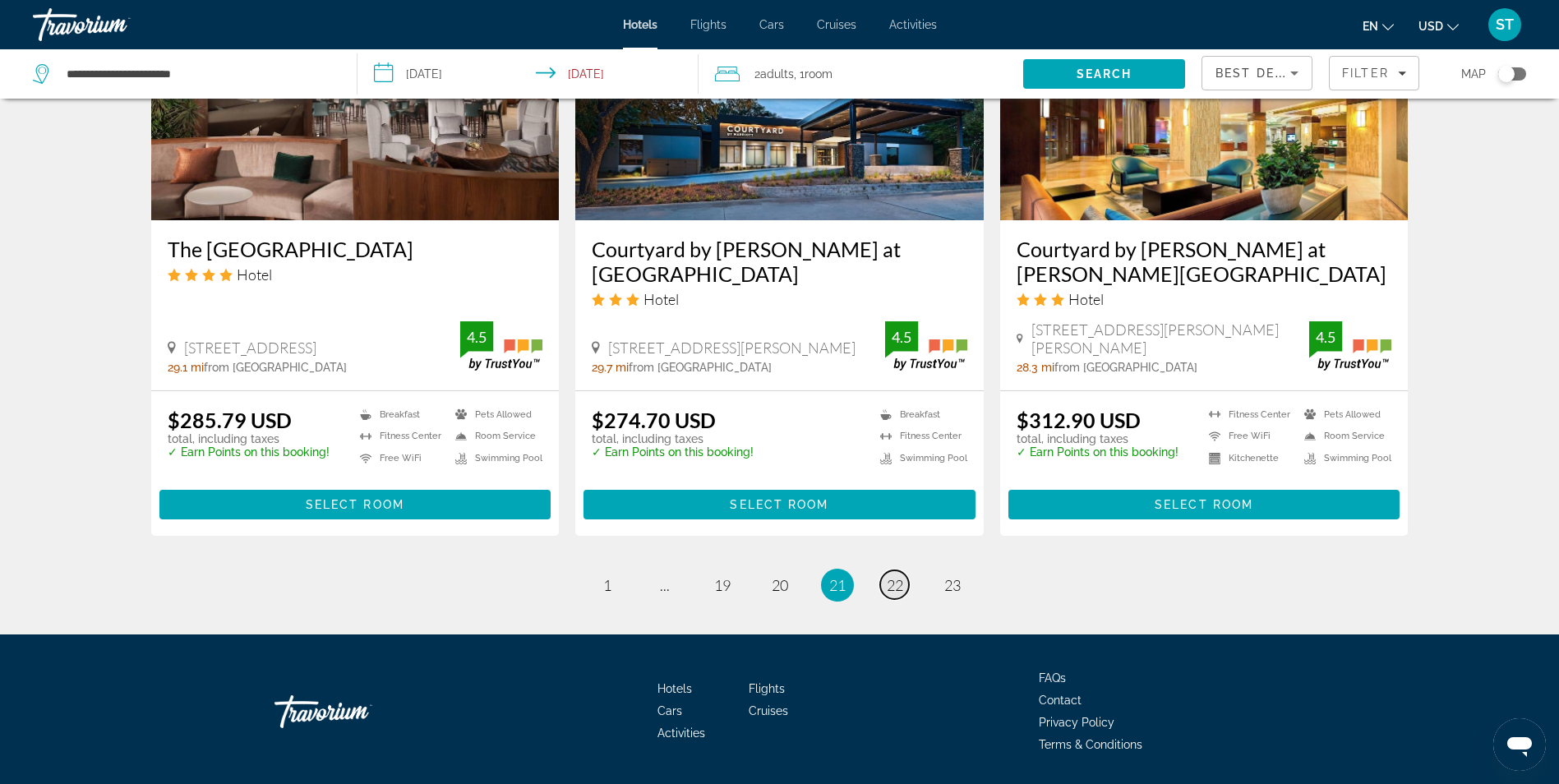
click at [894, 570] on link "page 22" at bounding box center [895, 585] width 29 height 29
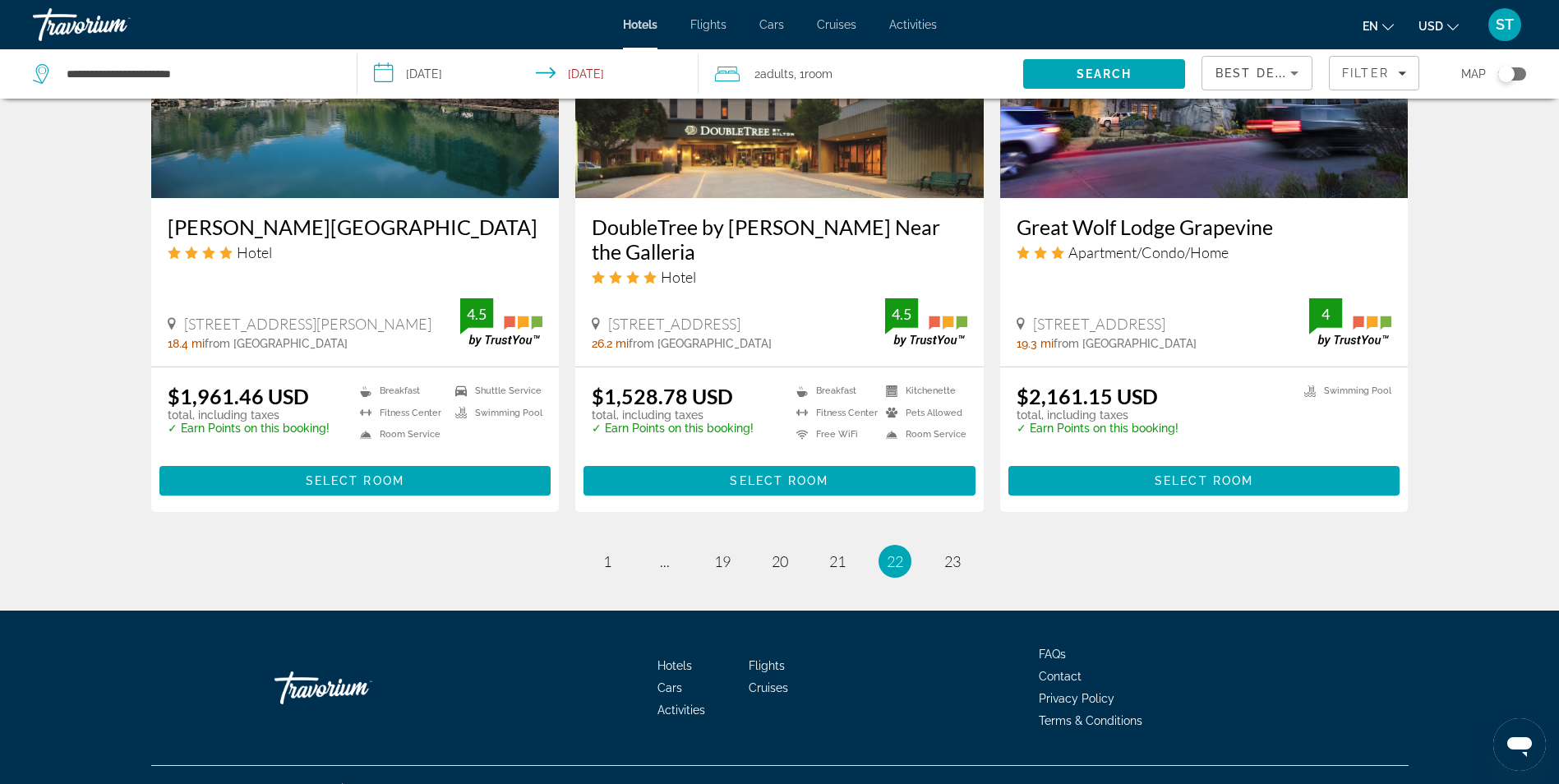
scroll to position [2030, 0]
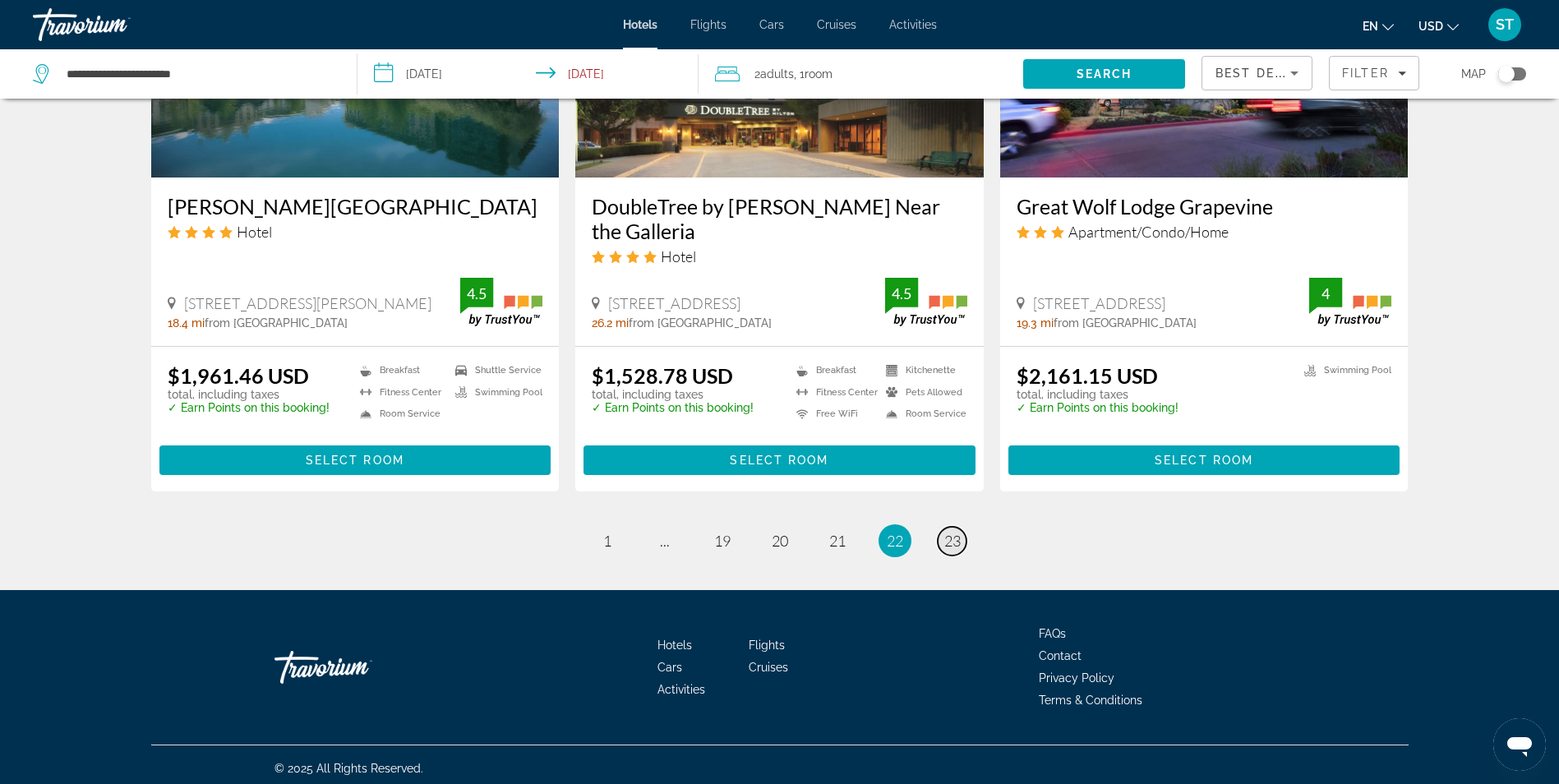
click at [949, 538] on span "23" at bounding box center [952, 540] width 16 height 18
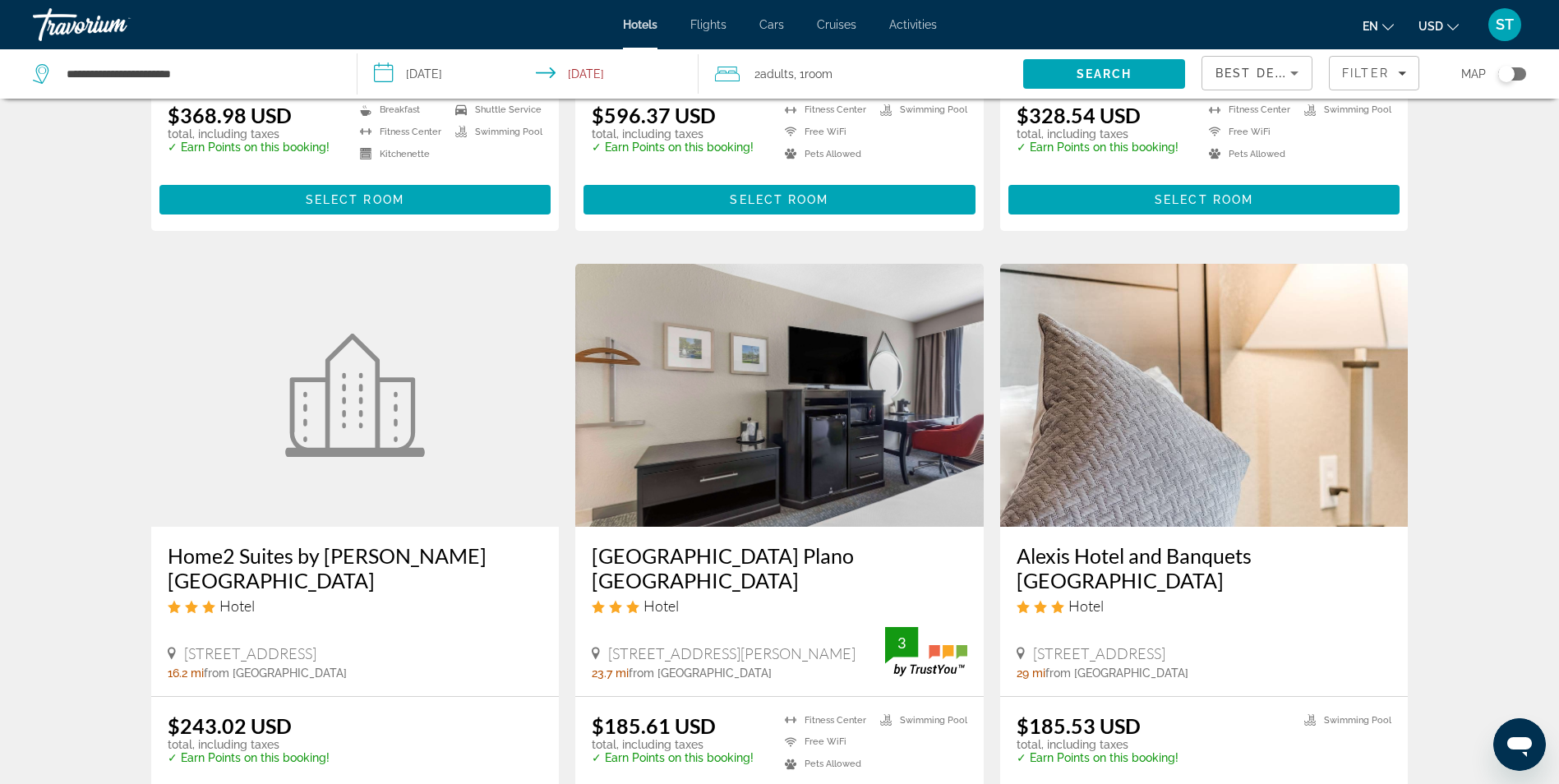
scroll to position [767, 0]
